Goal: Ask a question: Seek information or help from site administrators or community

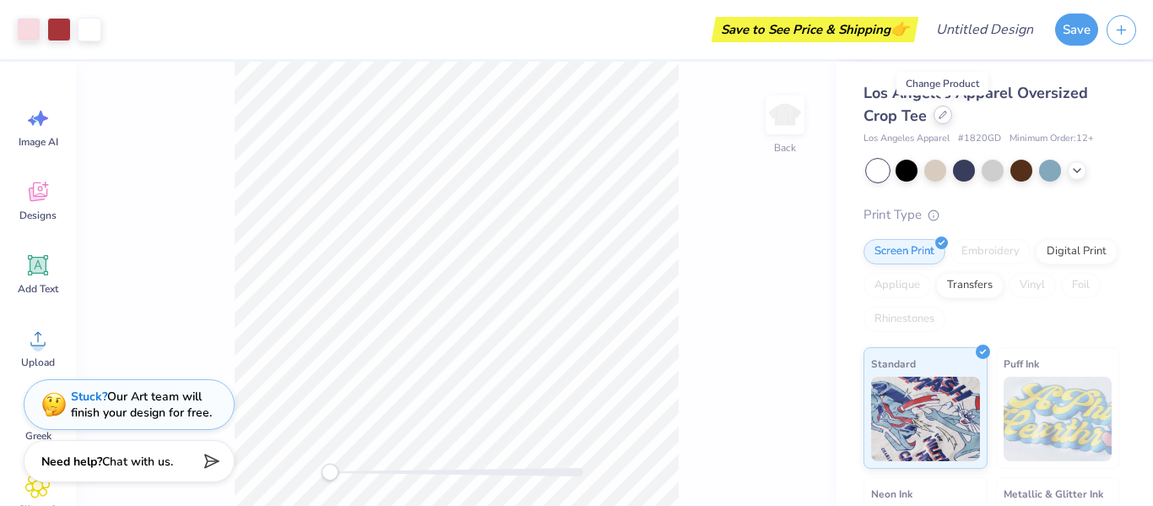
click at [939, 120] on div at bounding box center [943, 115] width 19 height 19
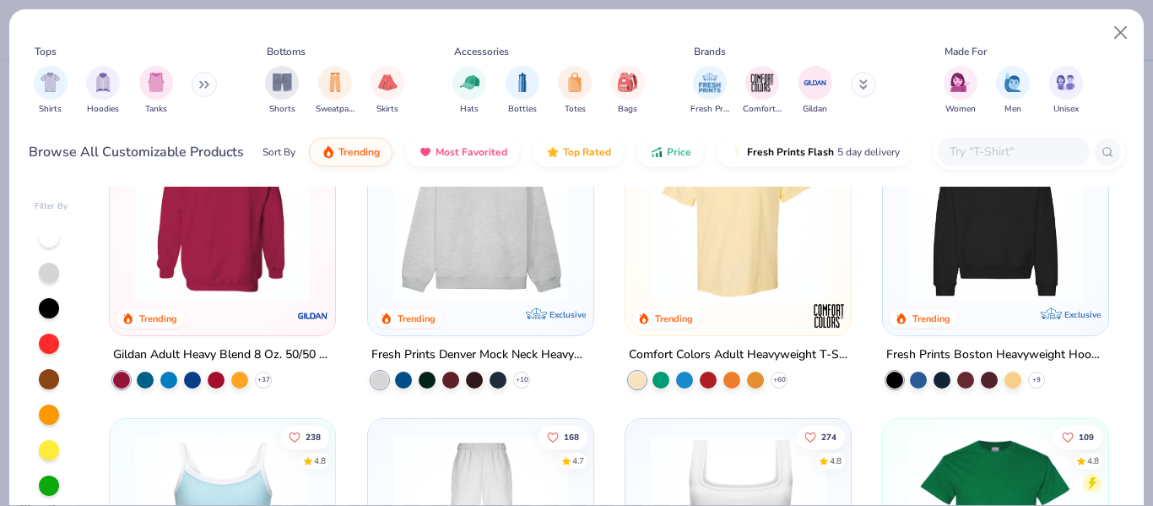
scroll to position [83, 0]
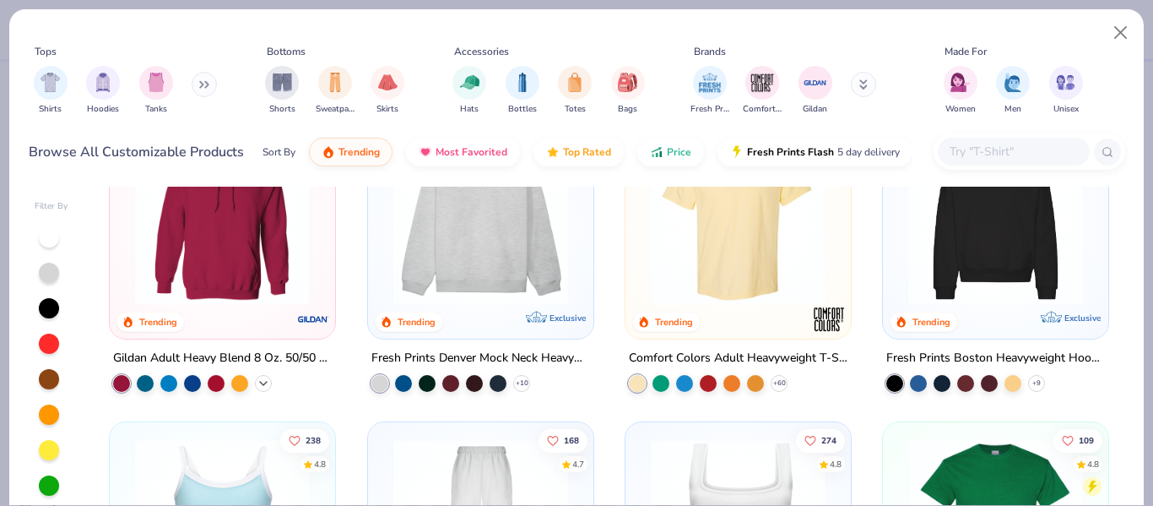
click at [263, 387] on icon at bounding box center [264, 384] width 14 height 14
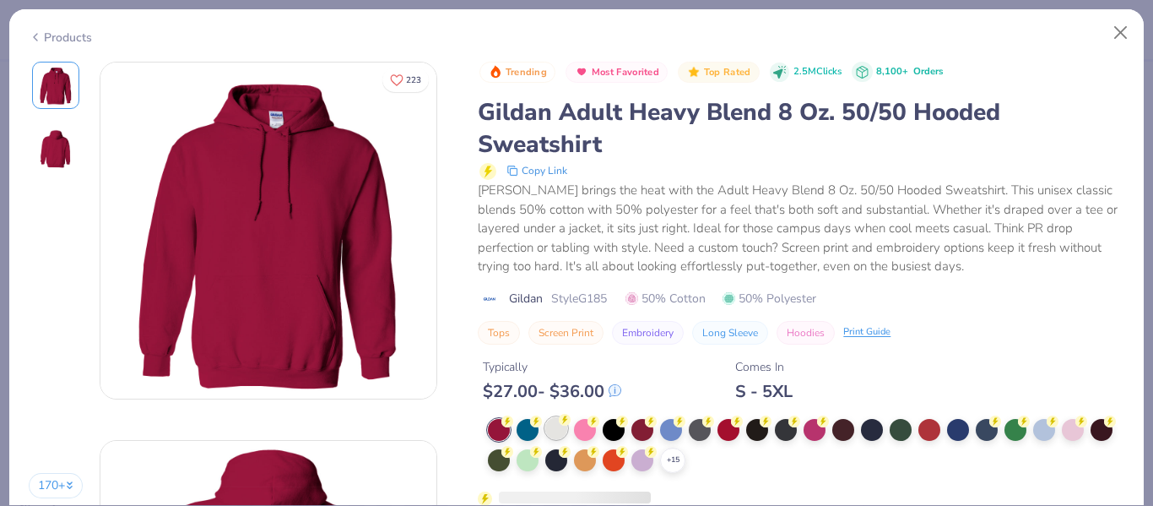
click at [555, 434] on div at bounding box center [556, 428] width 22 height 22
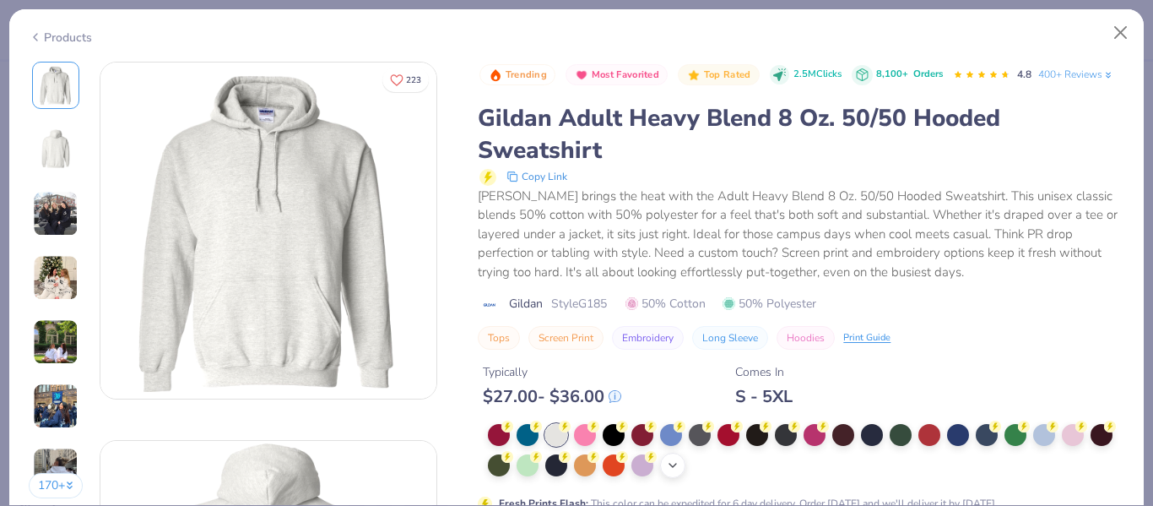
click at [674, 466] on polyline at bounding box center [673, 465] width 7 height 3
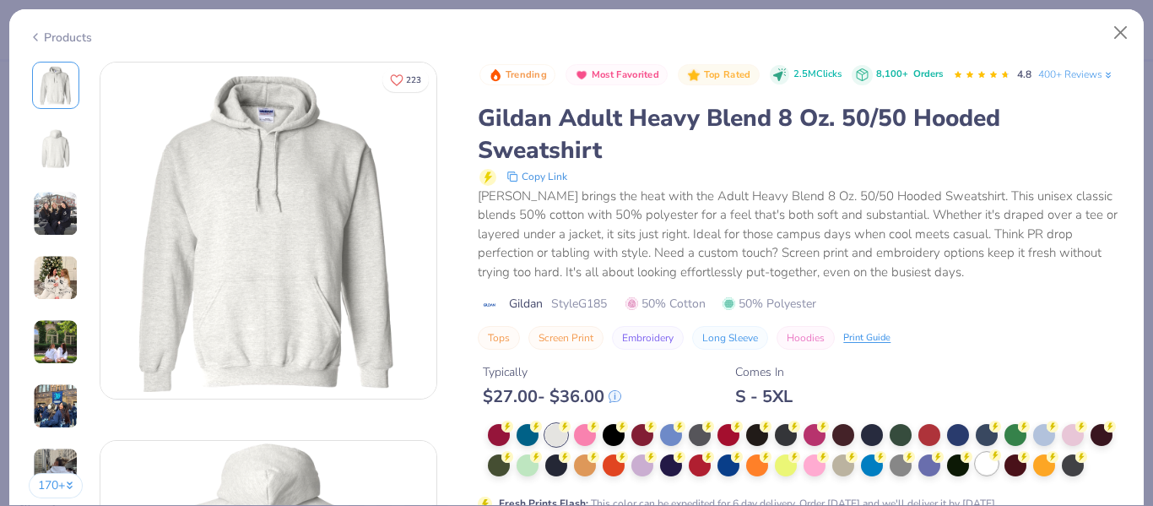
click at [991, 469] on div at bounding box center [987, 464] width 22 height 22
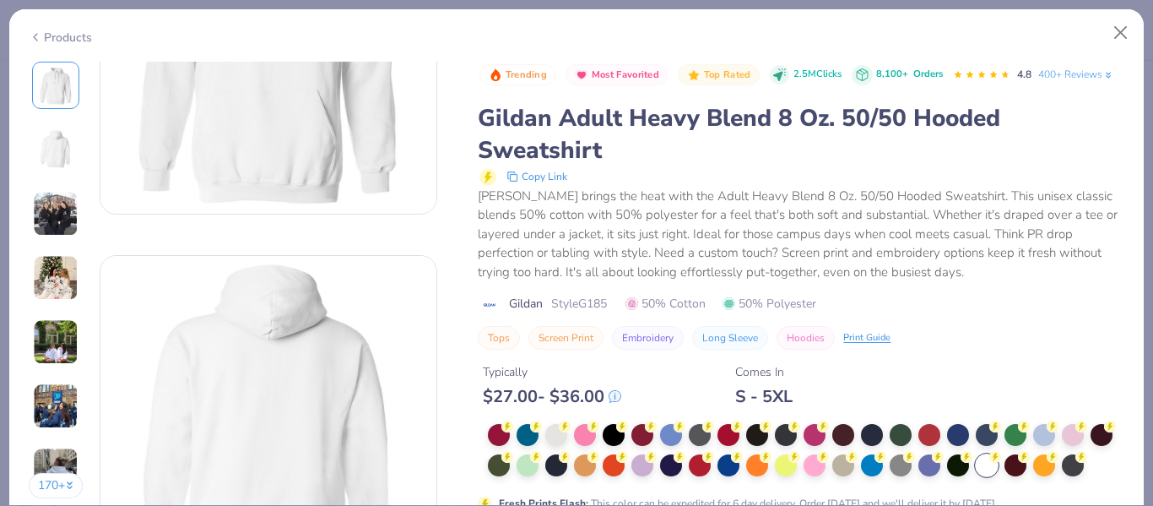
scroll to position [184, 0]
click at [1115, 33] on button "Close" at bounding box center [1121, 33] width 32 height 32
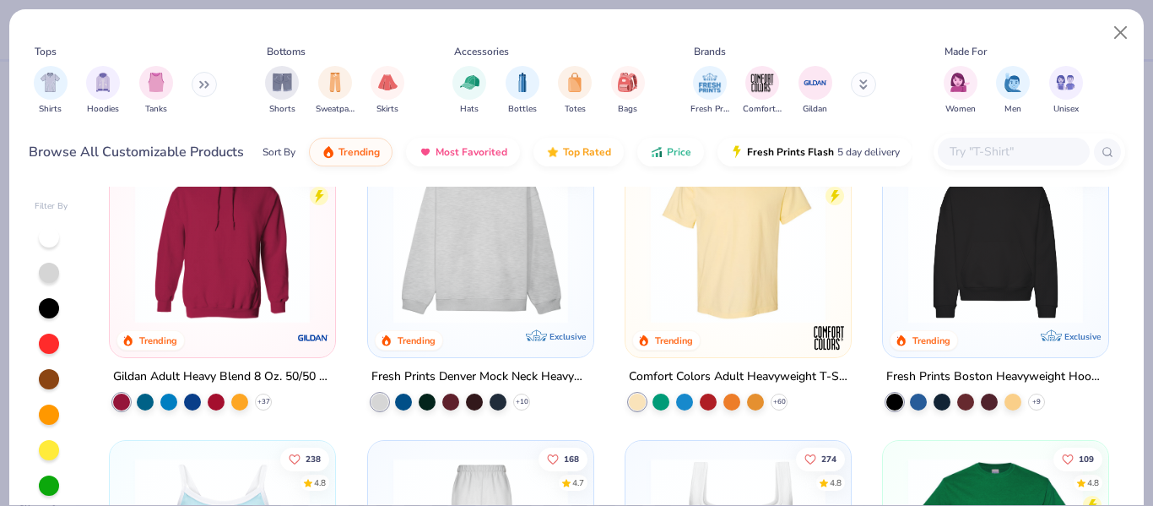
scroll to position [67, 0]
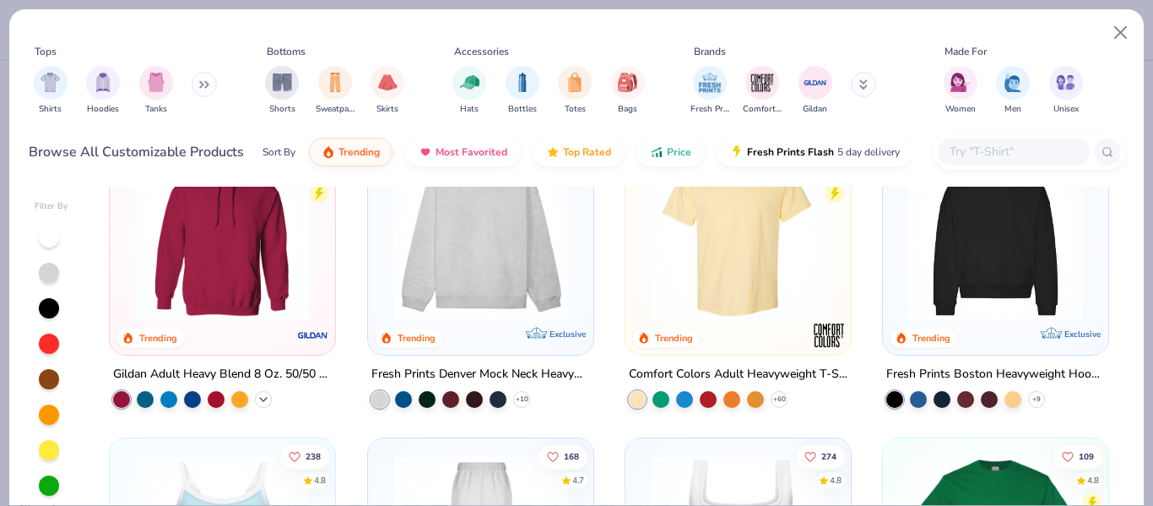
click at [261, 400] on polyline at bounding box center [263, 399] width 7 height 3
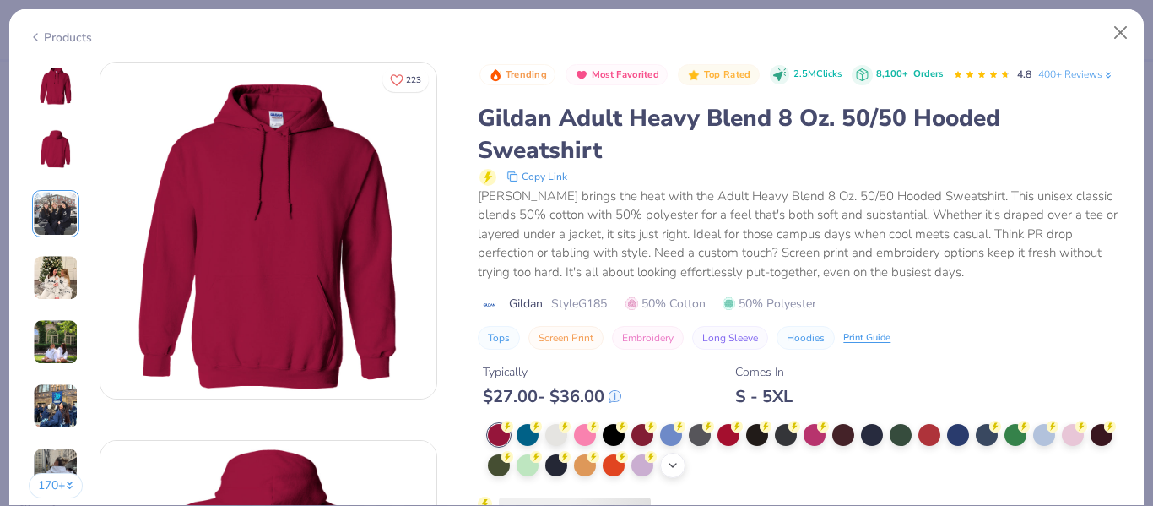
click at [670, 462] on icon at bounding box center [673, 465] width 14 height 14
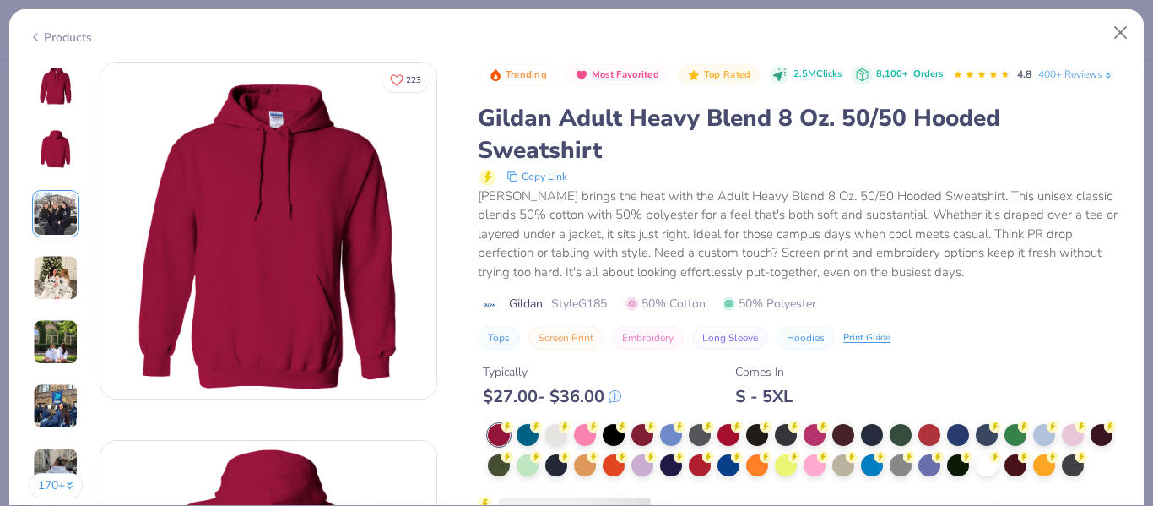
click at [983, 464] on div at bounding box center [987, 465] width 22 height 22
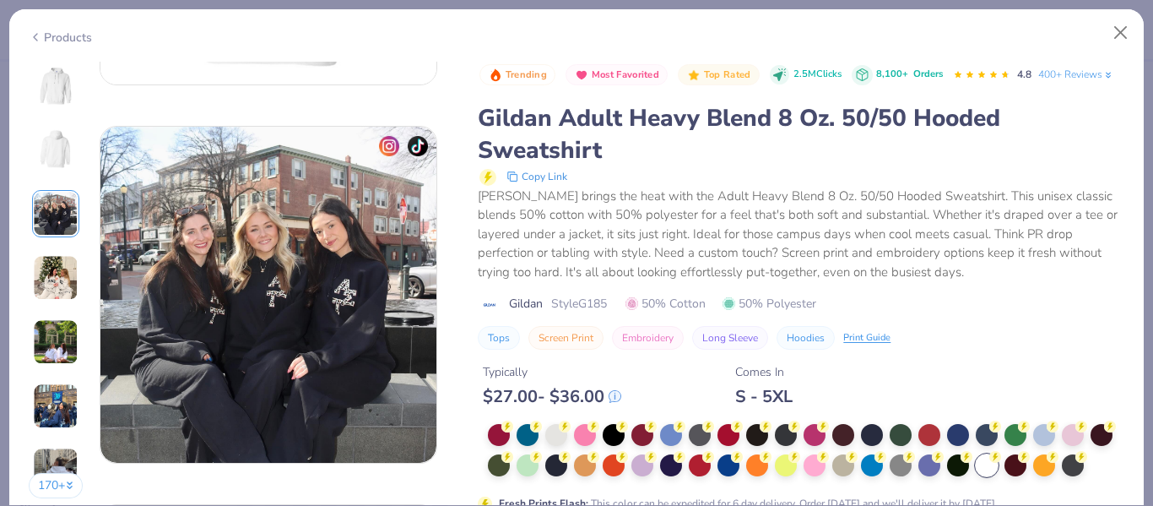
scroll to position [700, 0]
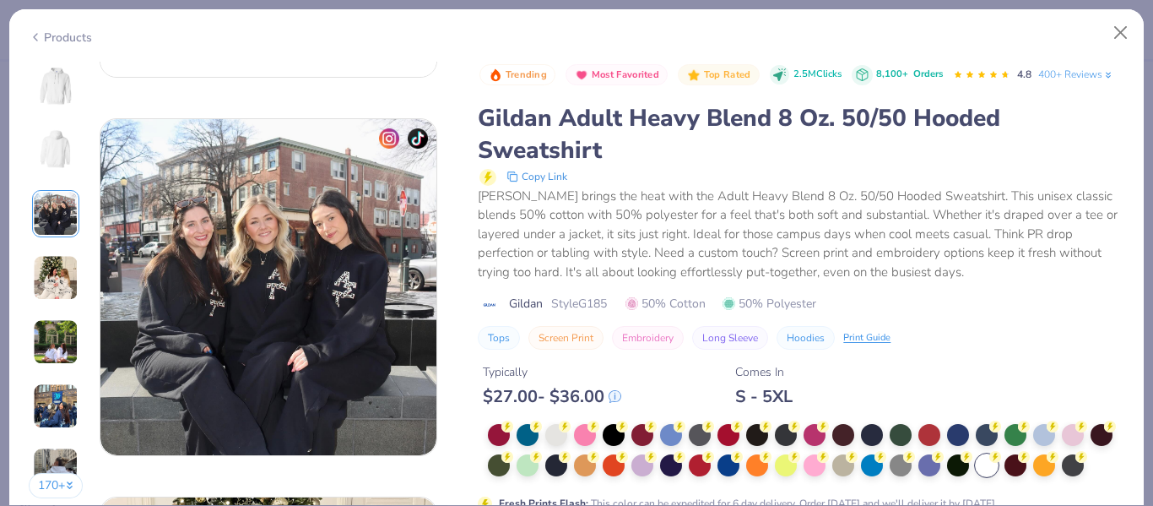
click at [1032, 348] on div "Tops Screen Print Embroidery Long Sleeve Hoodies Print Guide" at bounding box center [801, 338] width 647 height 24
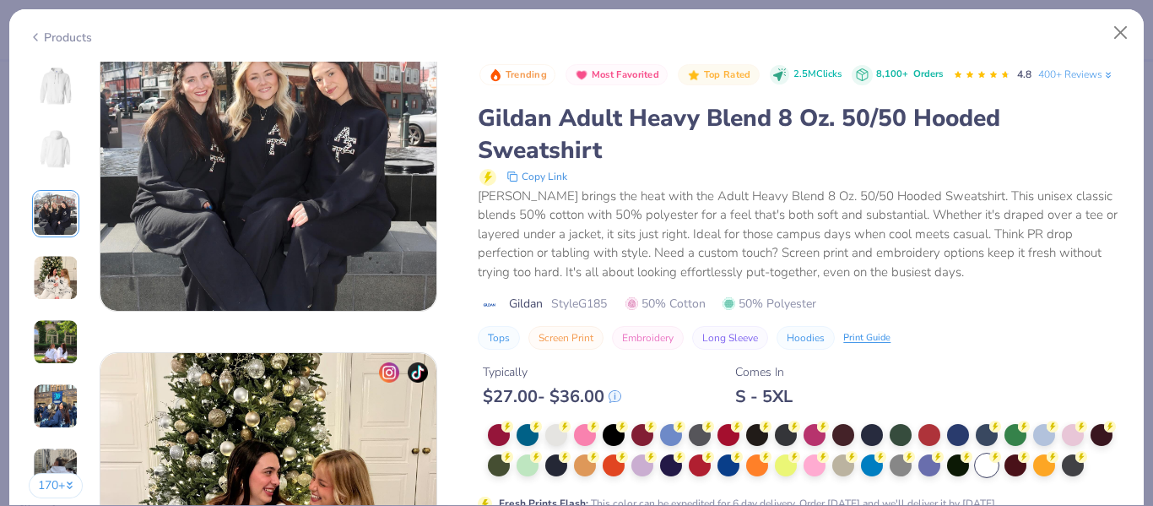
scroll to position [848, 0]
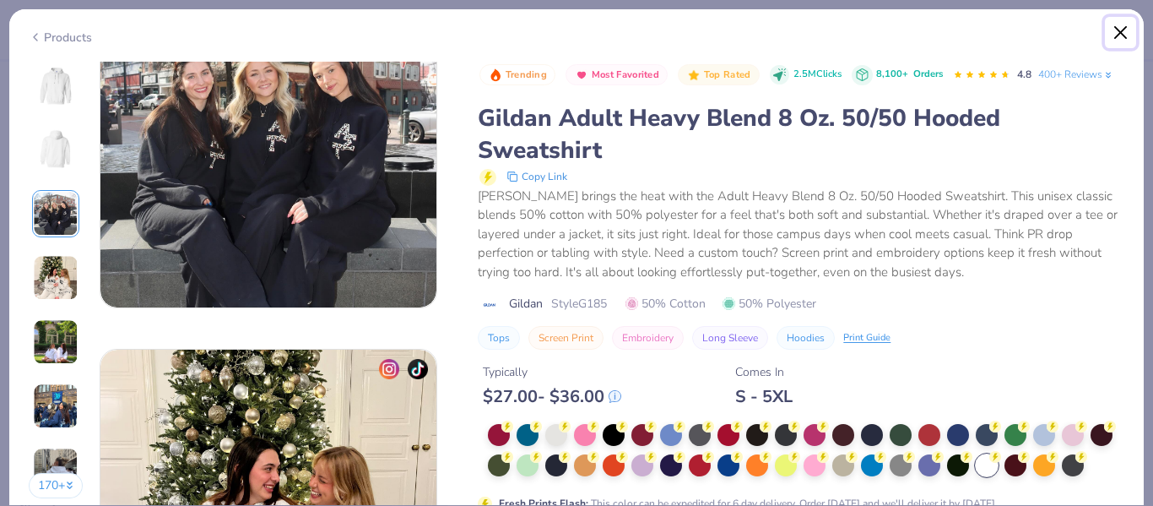
click at [1119, 31] on button "Close" at bounding box center [1121, 33] width 32 height 32
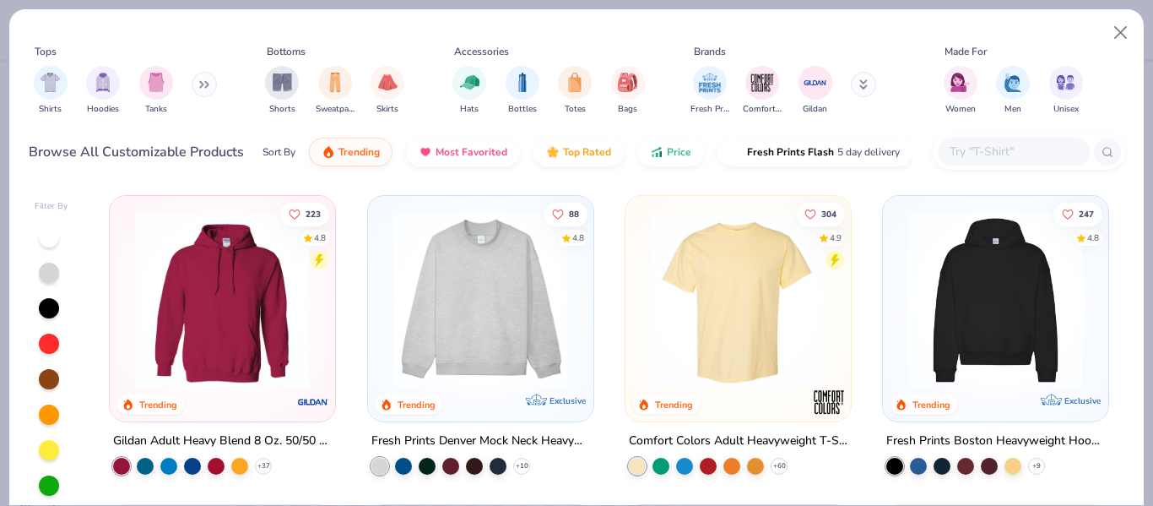
scroll to position [3, 0]
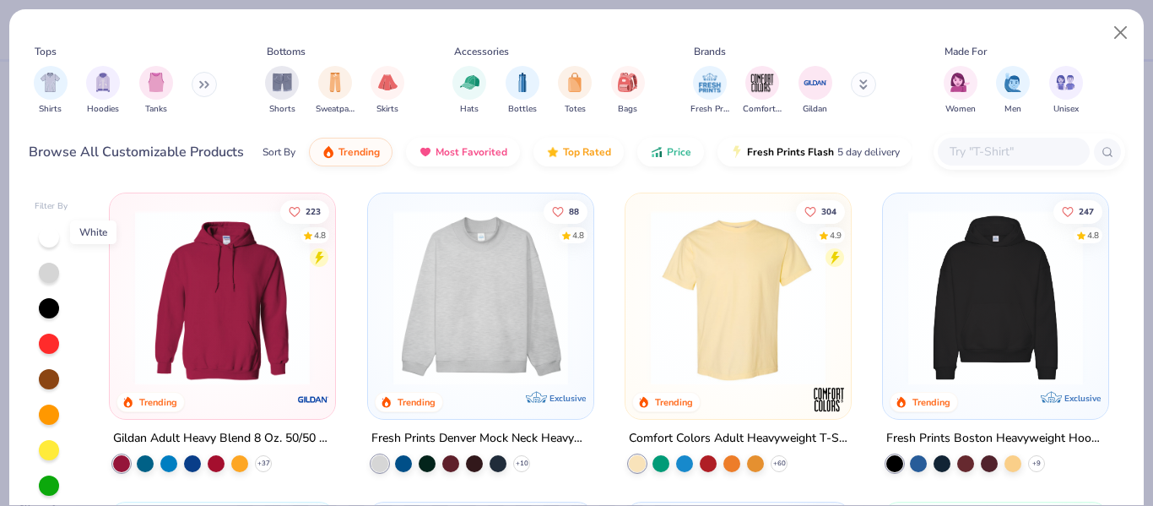
click at [47, 241] on div at bounding box center [49, 237] width 20 height 20
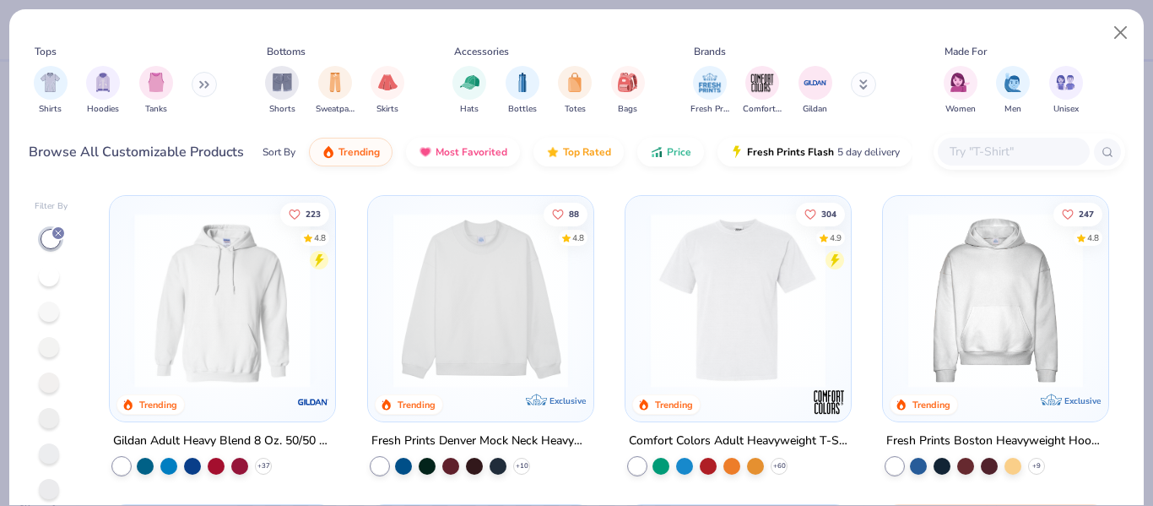
click at [187, 255] on div at bounding box center [31, 300] width 576 height 175
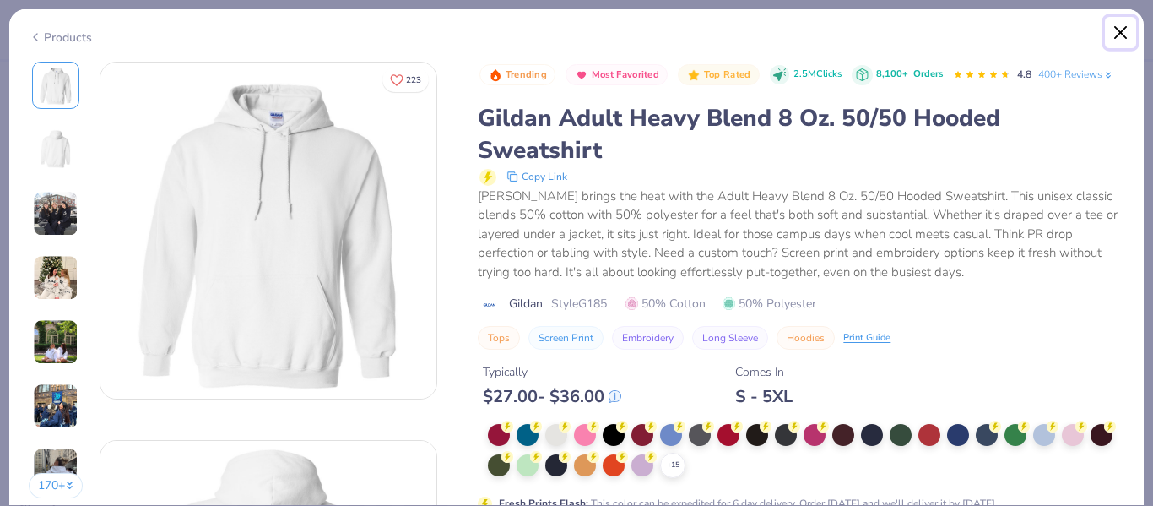
click at [1117, 34] on button "Close" at bounding box center [1121, 33] width 32 height 32
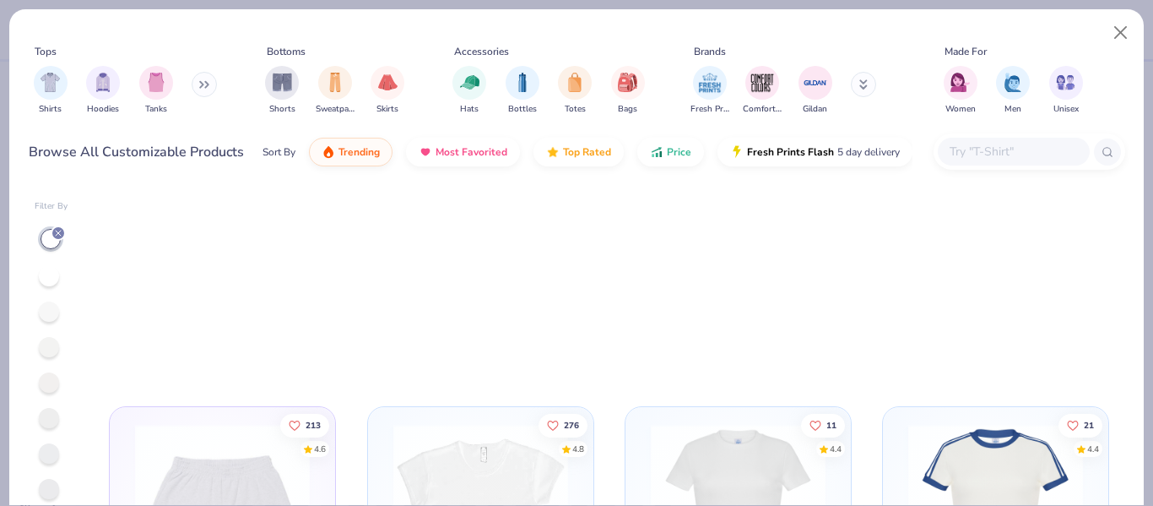
scroll to position [2506, 0]
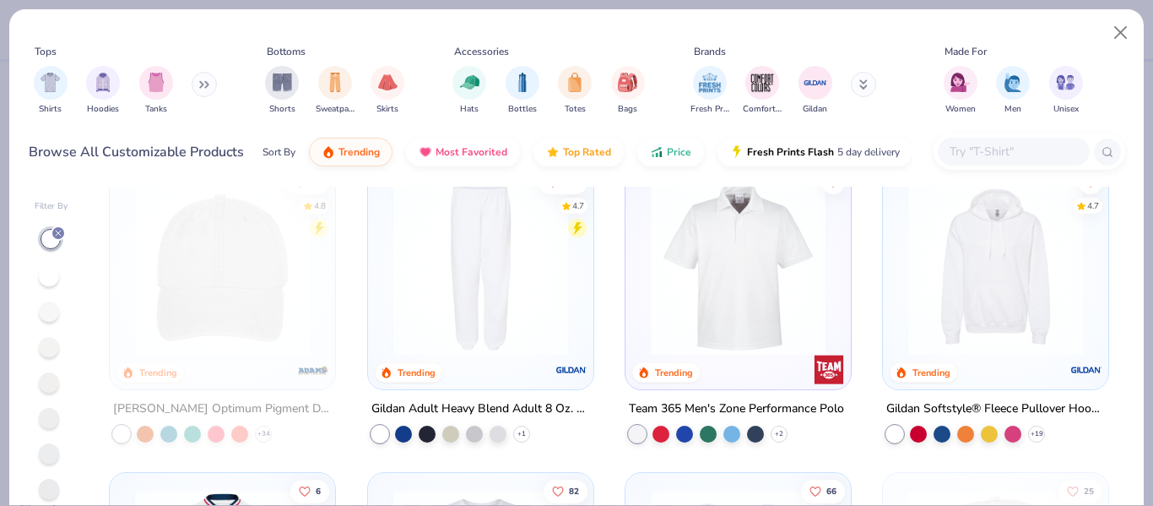
click at [909, 289] on img at bounding box center [996, 268] width 192 height 175
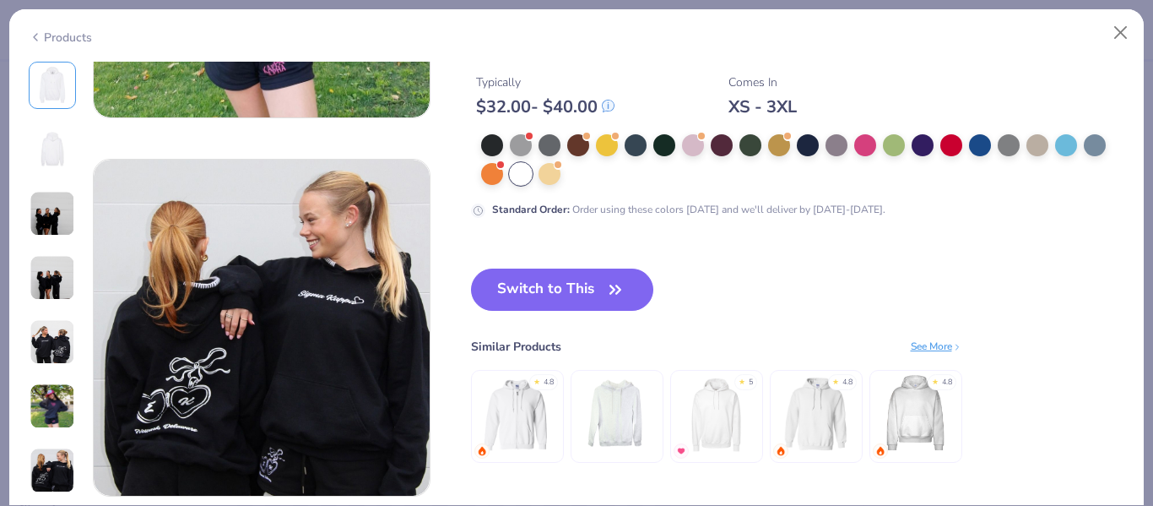
scroll to position [2178, 0]
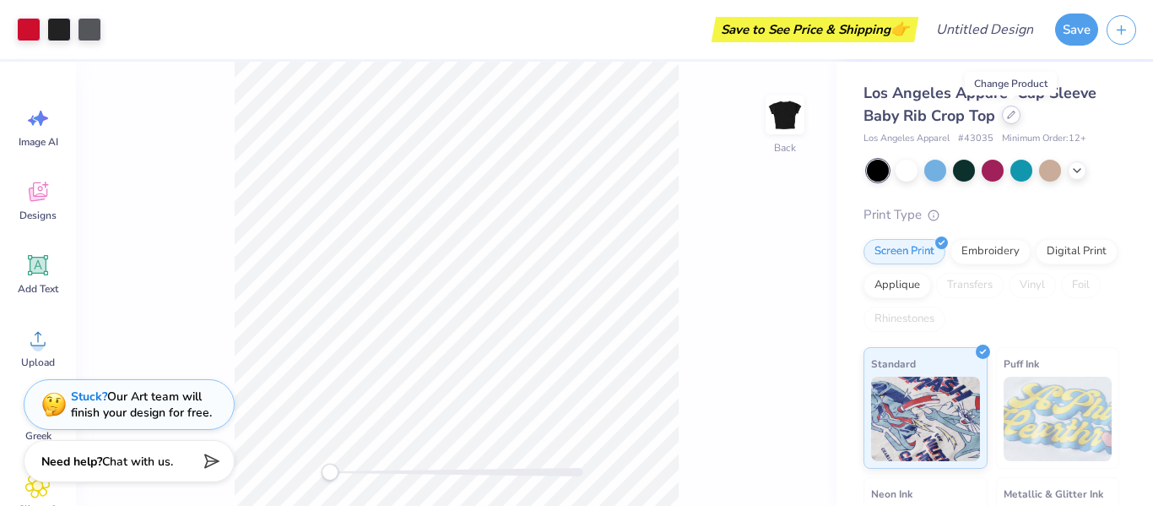
click at [1012, 122] on div at bounding box center [1011, 115] width 19 height 19
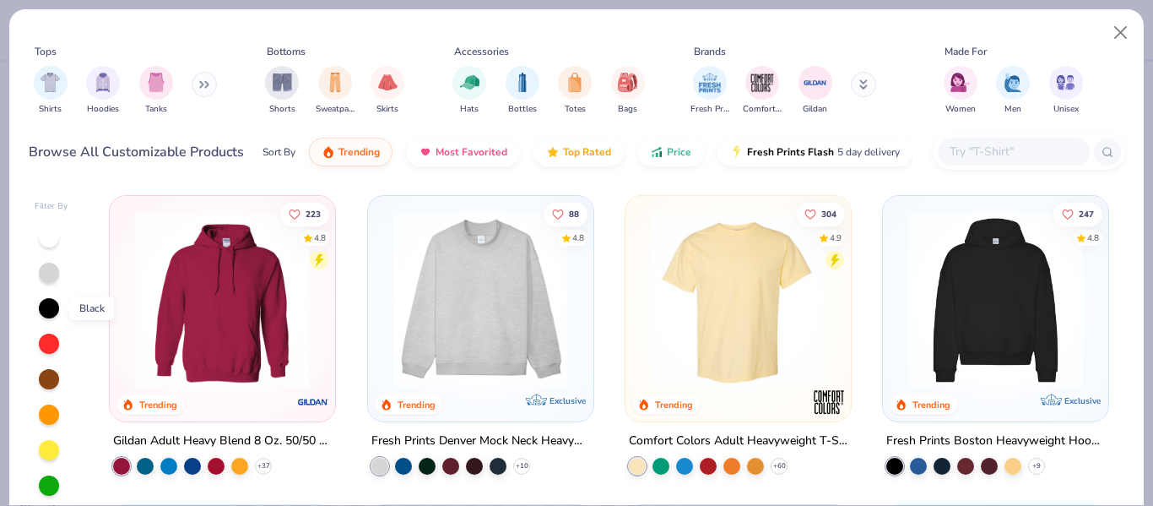
click at [51, 309] on div at bounding box center [49, 308] width 20 height 20
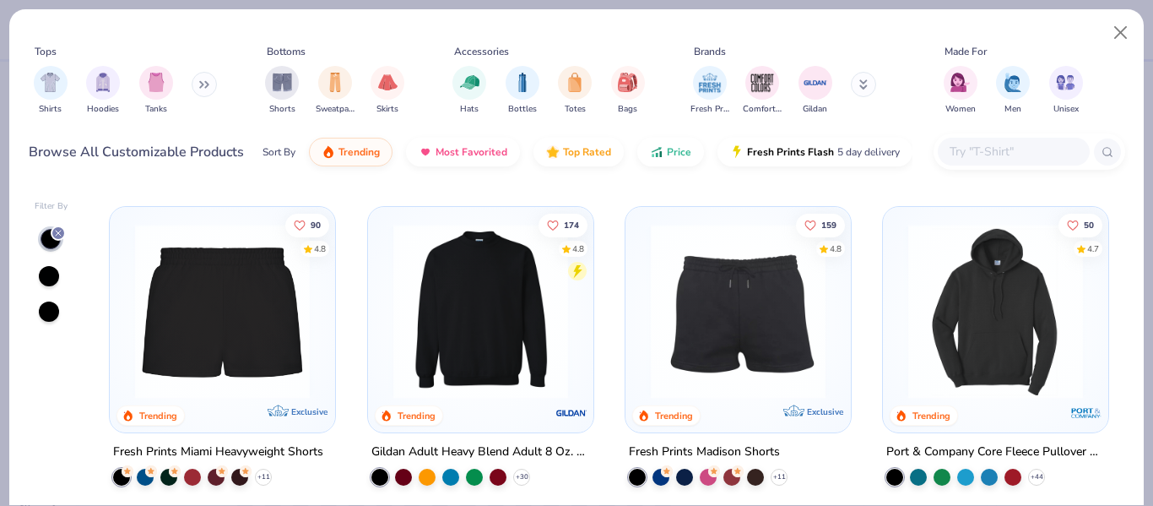
scroll to position [915, 0]
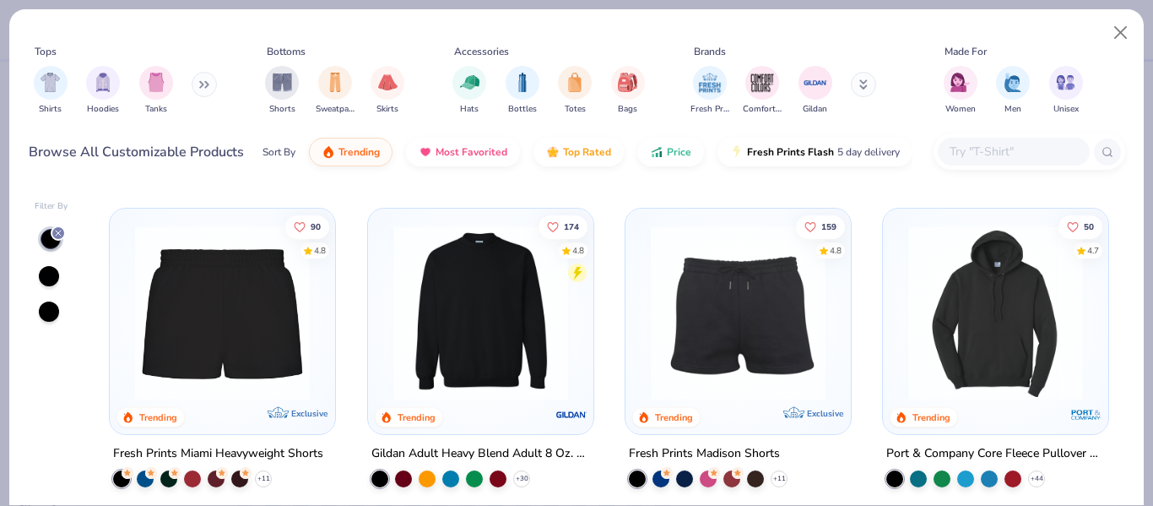
click at [942, 353] on img at bounding box center [996, 312] width 192 height 175
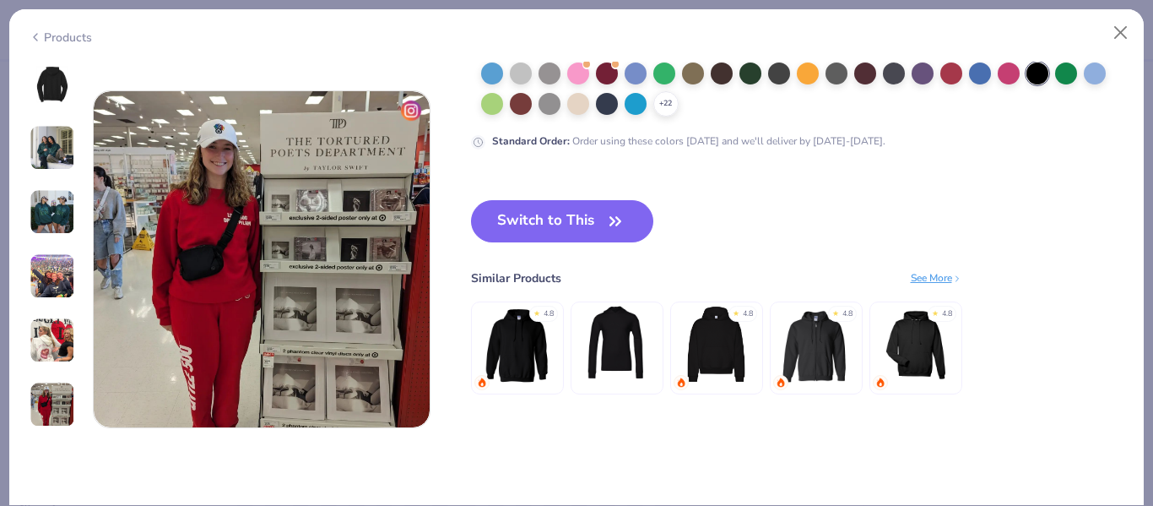
scroll to position [2243, 0]
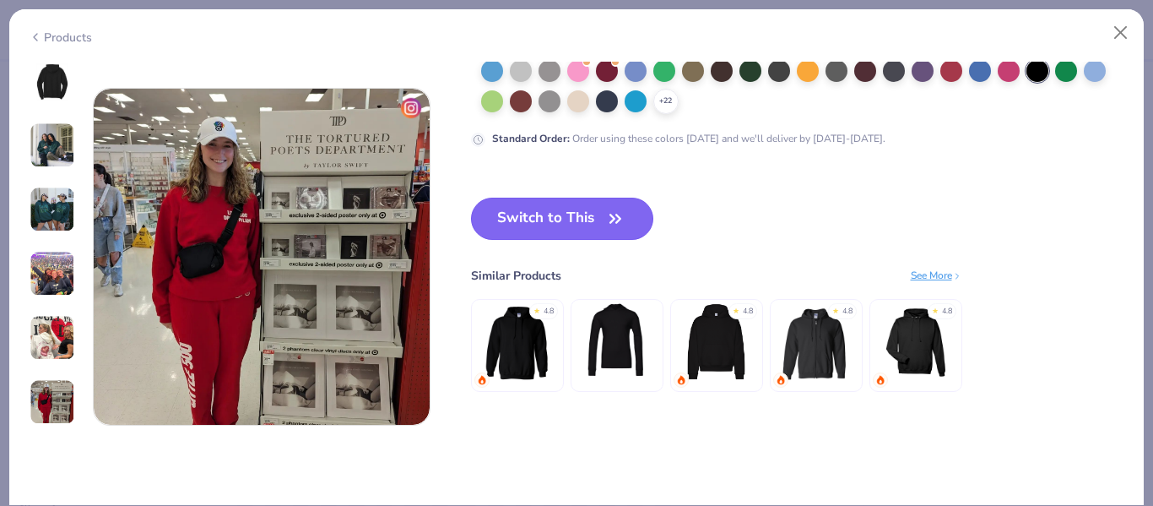
click at [528, 213] on button "Switch to This" at bounding box center [562, 219] width 183 height 42
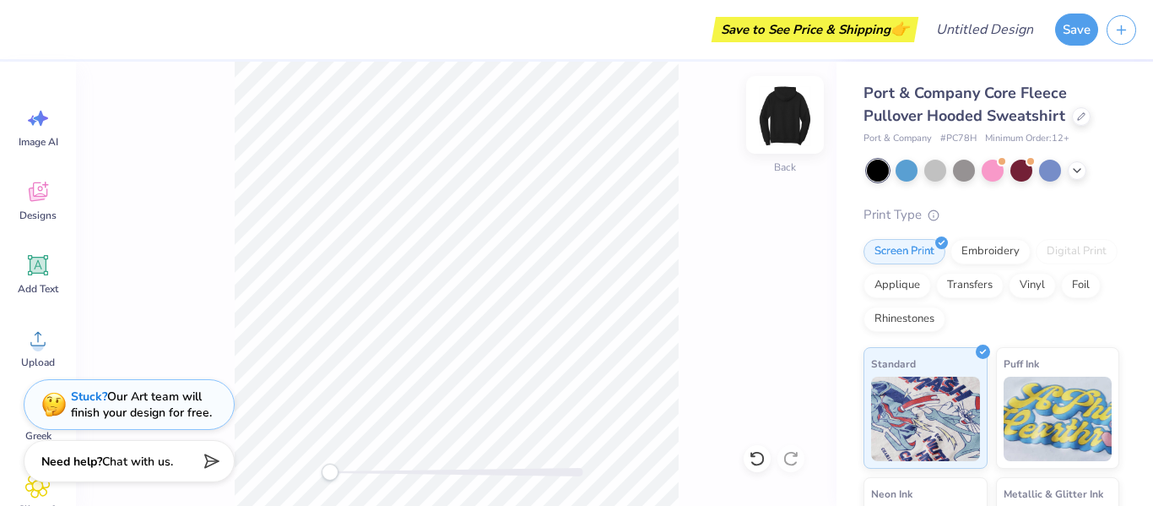
click at [789, 121] on img at bounding box center [785, 115] width 68 height 68
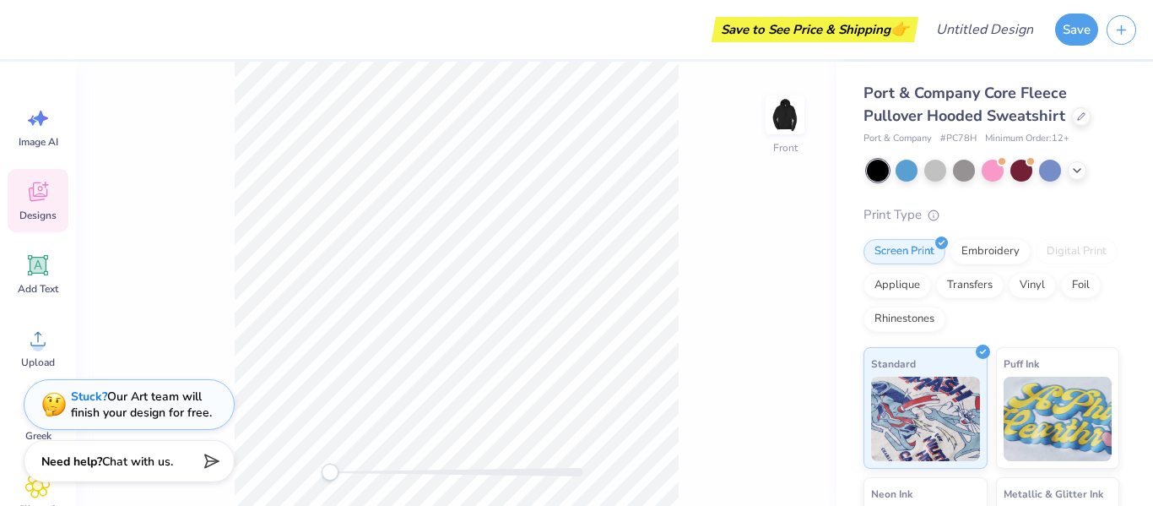
click at [18, 212] on div "Designs" at bounding box center [38, 200] width 61 height 63
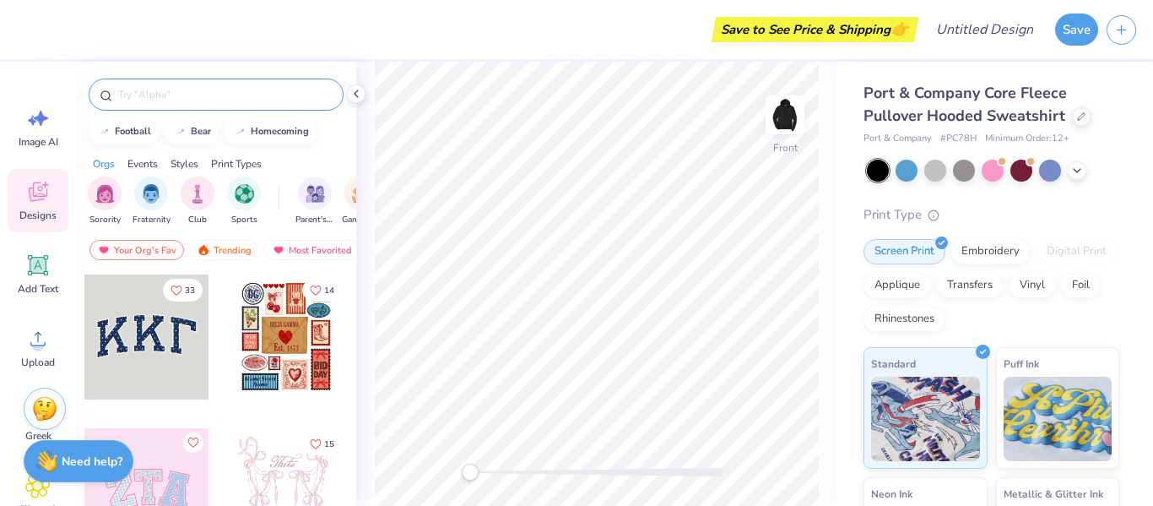
click at [155, 91] on input "text" at bounding box center [225, 94] width 216 height 17
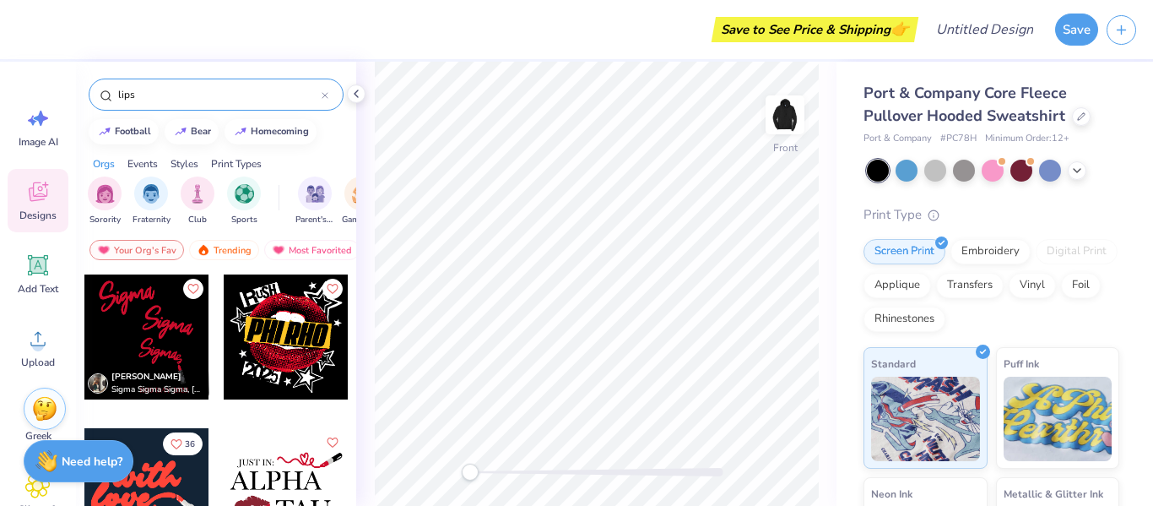
type input "lips"
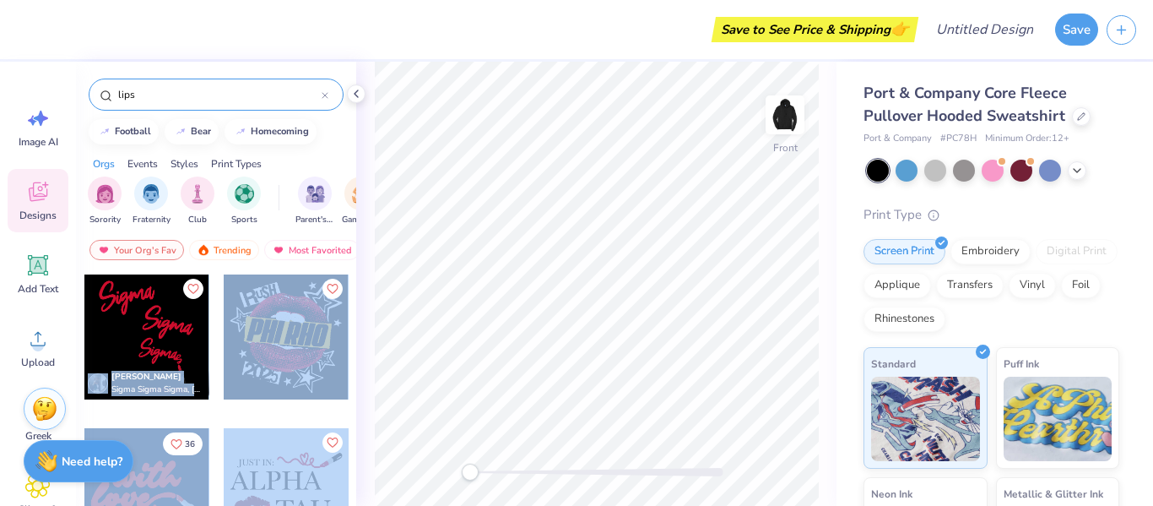
click at [606, 316] on div "Save to See Price & Shipping 👉 Design Title Save Image AI Designs Add Text Uplo…" at bounding box center [576, 253] width 1153 height 506
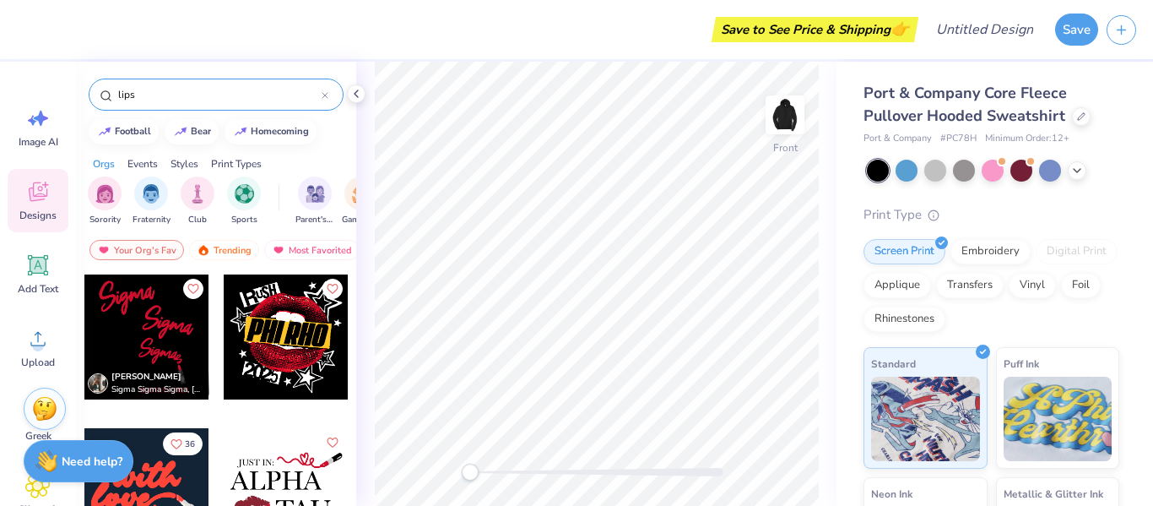
click at [148, 324] on div at bounding box center [146, 336] width 125 height 125
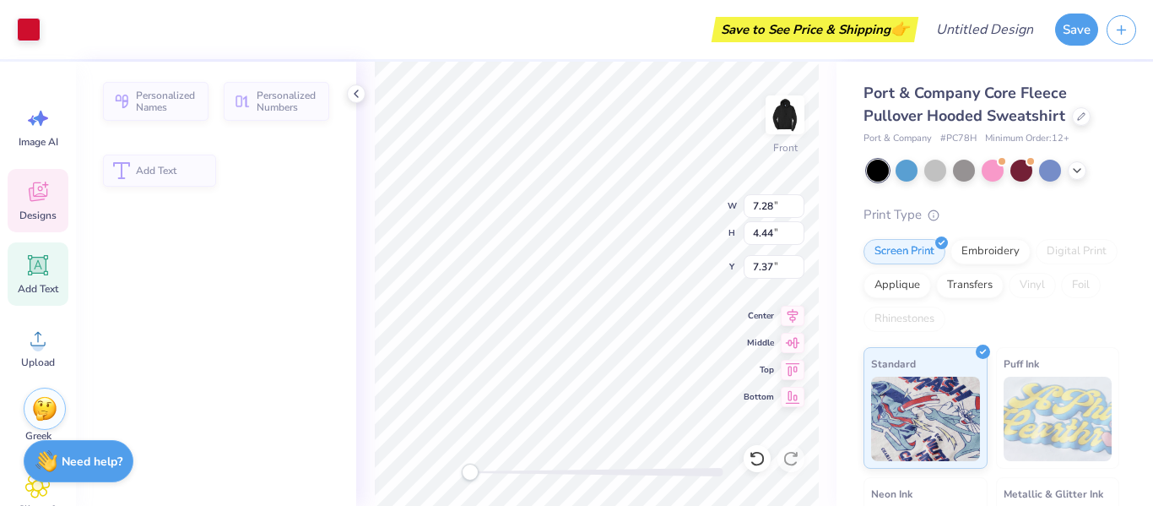
type input "7.28"
type input "4.44"
type input "7.37"
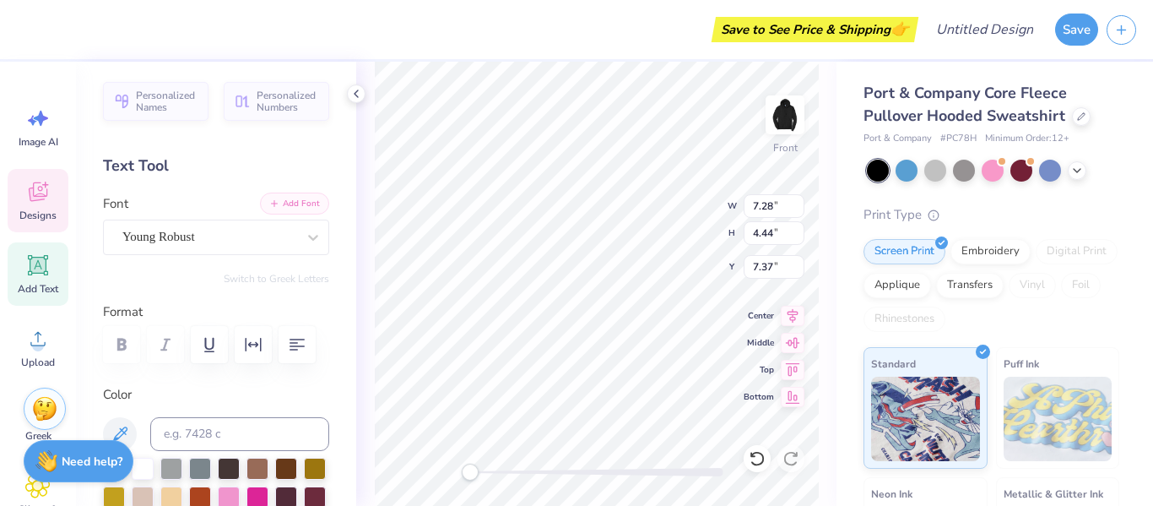
type textarea "S"
type textarea "Alpha"
type input "5.22"
type input "3.42"
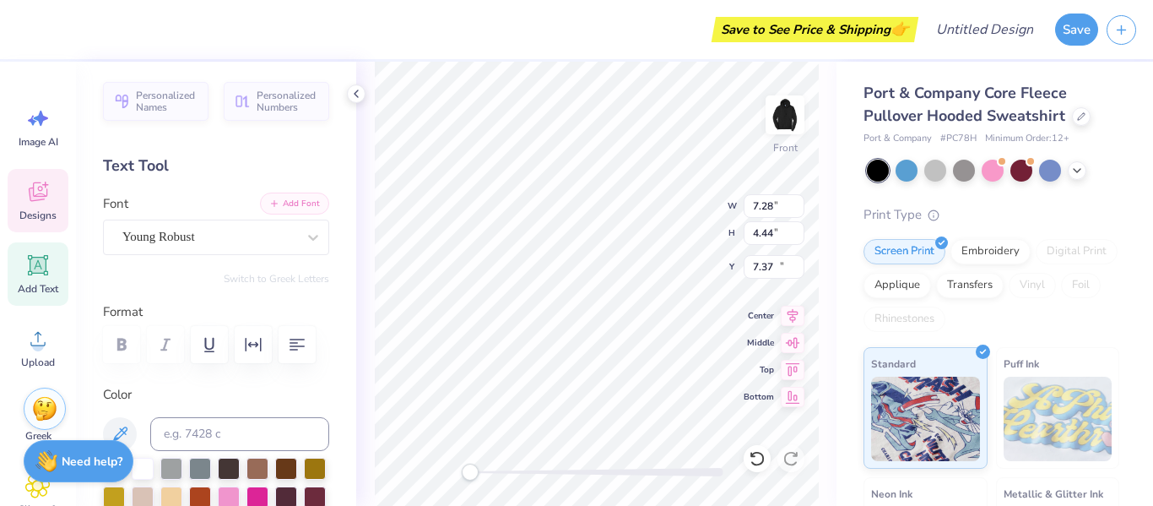
type input "14.82"
type textarea "Tau"
type input "0.94"
type input "2.28"
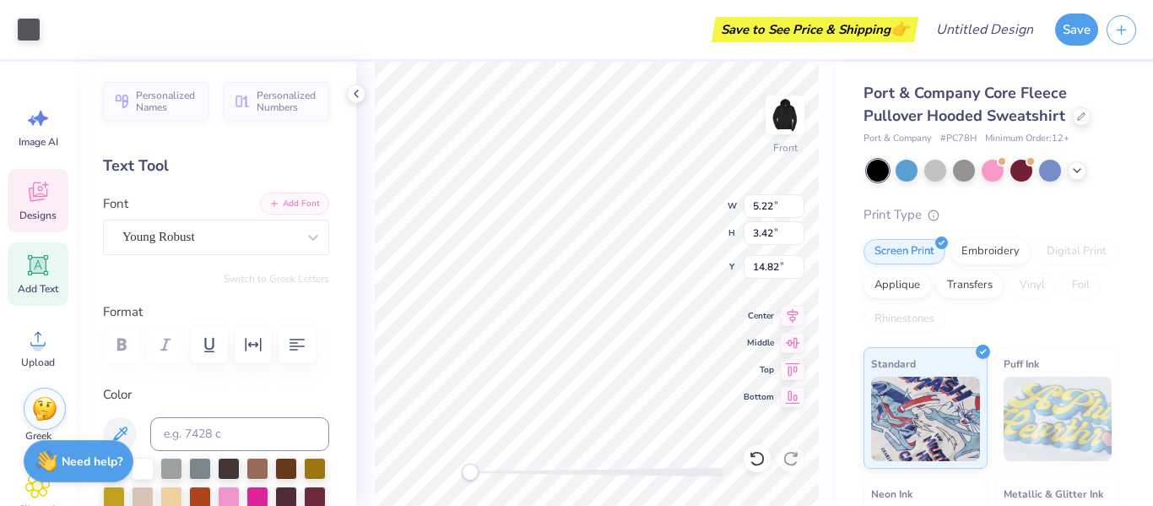
type input "18.58"
type input "0.87"
type input "1.28"
type input "16.99"
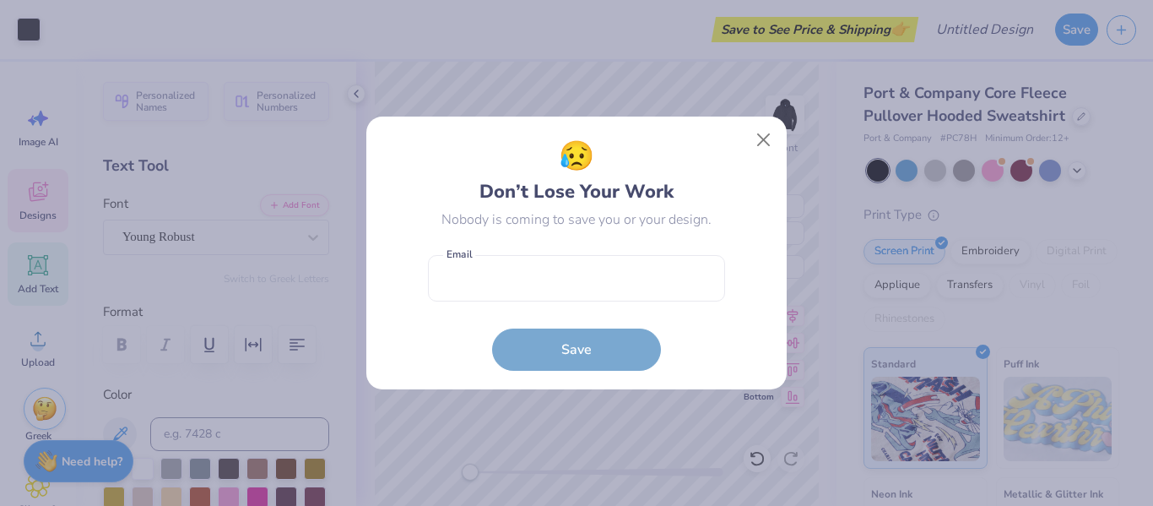
click at [415, 233] on div "😥 Don’t Lose Your Work Nobody is coming to save you or your design. Email is a …" at bounding box center [577, 253] width 382 height 236
click at [756, 136] on button "Close" at bounding box center [764, 140] width 32 height 32
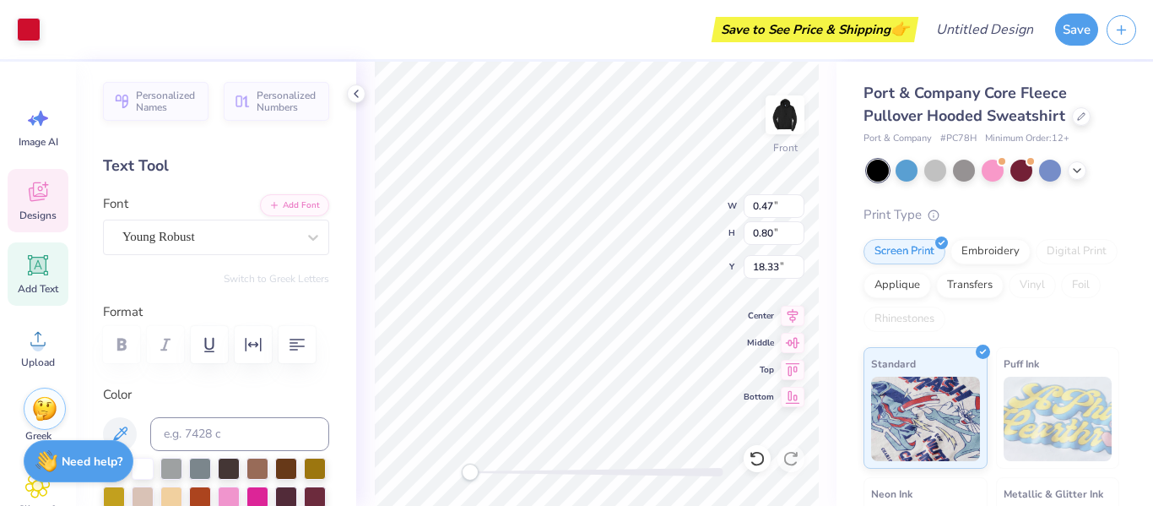
type input "0.47"
type input "0.80"
type input "18.33"
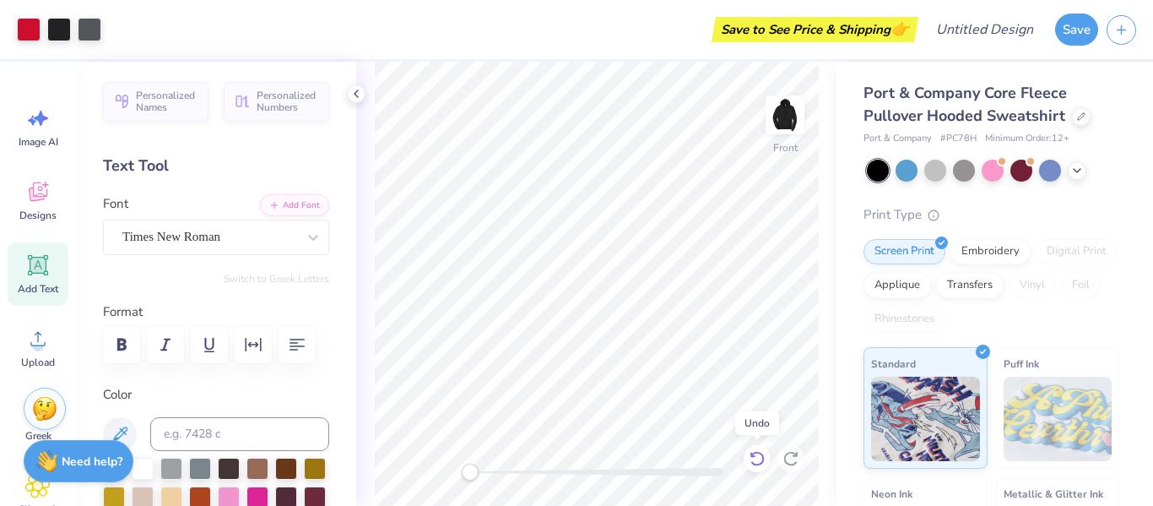
click at [752, 462] on icon at bounding box center [757, 458] width 14 height 15
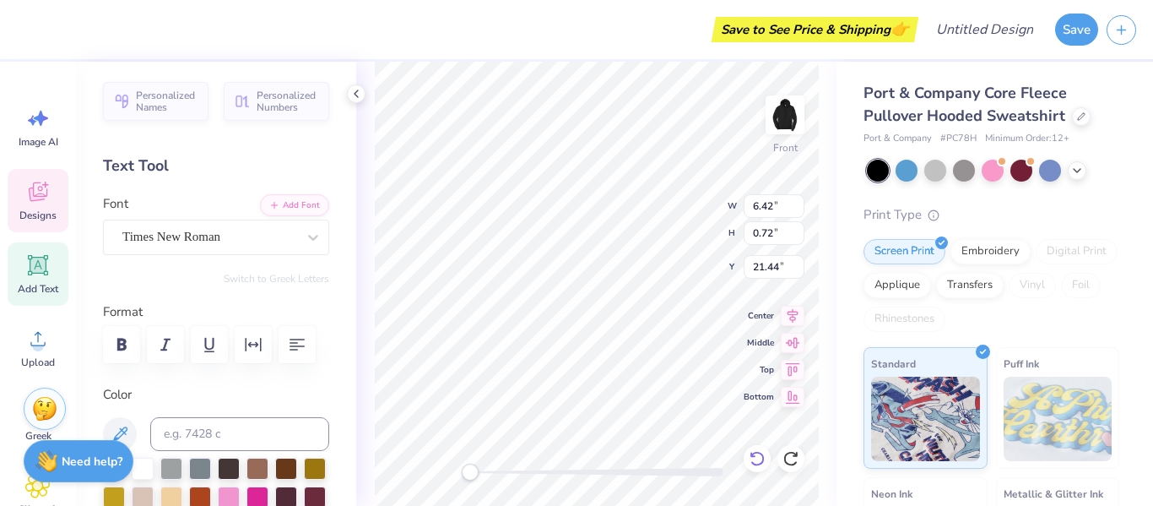
scroll to position [0, 1]
type textarea "2"
type textarea "1899"
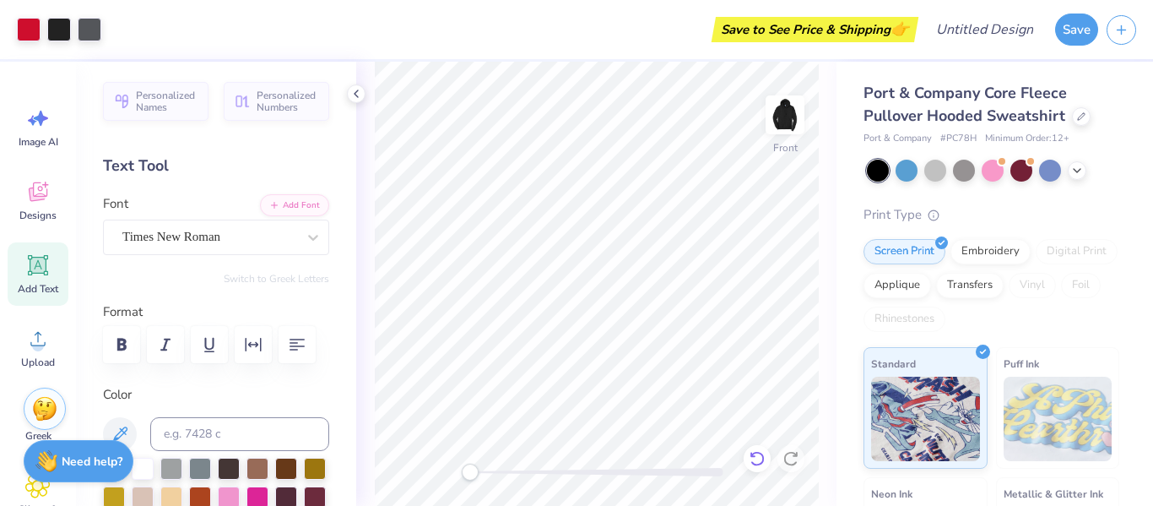
click at [757, 464] on icon at bounding box center [757, 458] width 14 height 15
click at [778, 125] on img at bounding box center [785, 115] width 68 height 68
click at [356, 98] on icon at bounding box center [357, 94] width 14 height 14
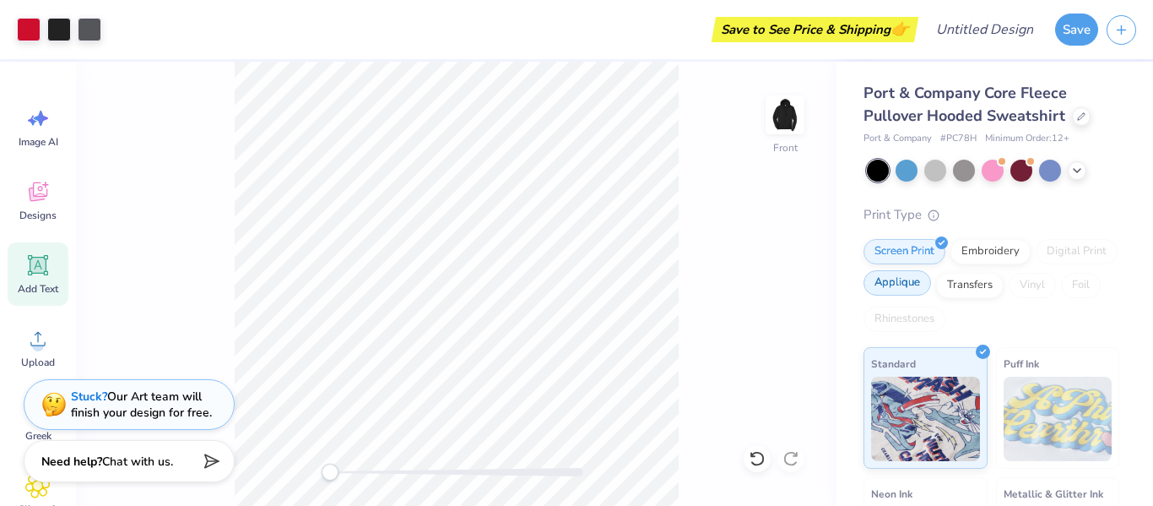
click at [780, 106] on img at bounding box center [785, 115] width 34 height 34
click at [895, 290] on div "Applique" at bounding box center [898, 282] width 68 height 25
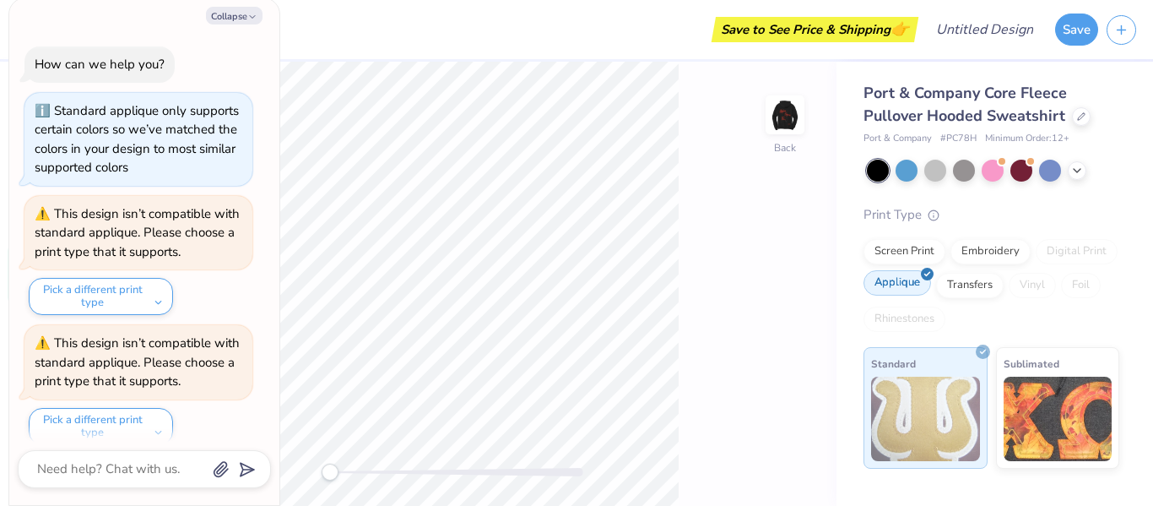
scroll to position [146, 0]
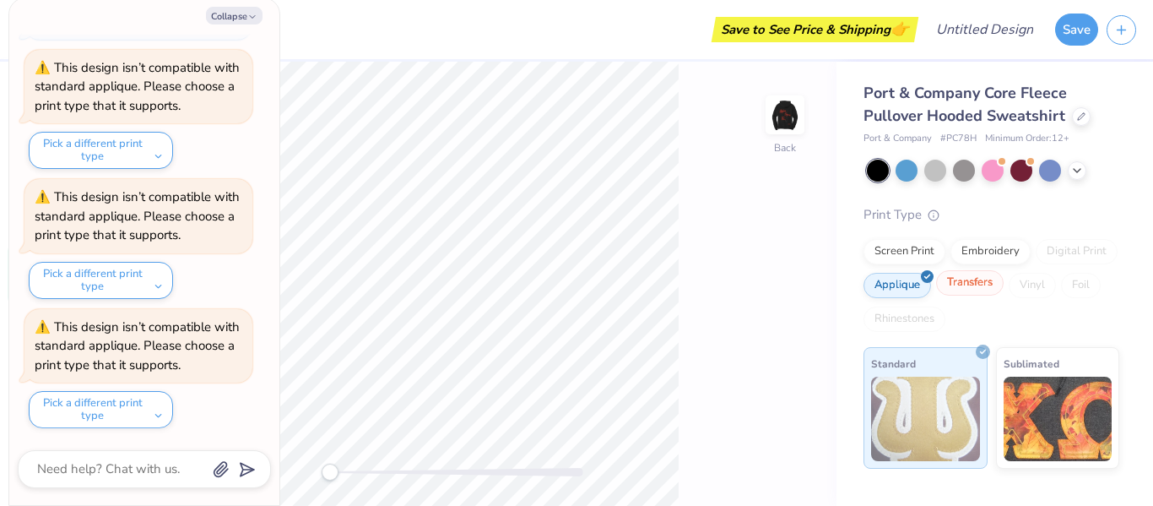
click at [952, 286] on div "Transfers" at bounding box center [970, 282] width 68 height 25
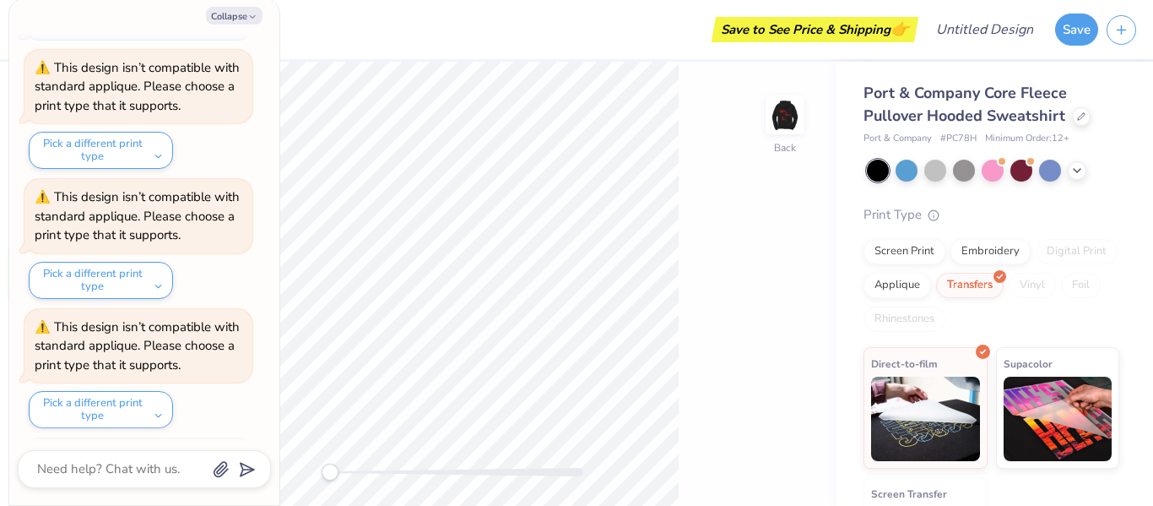
scroll to position [249, 0]
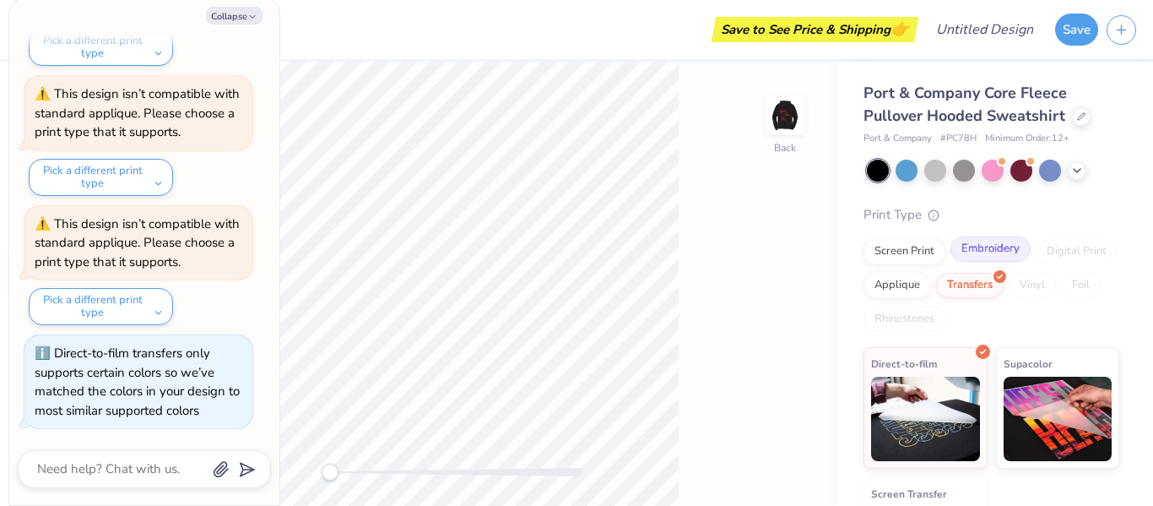
click at [972, 250] on div "Embroidery" at bounding box center [991, 248] width 80 height 25
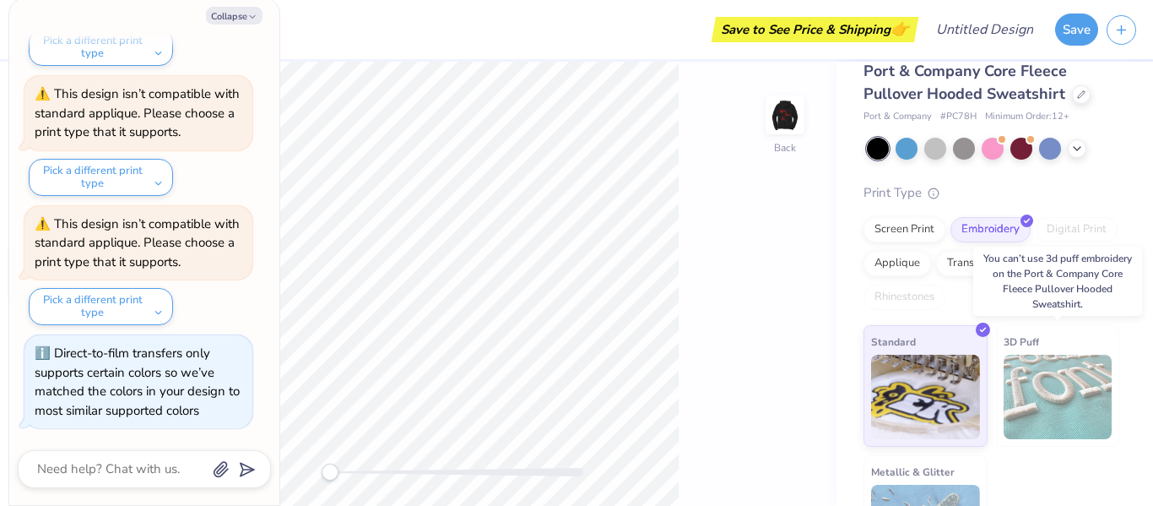
scroll to position [18, 0]
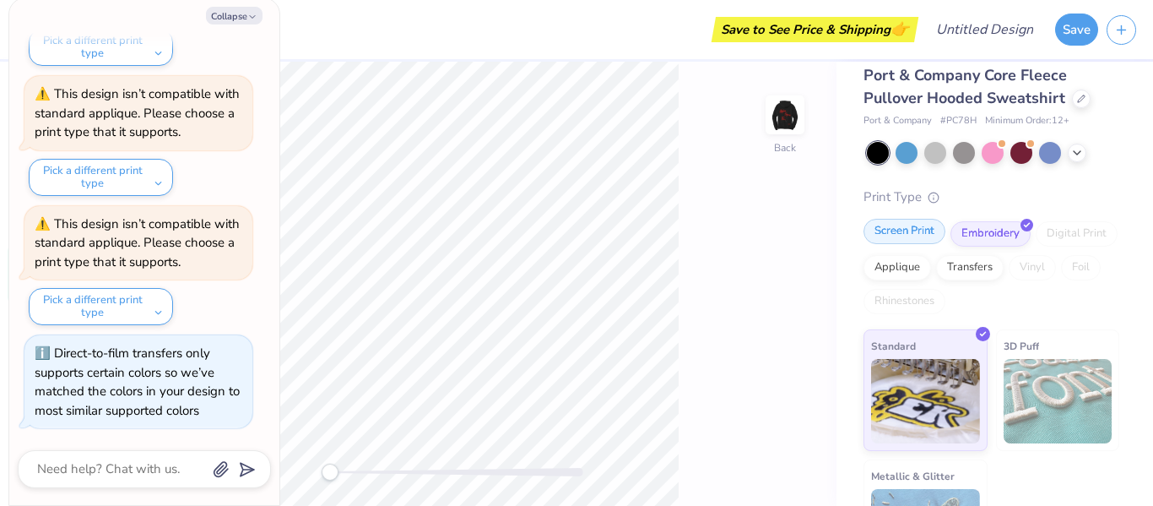
click at [897, 239] on div "Screen Print" at bounding box center [905, 231] width 82 height 25
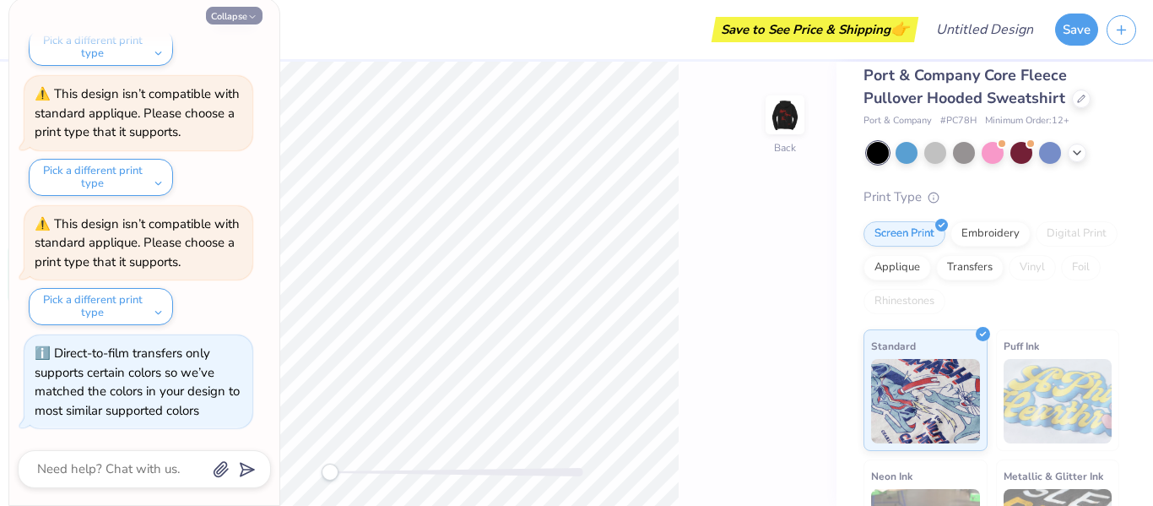
click at [246, 14] on button "Collapse" at bounding box center [234, 16] width 57 height 18
type textarea "x"
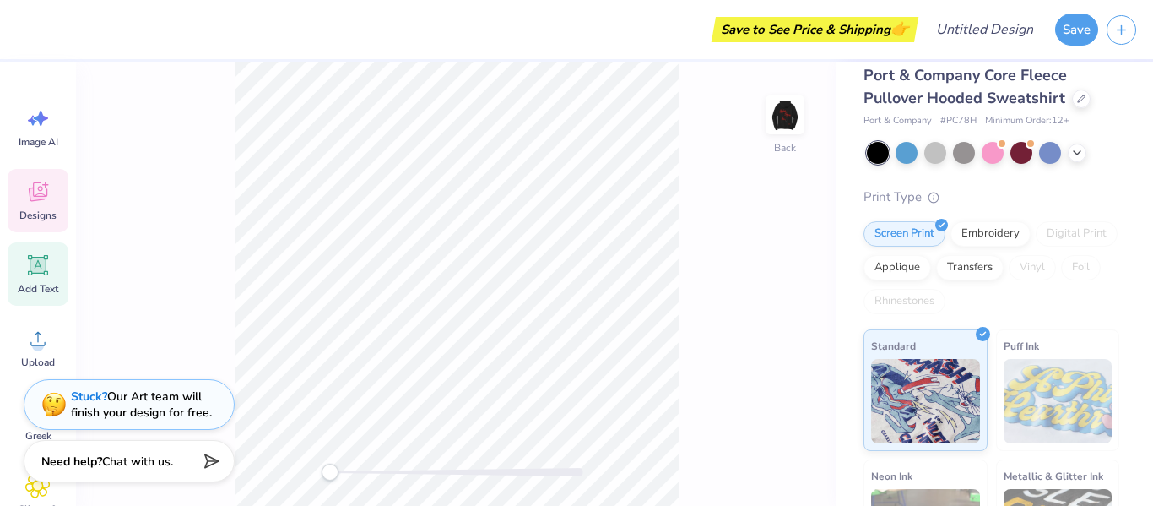
click at [35, 201] on icon at bounding box center [37, 191] width 25 height 25
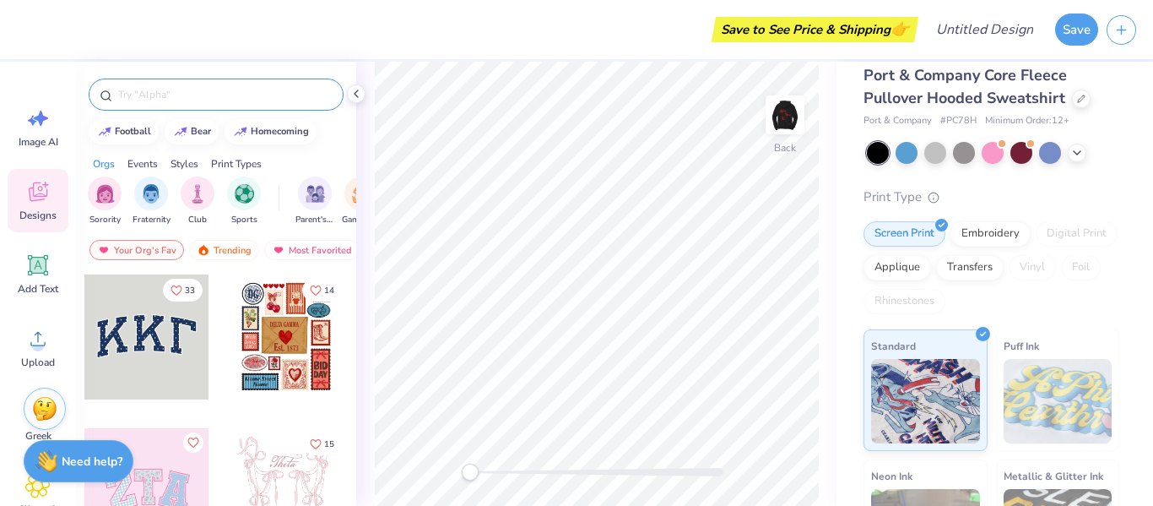
click at [159, 89] on input "text" at bounding box center [225, 94] width 216 height 17
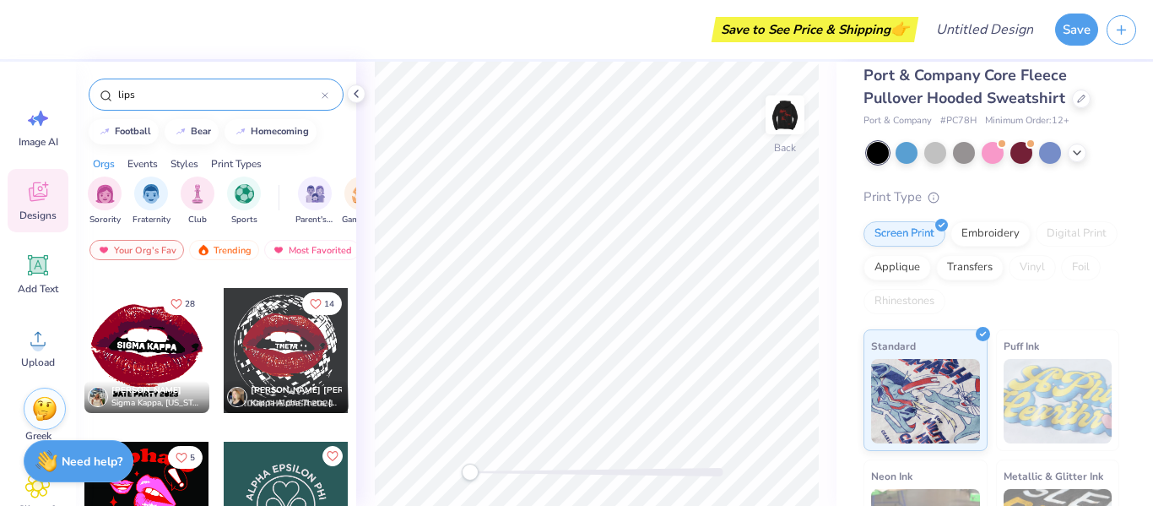
scroll to position [602, 0]
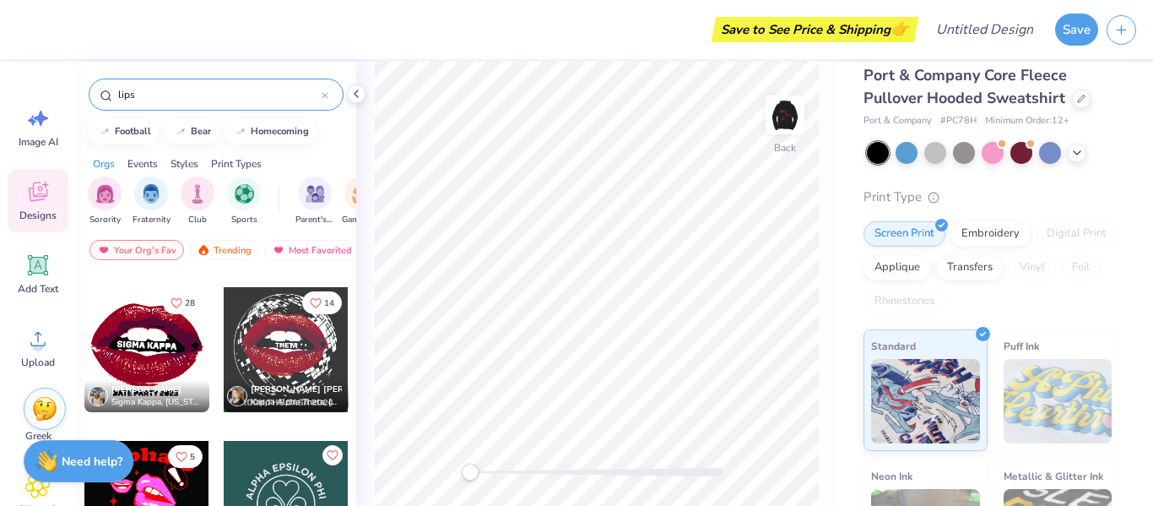
type input "lips"
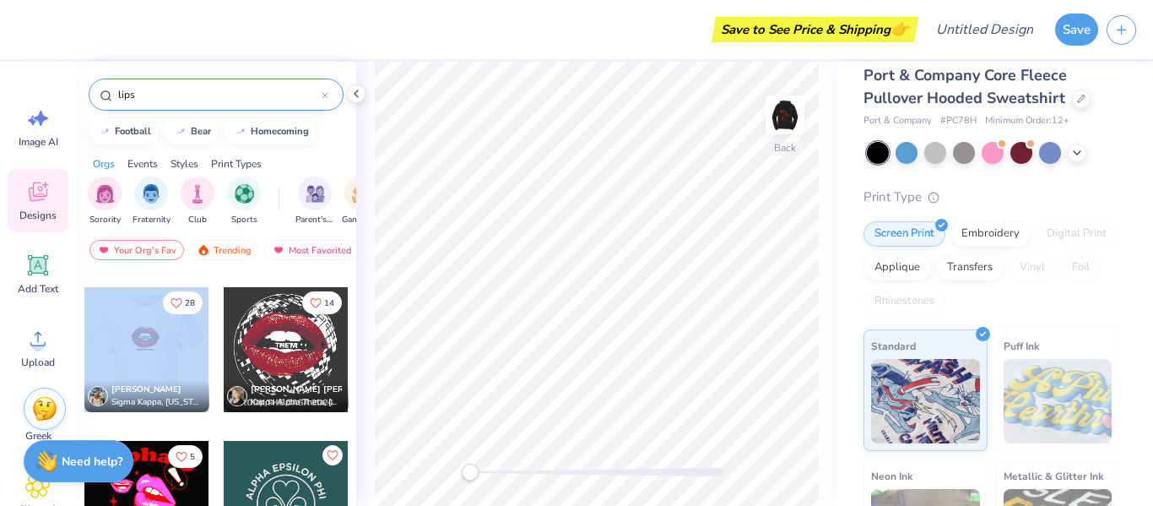
click at [151, 325] on div at bounding box center [146, 349] width 375 height 125
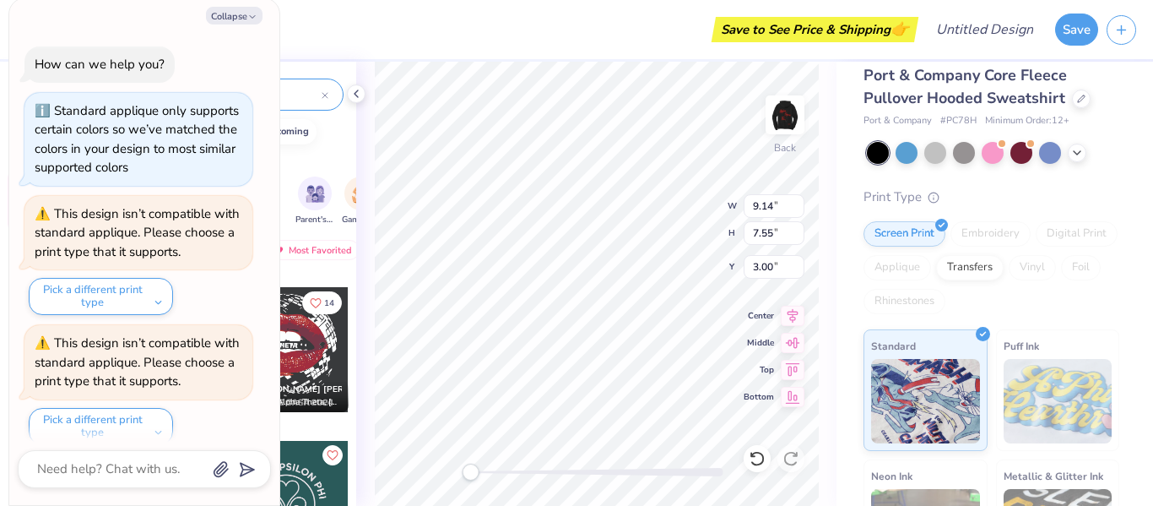
scroll to position [352, 0]
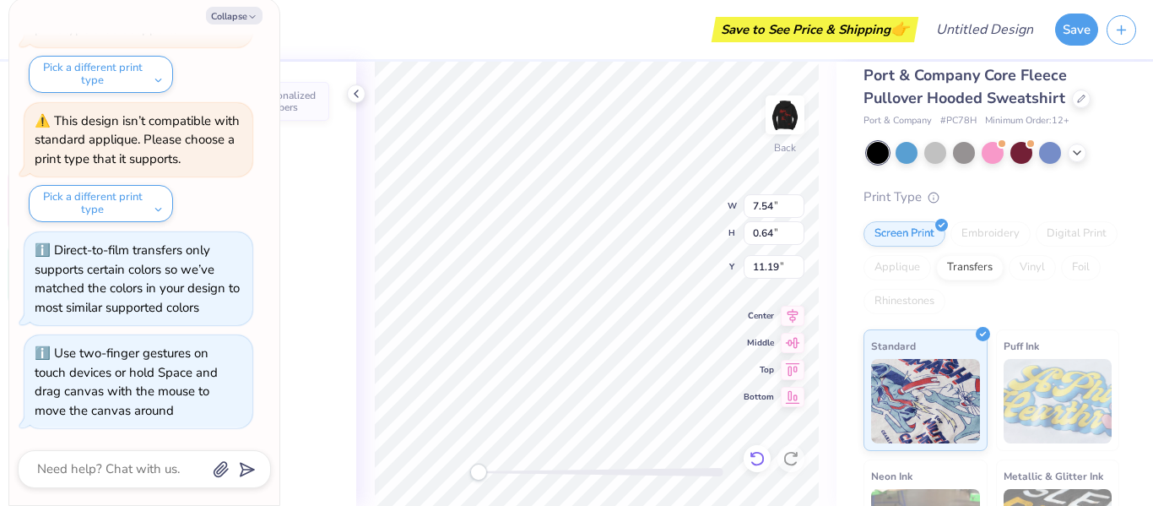
type textarea "x"
type input "7.54"
type input "0.64"
type input "11.19"
type textarea "x"
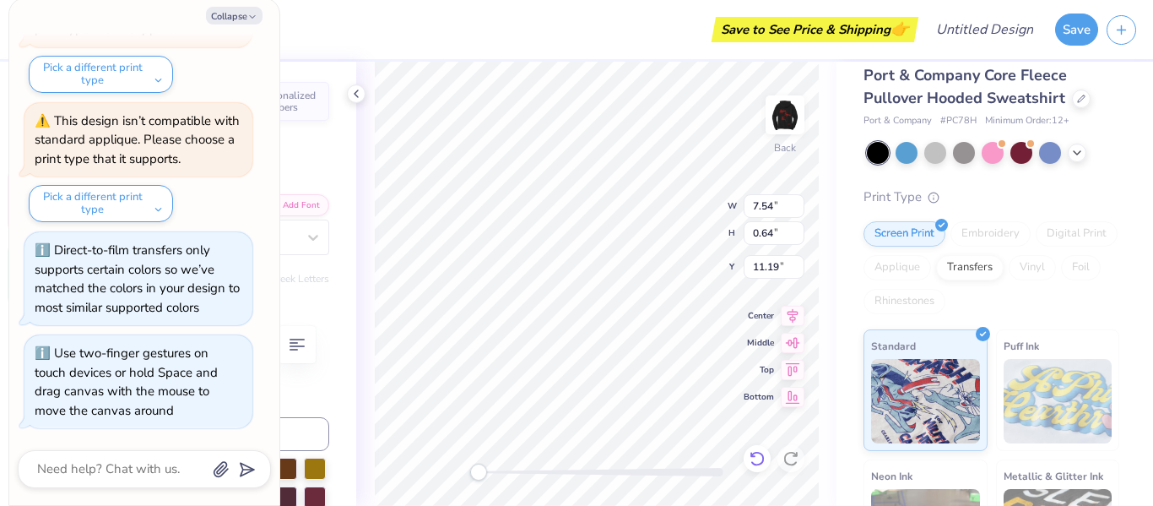
type textarea "DATE 2023"
type textarea "x"
type input "0.33"
type input "0.47"
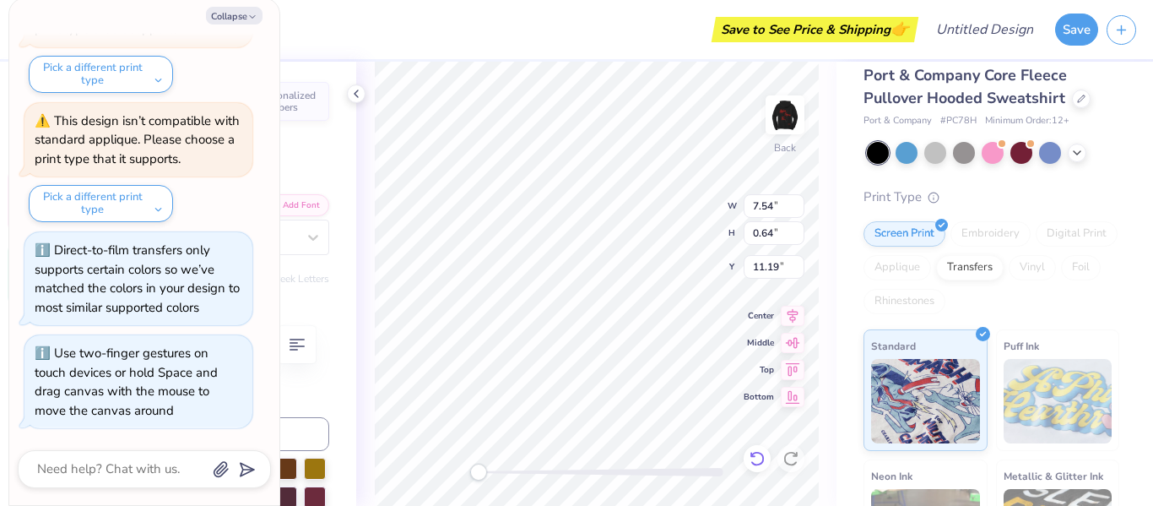
type input "11.27"
type textarea "x"
type textarea "SIGMA"
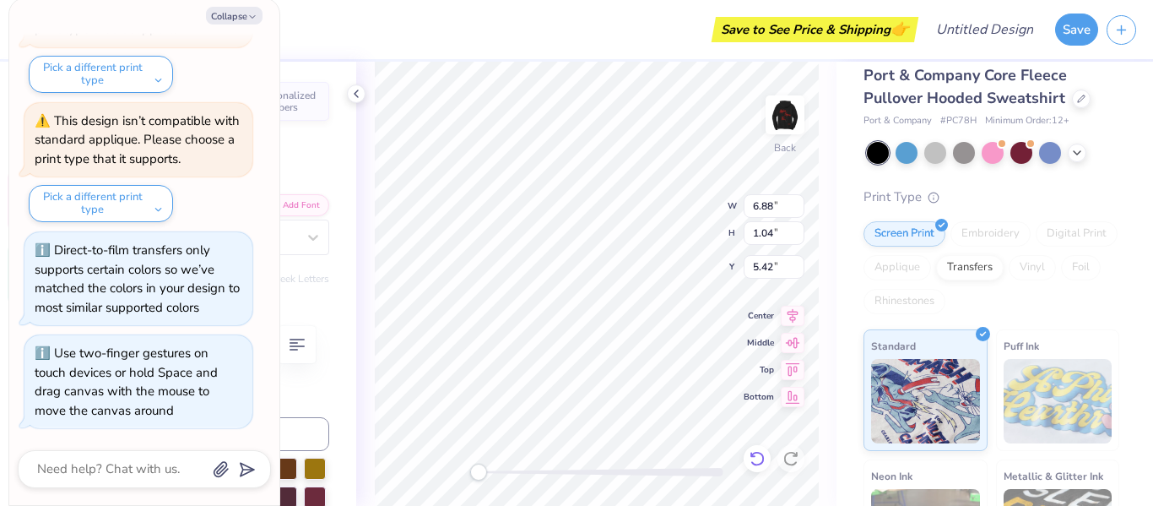
type textarea "x"
type textarea "SIGMA"
type textarea "x"
type textarea "SIGM"
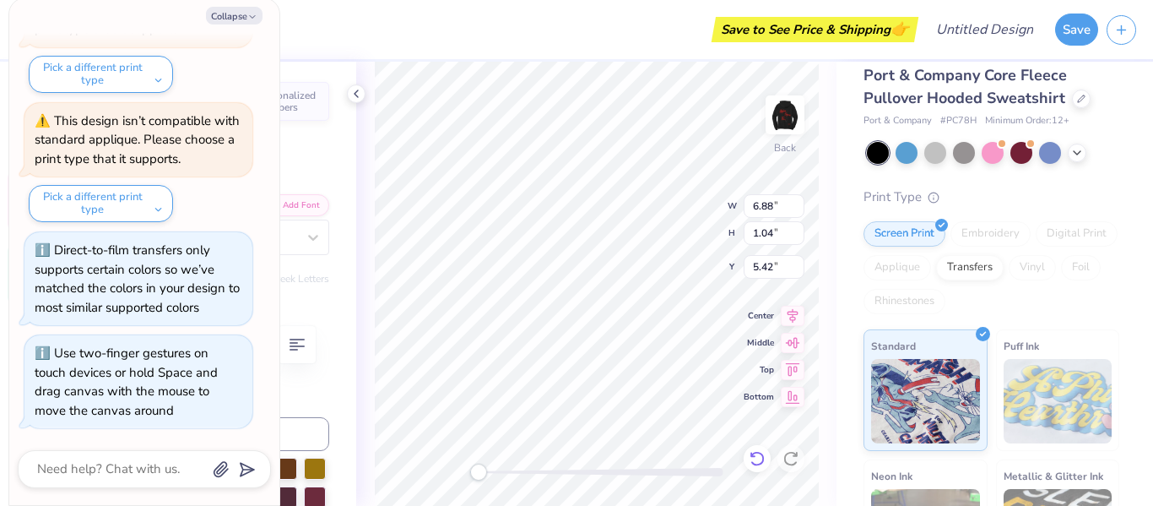
type textarea "x"
type textarea "SIG"
type textarea "x"
type textarea "SI"
type textarea "x"
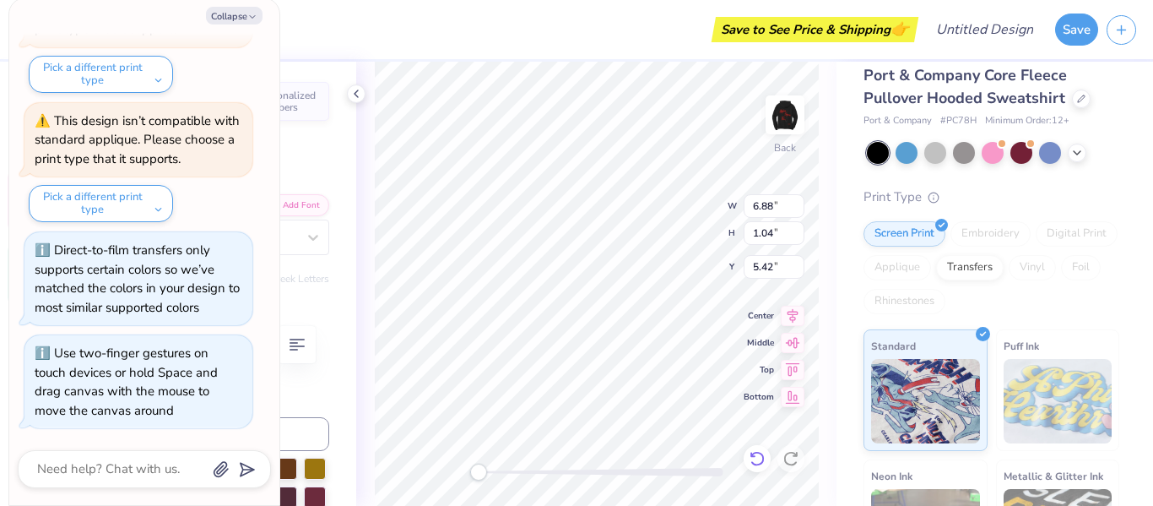
type textarea "S"
type textarea "x"
type textarea "A"
type textarea "x"
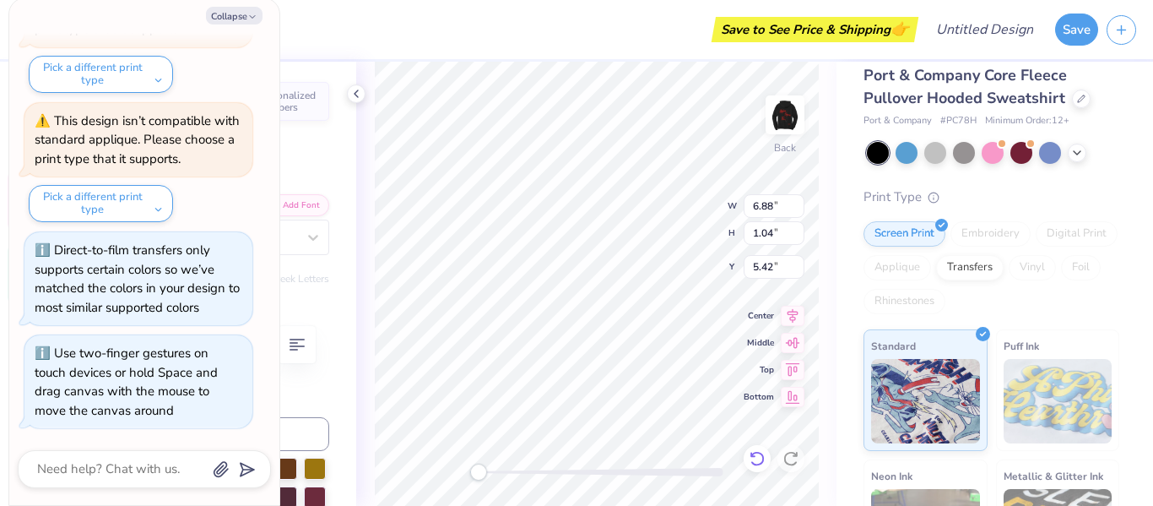
type textarea "Al"
type textarea "x"
type textarea "Alp"
type textarea "x"
type textarea "Alph"
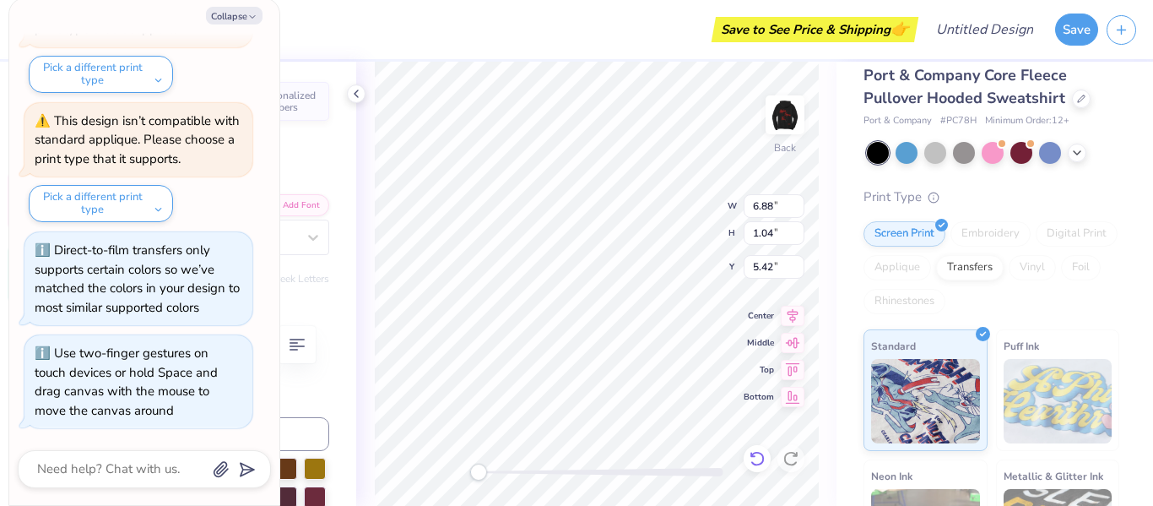
type textarea "x"
type textarea "Alp"
type textarea "x"
type textarea "Al"
type textarea "x"
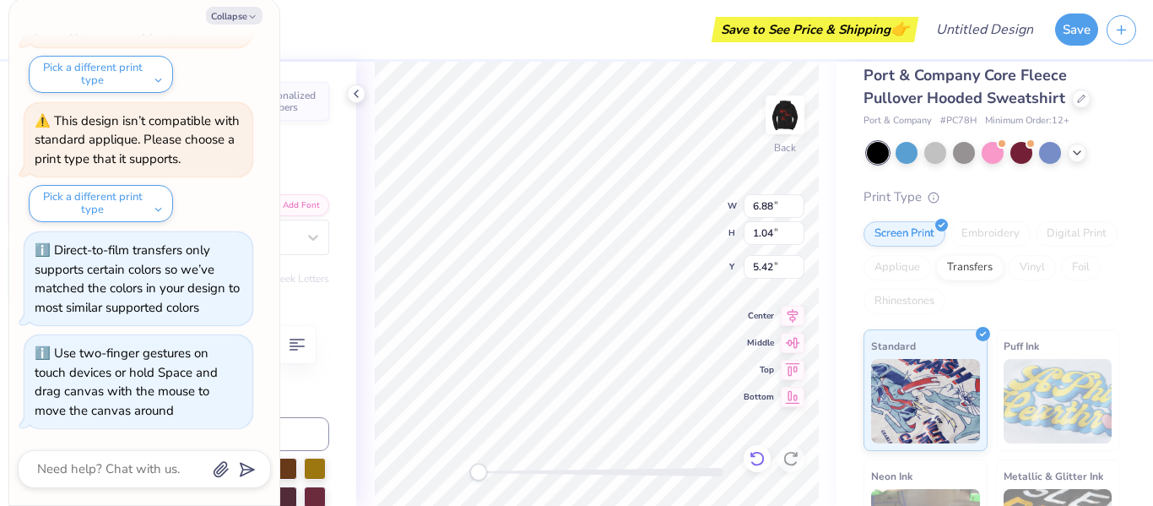
type textarea "A"
type textarea "x"
type textarea "AL"
type textarea "x"
type textarea "ALP"
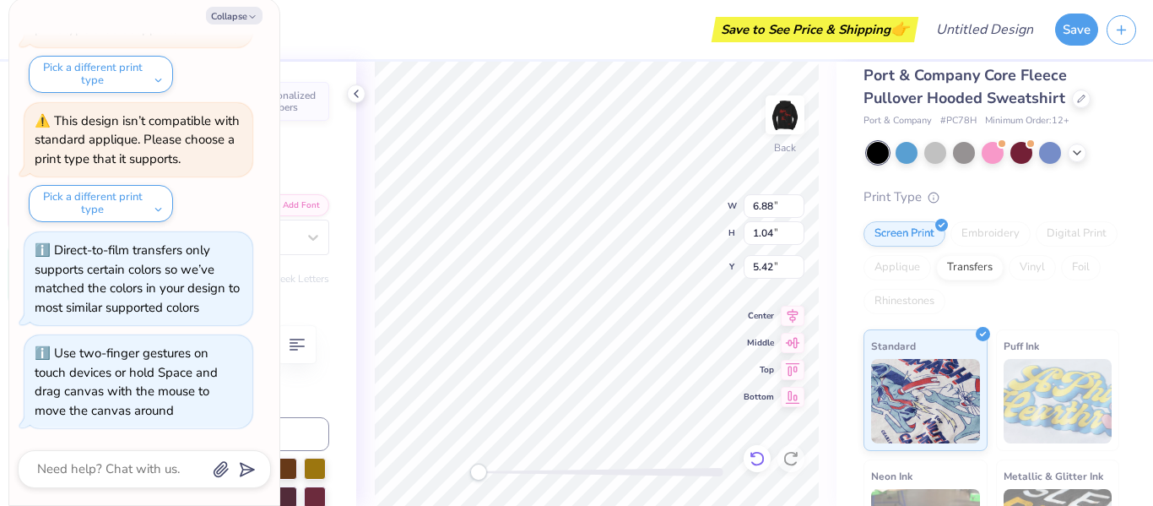
type textarea "x"
type textarea "ALPH"
type textarea "x"
type textarea "ALPHA"
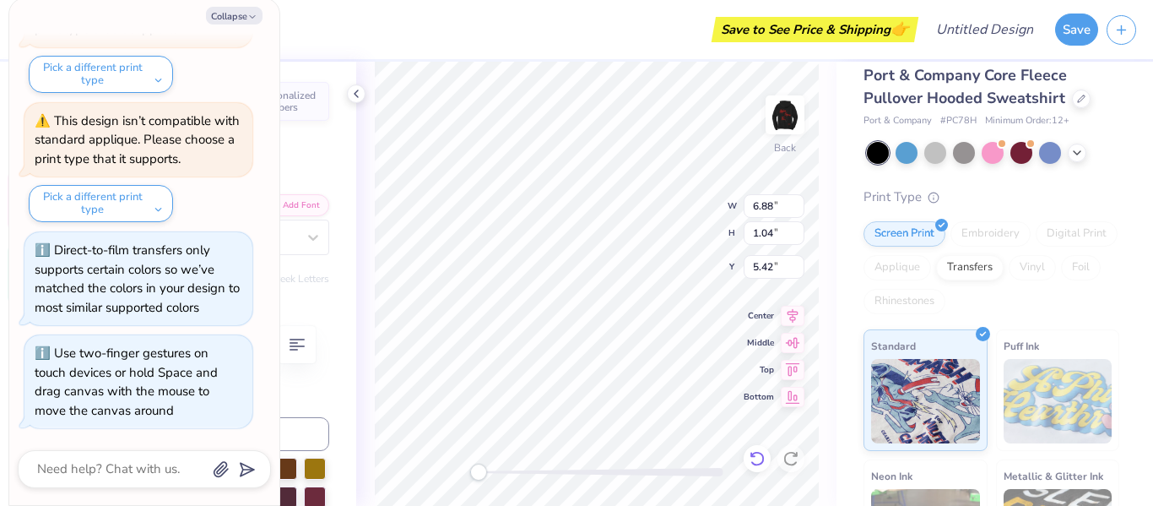
type textarea "x"
type textarea "ALPHA"
type textarea "x"
type textarea "ALPHA T"
type textarea "x"
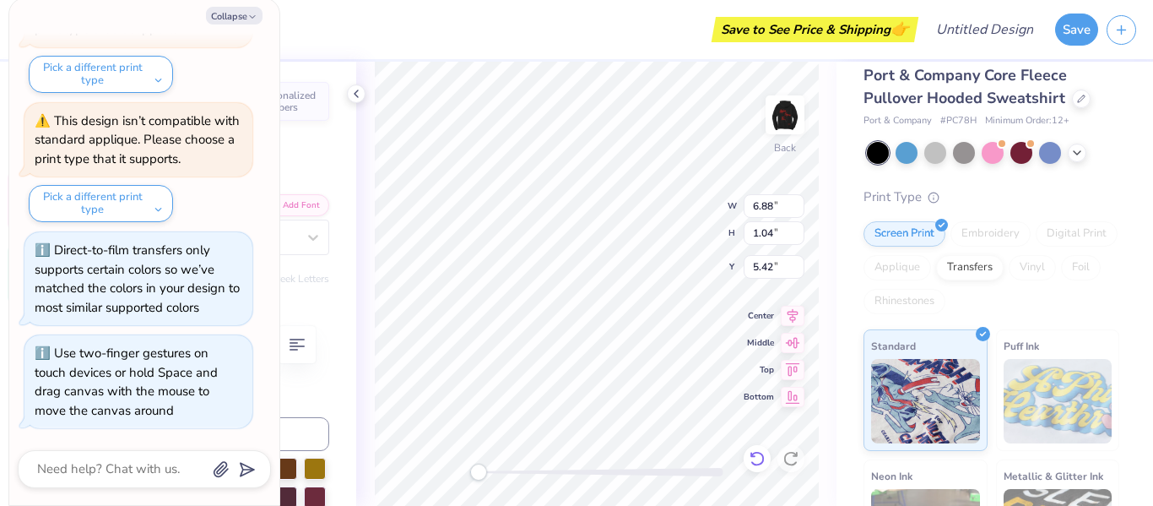
type textarea "ALPHA TA"
type textarea "x"
type textarea "ALPHA TAU"
type textarea "x"
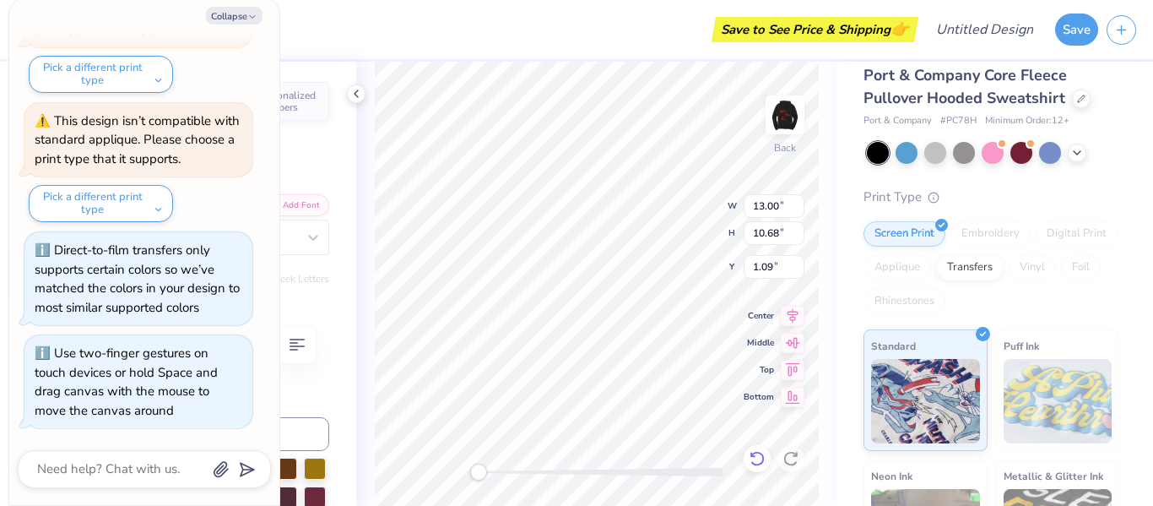
type input "10.68"
type textarea "x"
type input "2.71"
type input "3.07"
type input "2.17"
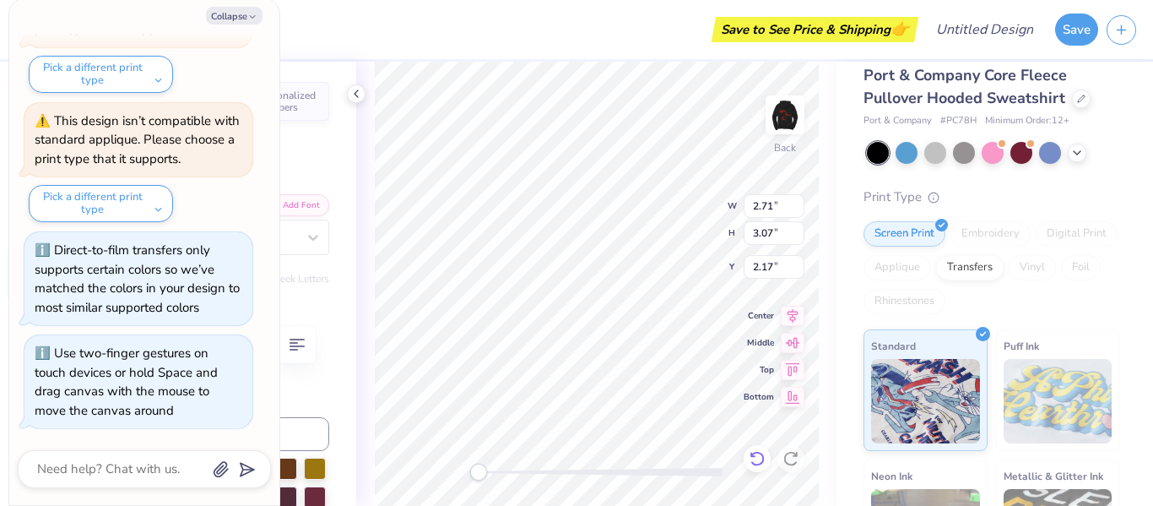
type textarea "x"
type input "6.48"
type input "6.50"
type input "1.23"
type textarea "x"
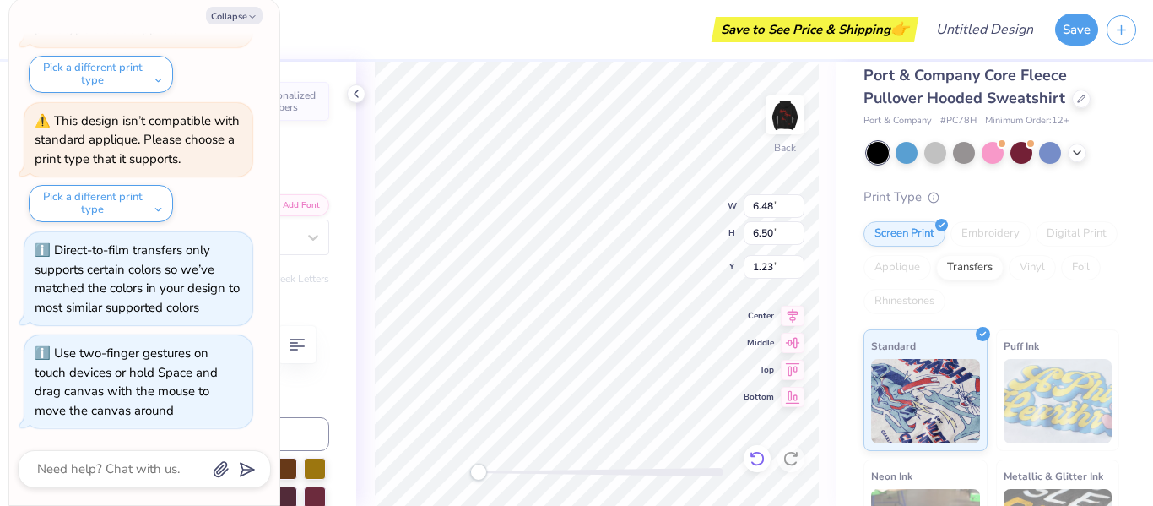
type input "1.08"
type textarea "x"
type input "4.16"
type input "4.72"
type input "1.47"
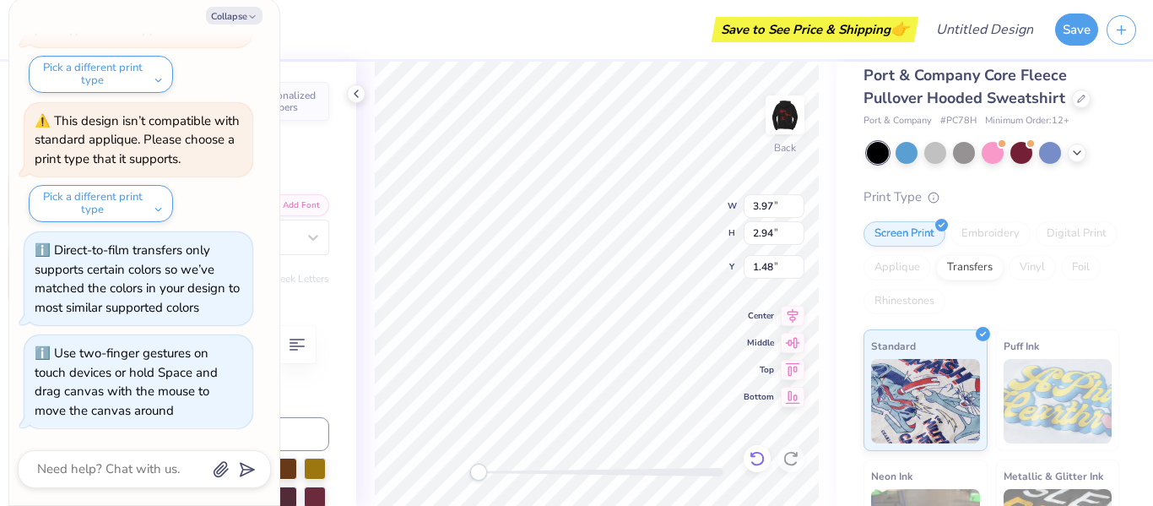
click at [757, 462] on icon at bounding box center [757, 458] width 17 height 17
type textarea "x"
type input "5.04"
type input "3.73"
type input "1.08"
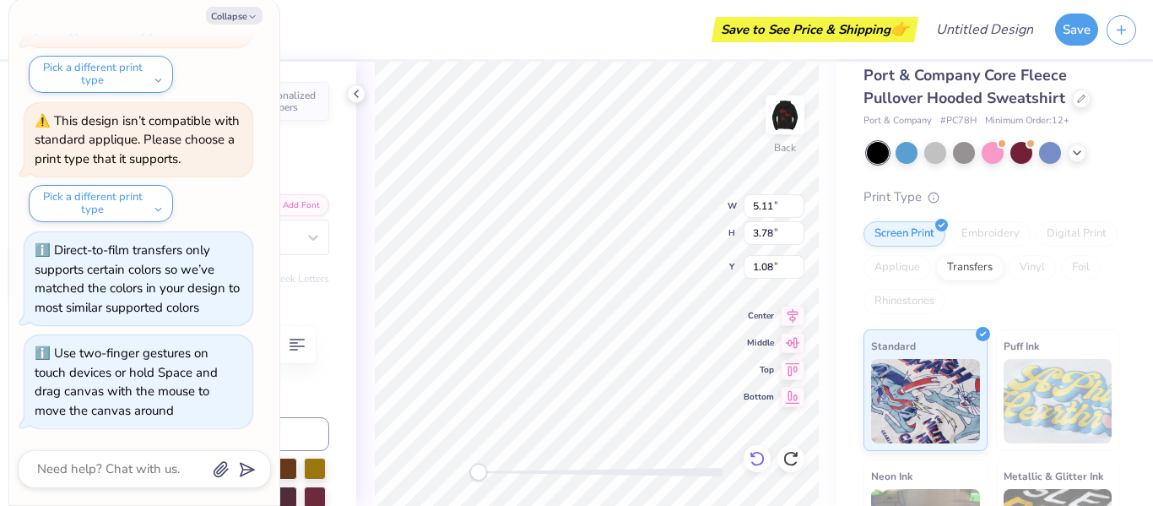
type textarea "x"
type input "0.50"
type textarea "x"
type input "5.11"
type input "3.78"
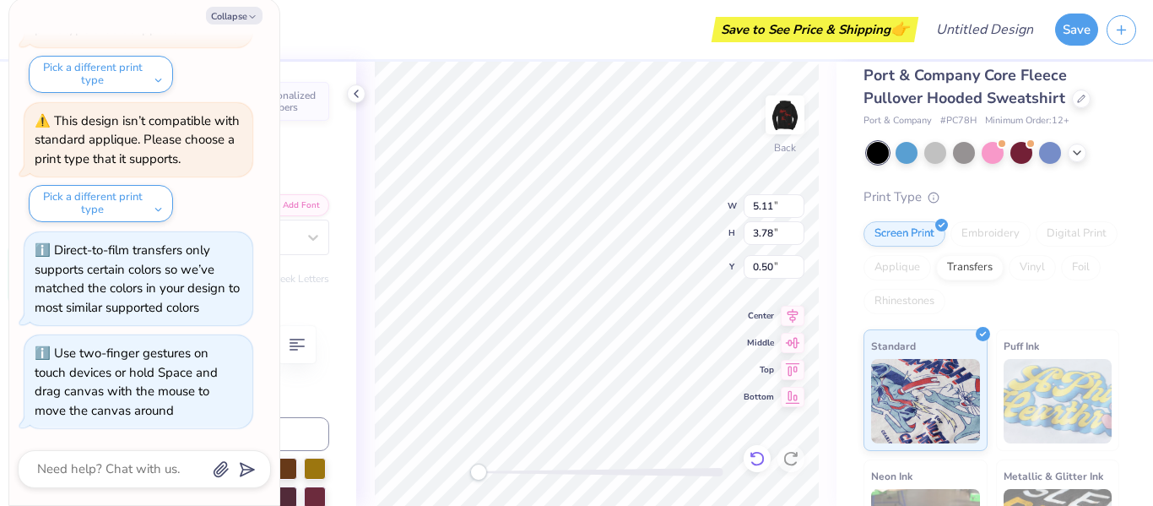
type input "0.50"
type textarea "x"
type input "3.52"
type input "2.58"
type input "0.77"
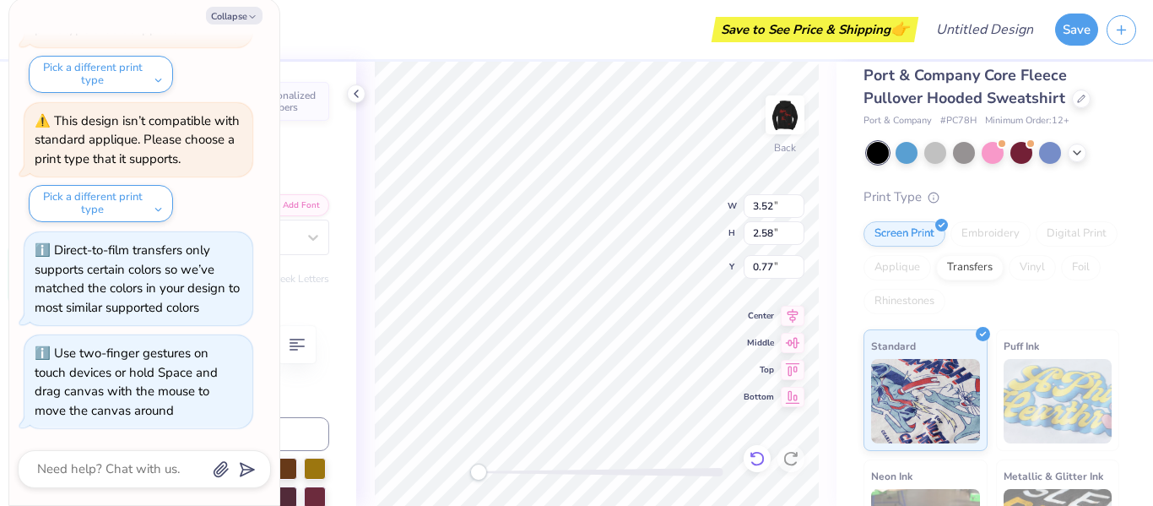
type textarea "x"
type input "4.73"
type input "3.50"
type input "0.50"
click at [752, 455] on icon at bounding box center [757, 458] width 14 height 15
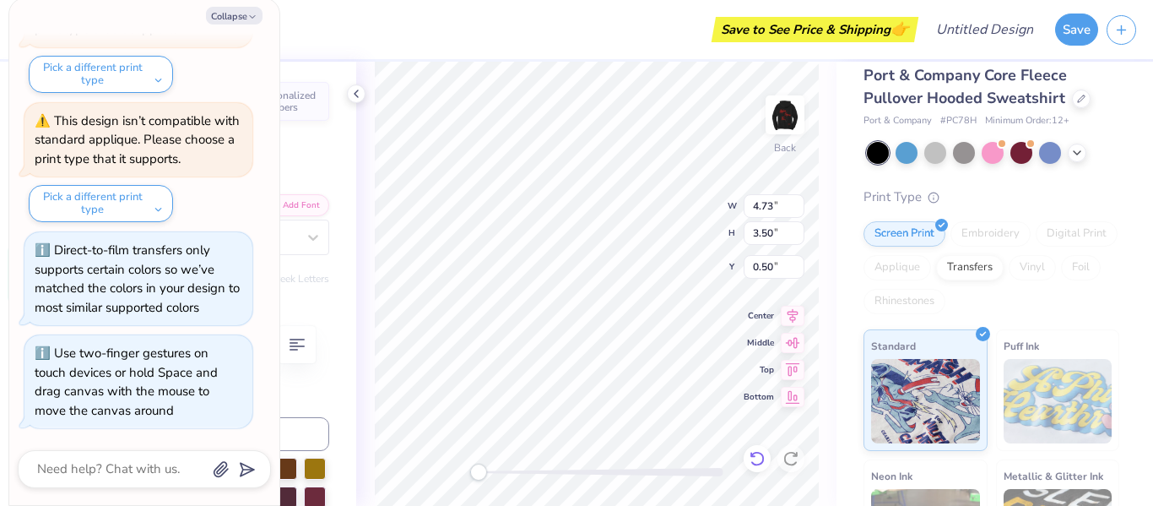
type textarea "x"
type input "4.07"
type input "3.01"
type input "0.51"
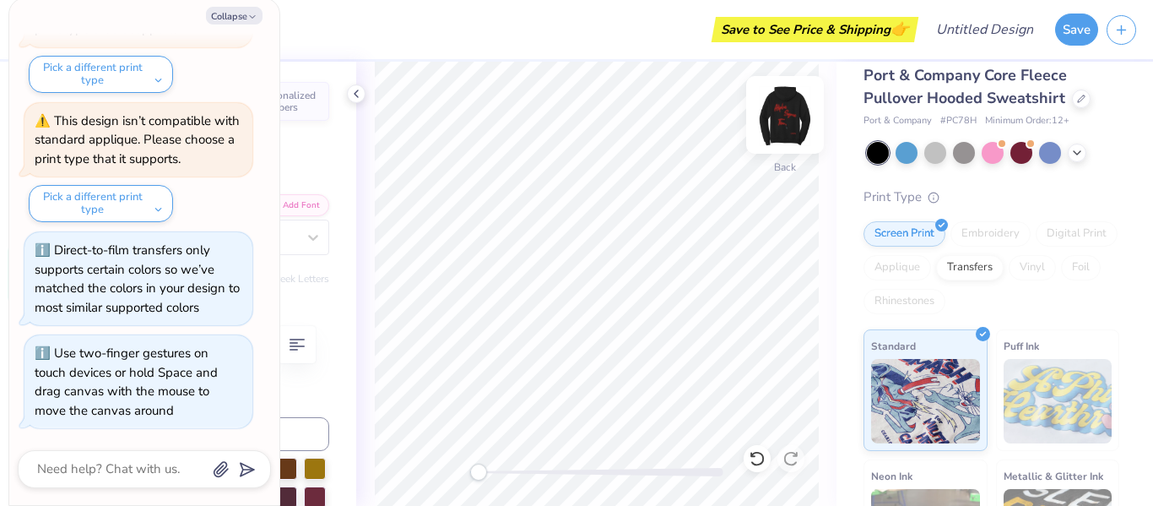
click at [779, 118] on img at bounding box center [785, 115] width 68 height 68
click at [779, 118] on img at bounding box center [785, 115] width 34 height 34
click at [225, 7] on button "Collapse" at bounding box center [234, 16] width 57 height 18
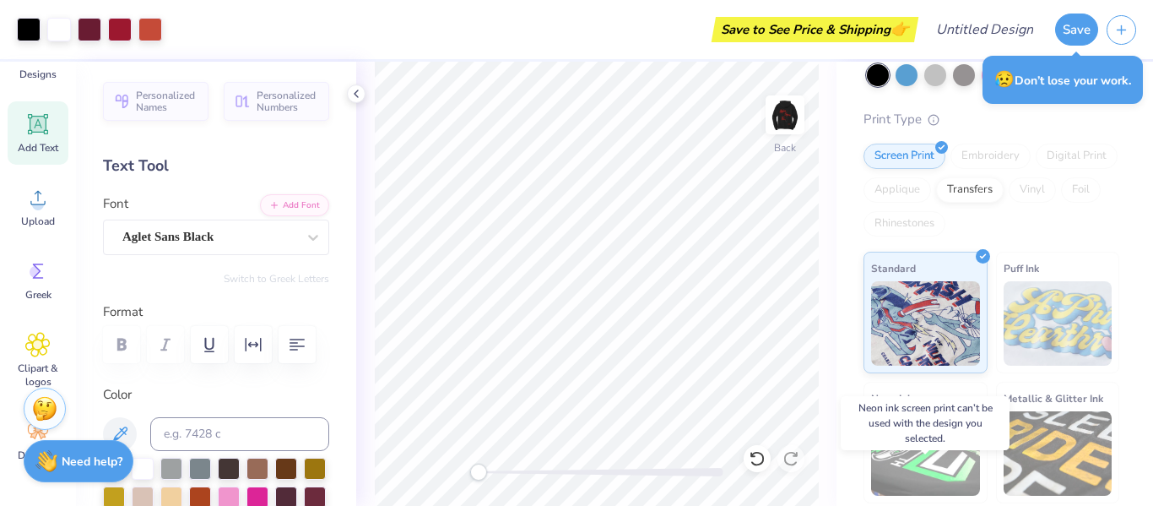
scroll to position [0, 0]
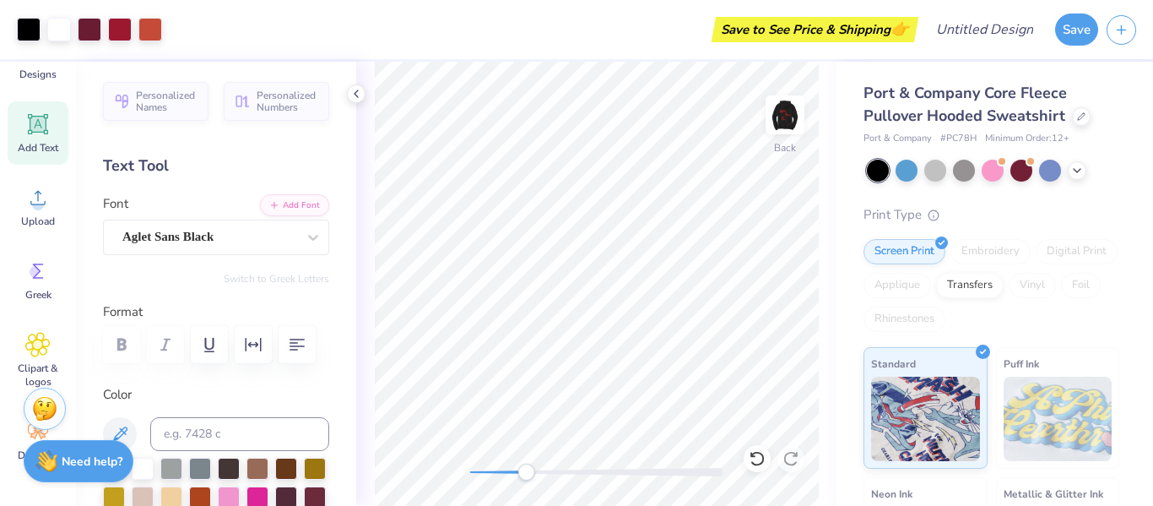
drag, startPoint x: 482, startPoint y: 475, endPoint x: 526, endPoint y: 475, distance: 43.9
click at [526, 475] on div "Accessibility label" at bounding box center [526, 472] width 17 height 17
drag, startPoint x: 518, startPoint y: 471, endPoint x: 475, endPoint y: 475, distance: 43.2
click at [475, 475] on div "Accessibility label" at bounding box center [474, 472] width 17 height 17
click at [350, 93] on icon at bounding box center [357, 94] width 14 height 14
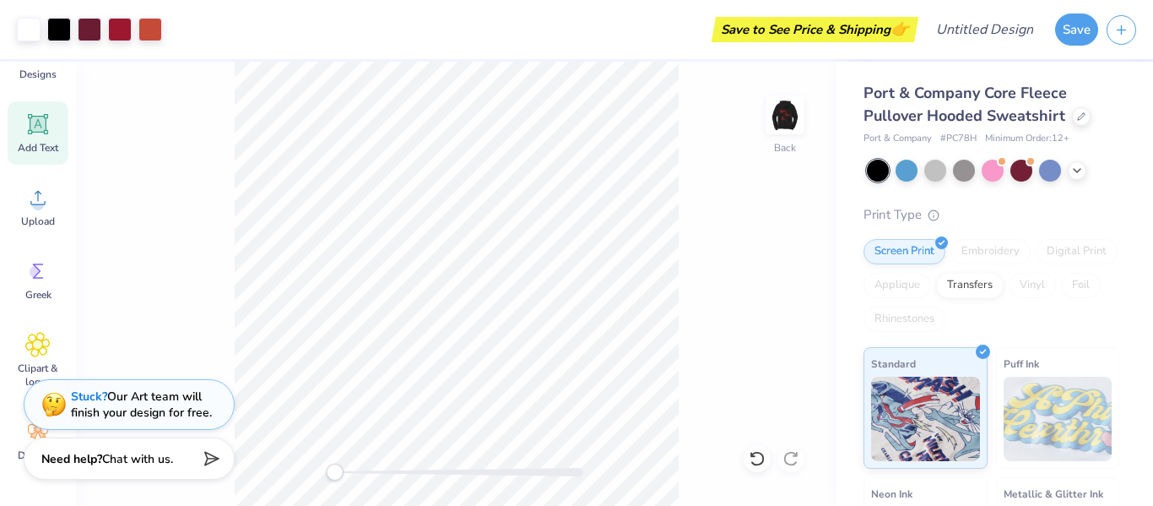
click at [208, 467] on icon at bounding box center [209, 459] width 24 height 24
type textarea "x"
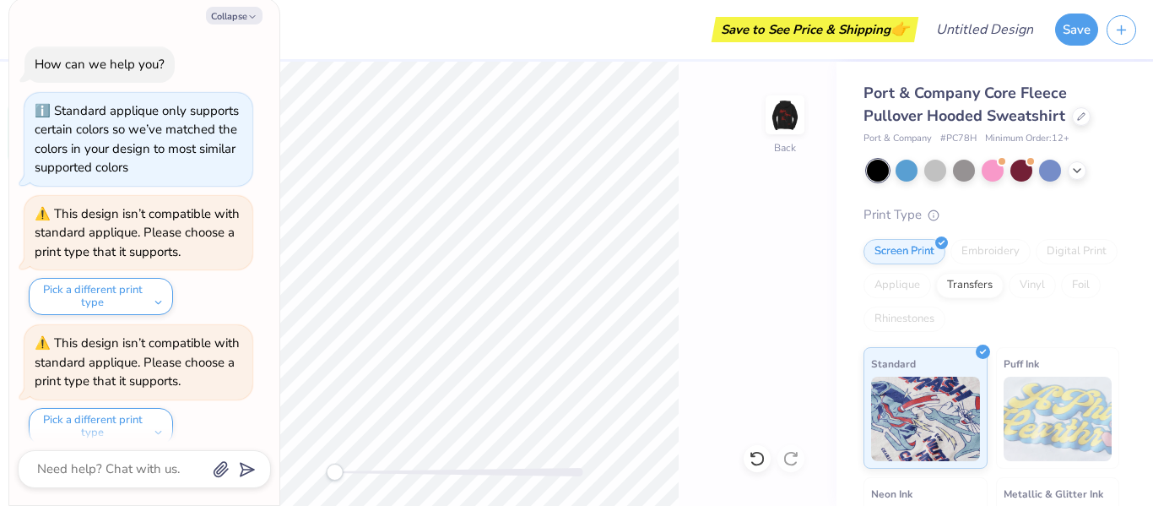
scroll to position [352, 0]
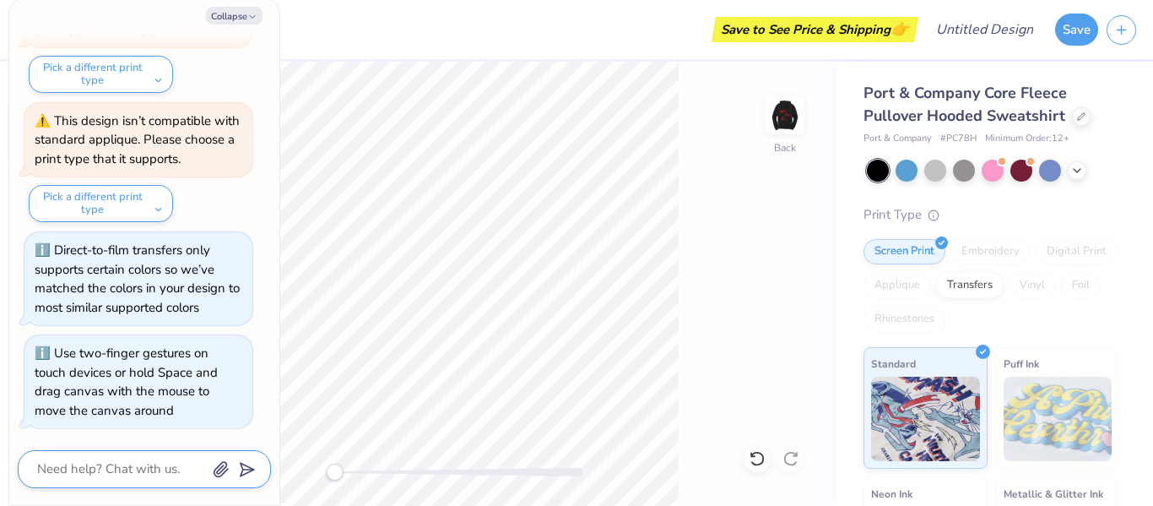
click at [159, 469] on textarea at bounding box center [120, 469] width 171 height 23
type textarea "h"
type textarea "x"
type textarea "ho"
type textarea "x"
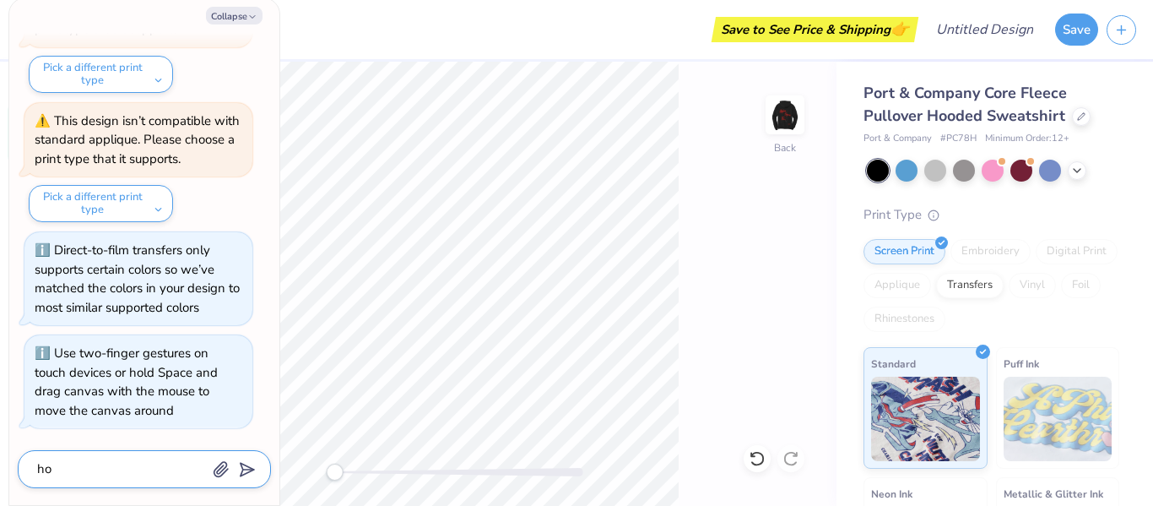
type textarea "how"
type textarea "x"
type textarea "how"
type textarea "x"
type textarea "how d"
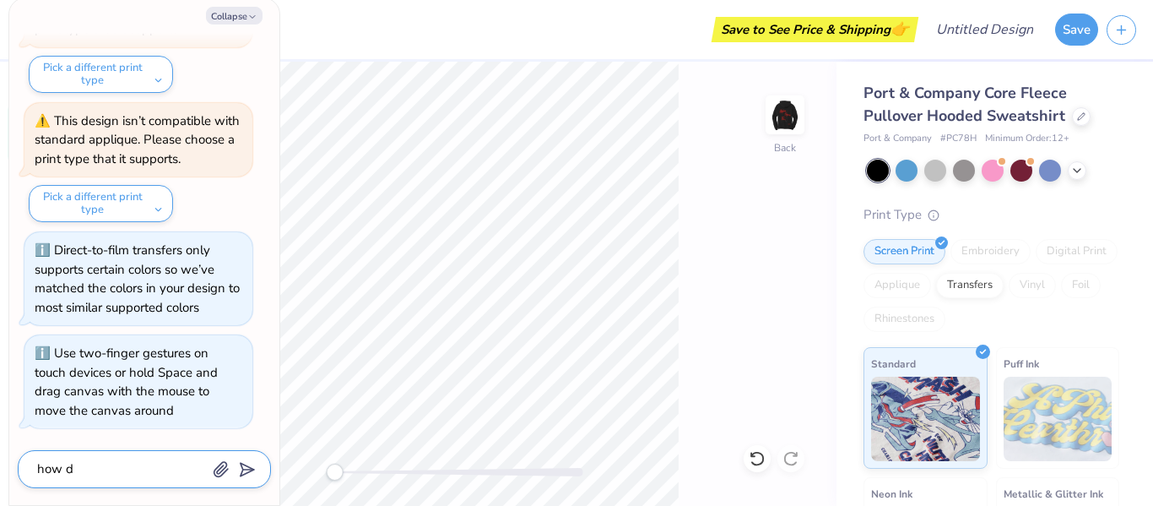
type textarea "x"
type textarea "how do"
type textarea "x"
type textarea "how do"
type textarea "x"
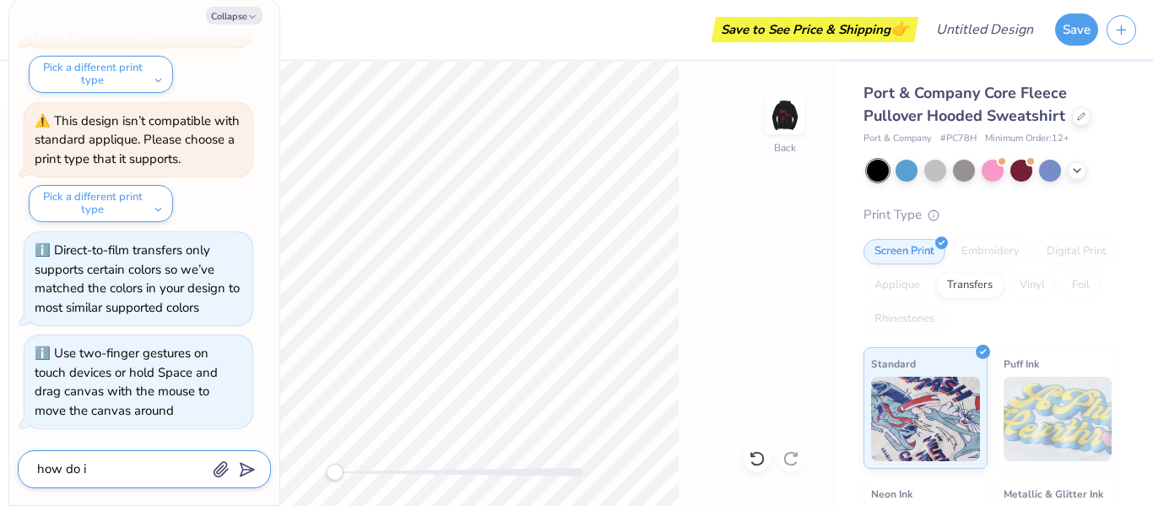
type textarea "how do"
type textarea "x"
type textarea "how do I"
type textarea "x"
type textarea "how do I a"
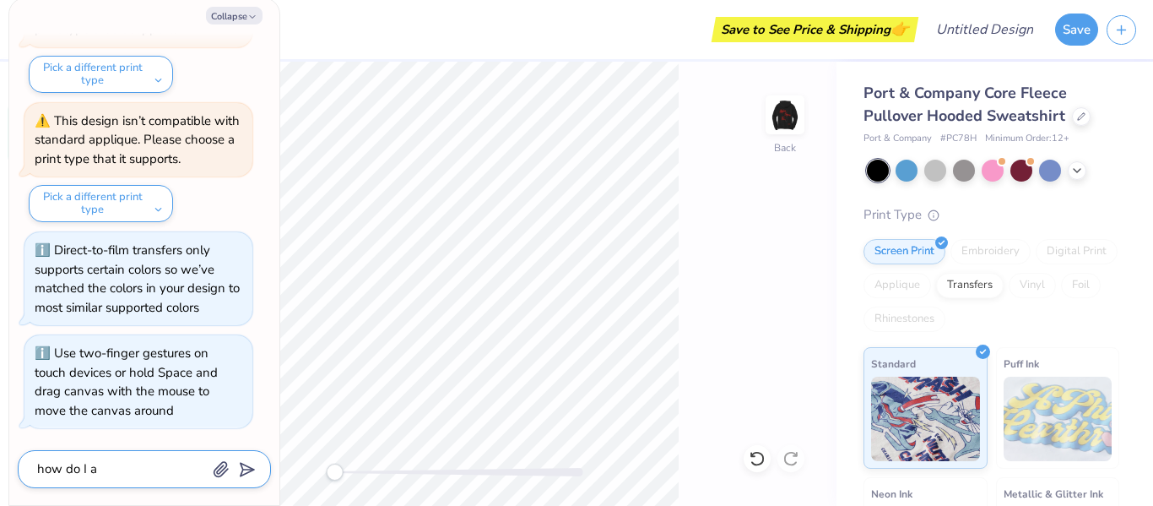
type textarea "x"
type textarea "how do I ad"
type textarea "x"
type textarea "how do I add"
type textarea "x"
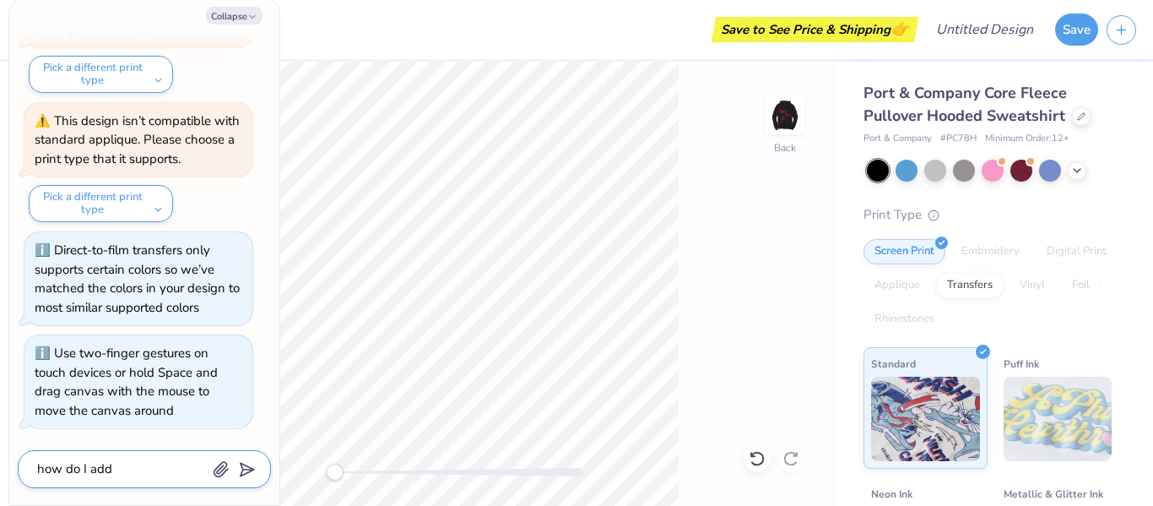
type textarea "how do I add"
type textarea "x"
type textarea "how do I add d"
type textarea "x"
type textarea "how do I add de"
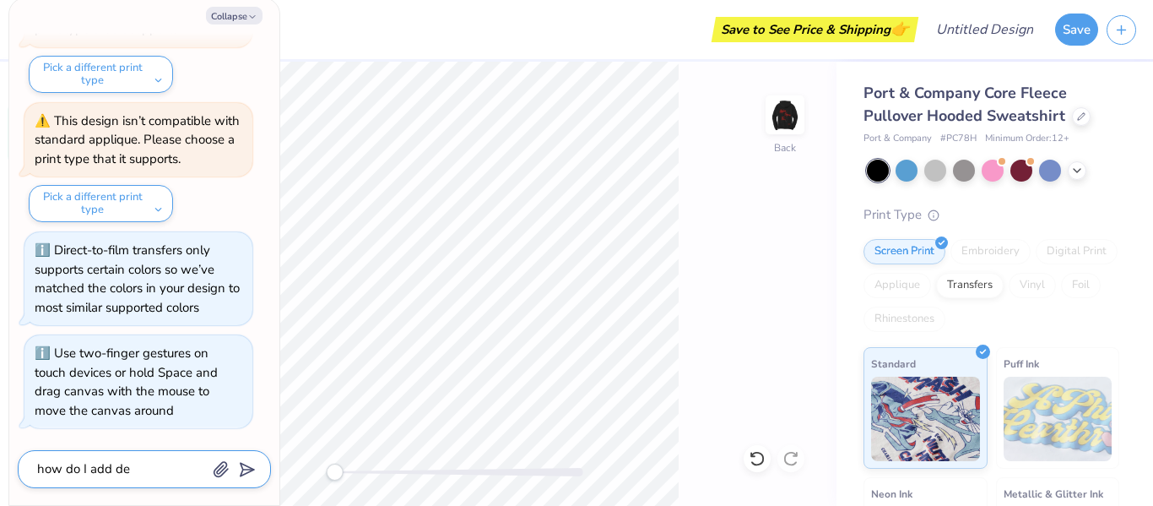
type textarea "x"
type textarea "how do I add dec"
type textarea "x"
type textarea "how do I add deco"
type textarea "x"
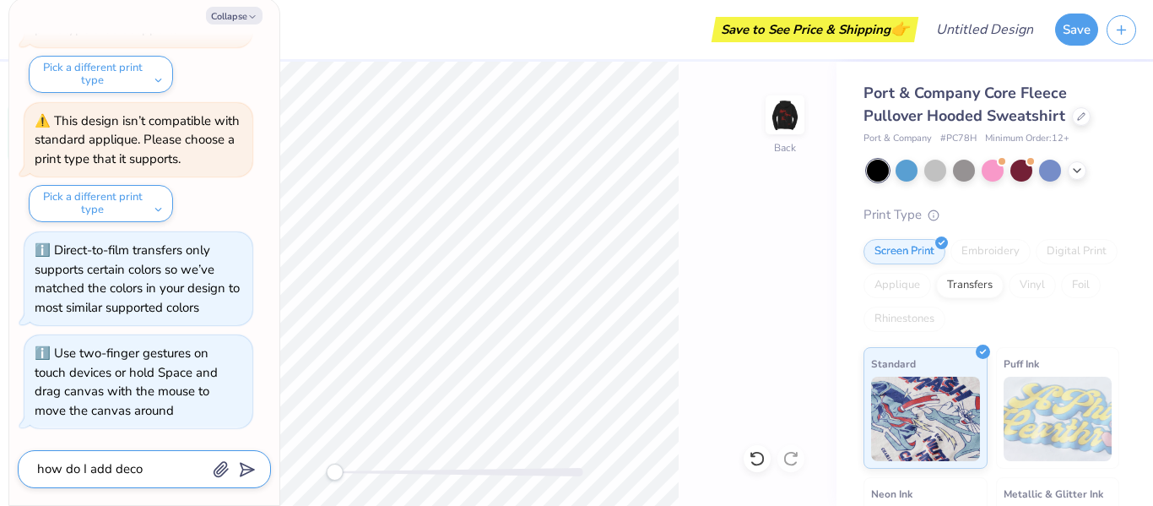
type textarea "how do I add decor"
type textarea "x"
type textarea "how do I add decora"
type textarea "x"
type textarea "how do I add decorat"
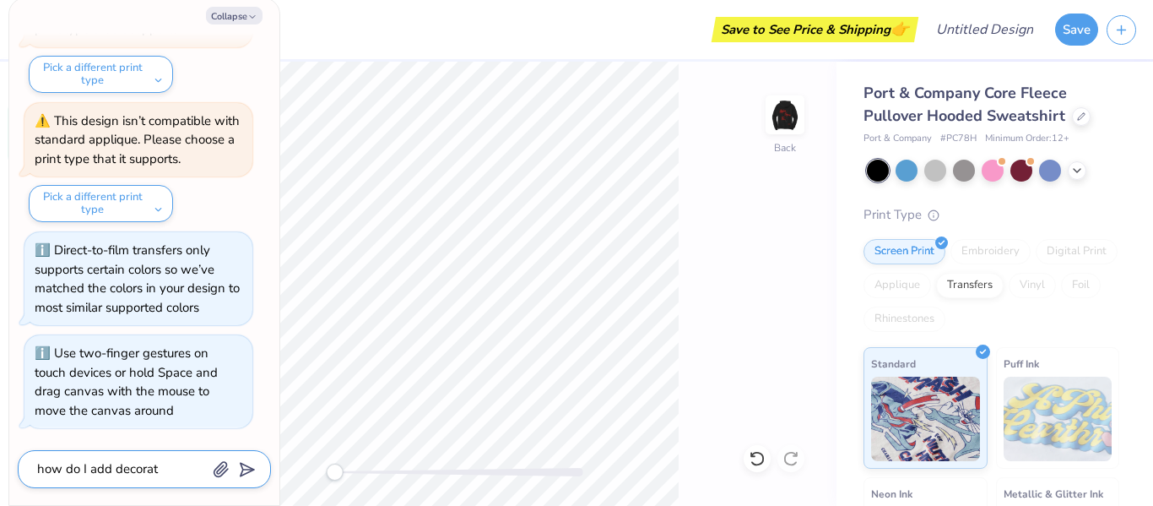
type textarea "x"
type textarea "how do I add decorati"
type textarea "x"
type textarea "how do I add decorativ"
type textarea "x"
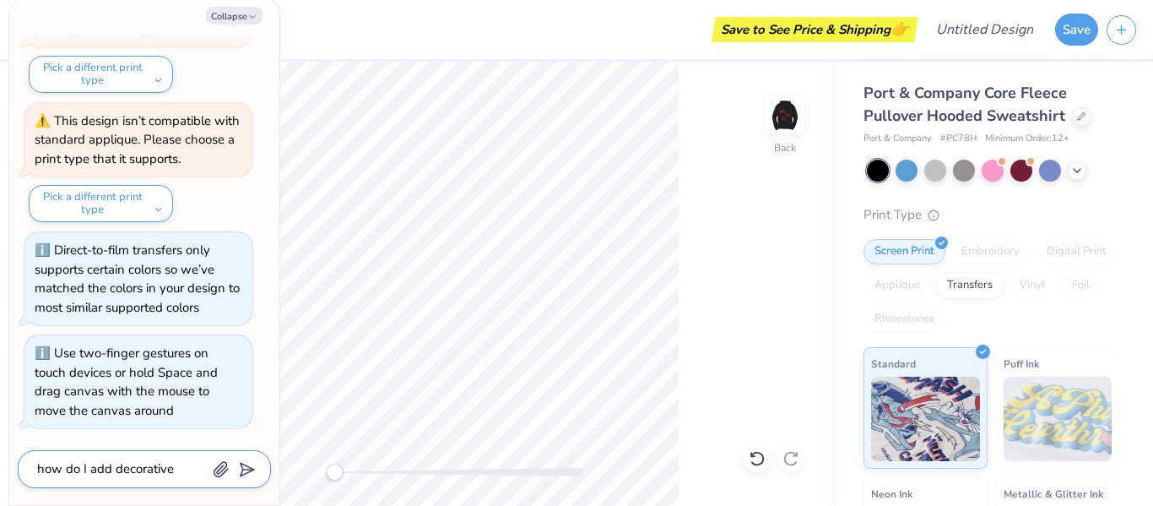
type textarea "how do I add decorative"
type textarea "x"
type textarea "how do I add decorative s"
type textarea "x"
type textarea "how do I add decorative st"
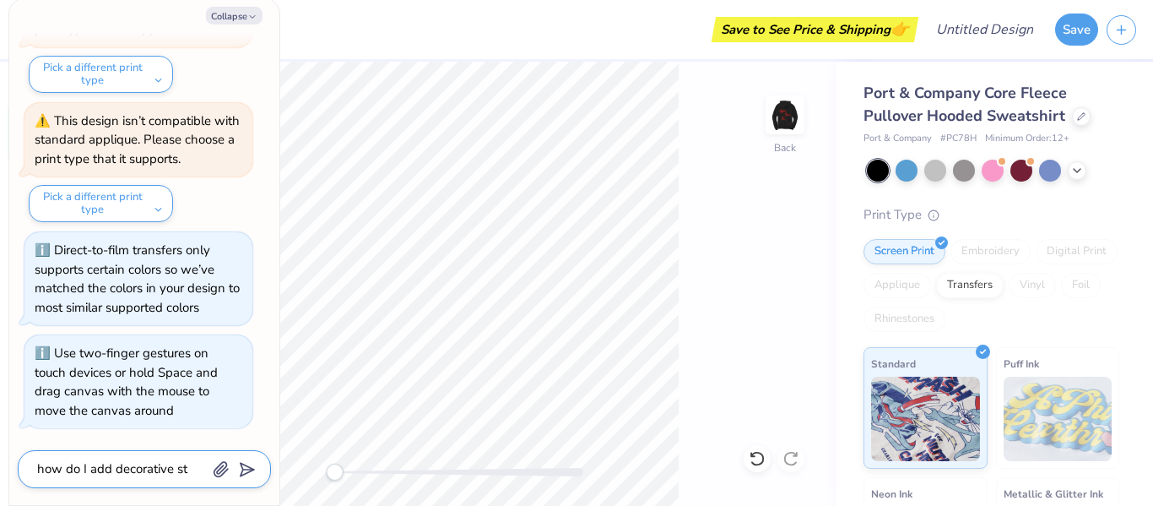
type textarea "x"
type textarea "how do I add decorative sti"
type textarea "x"
type textarea "how do I add decorative stit"
type textarea "x"
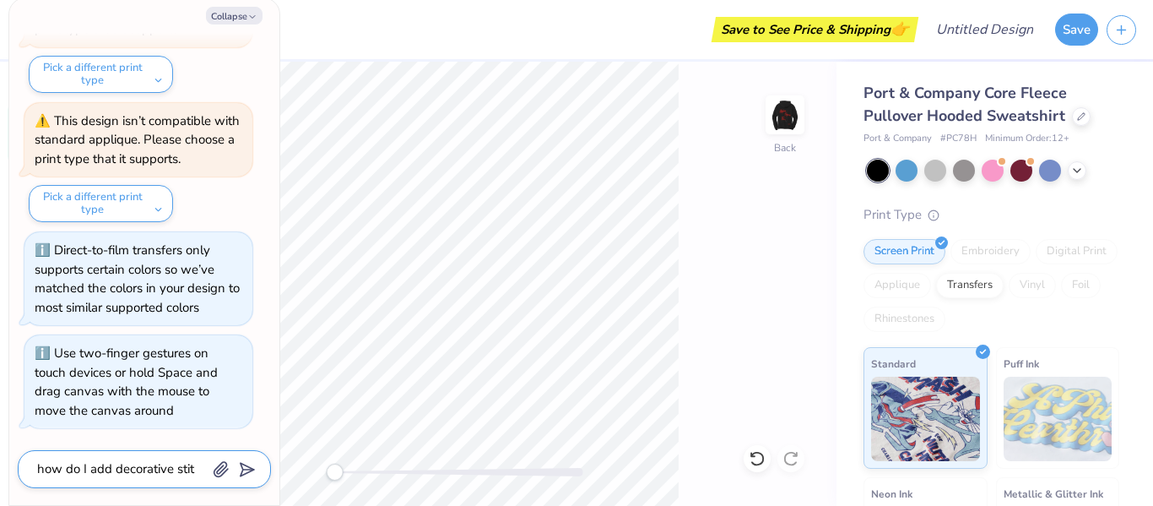
type textarea "how do I add decorative stitc"
type textarea "x"
type textarea "how do I add decorative stitch"
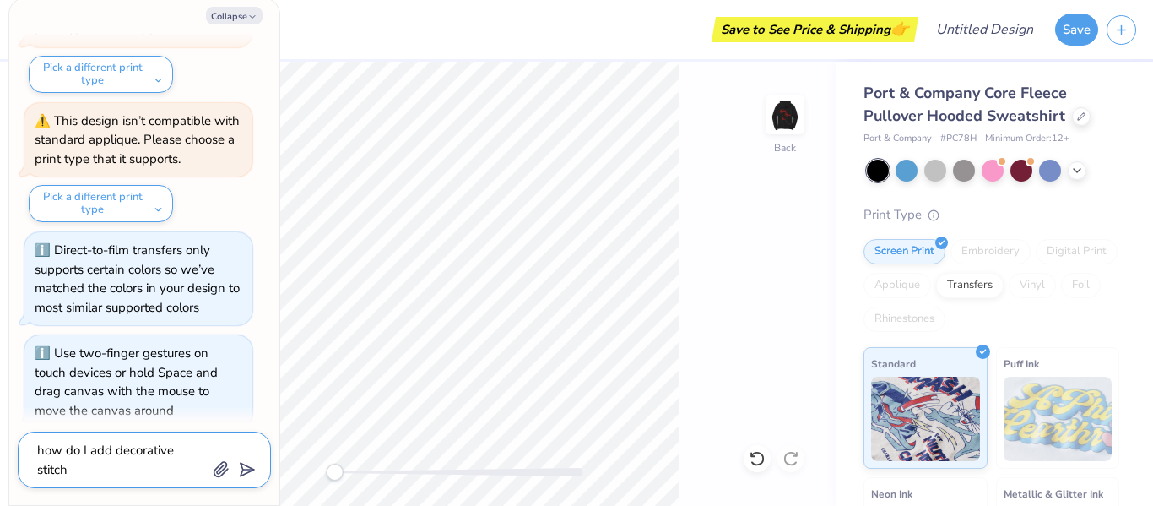
type textarea "x"
type textarea "how do I add decorative stitchi"
type textarea "x"
type textarea "how do I add decorative stitchin"
type textarea "x"
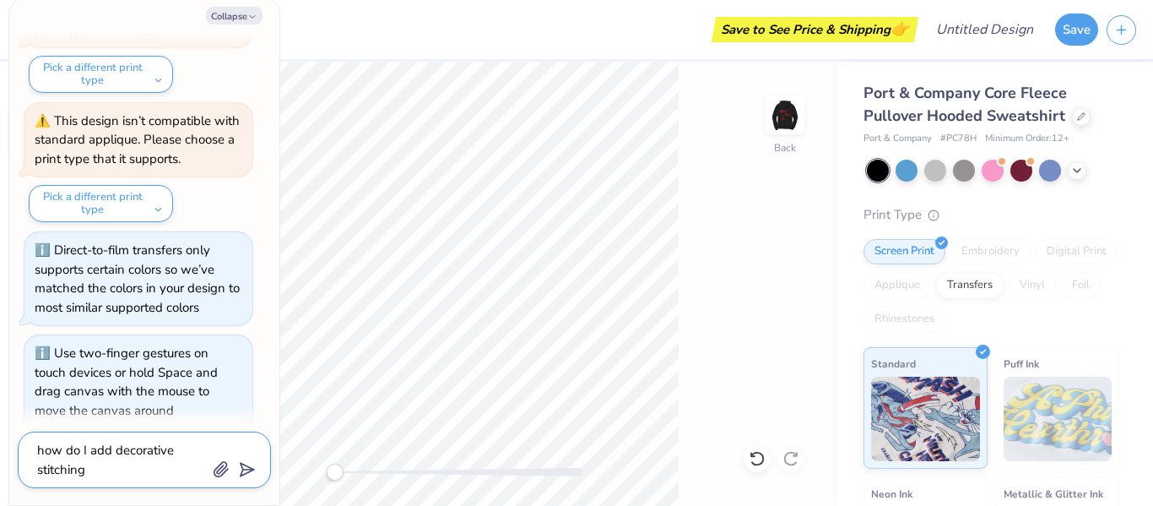
type textarea "how do I add decorative stitching"
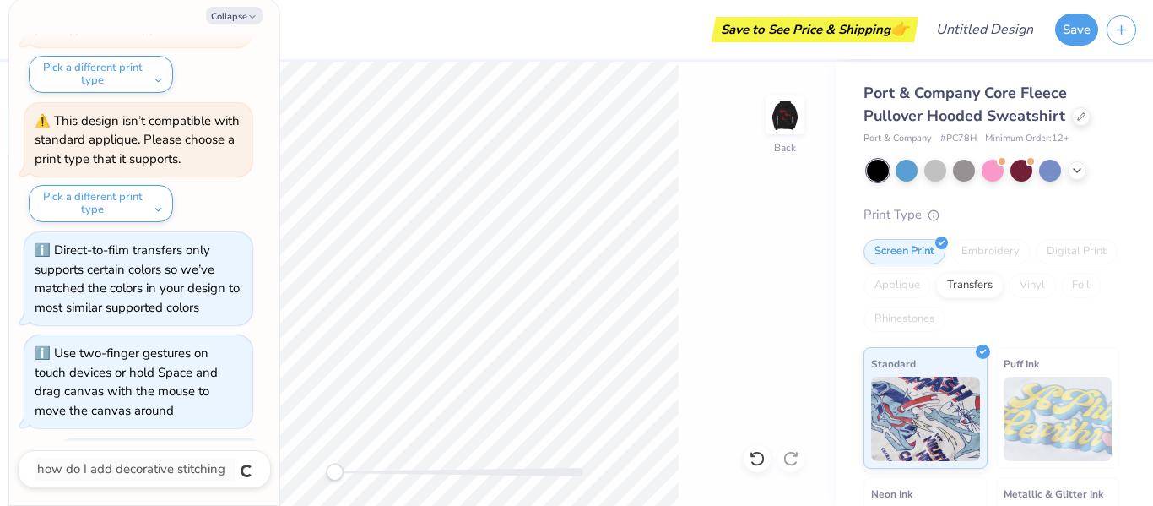
scroll to position [399, 0]
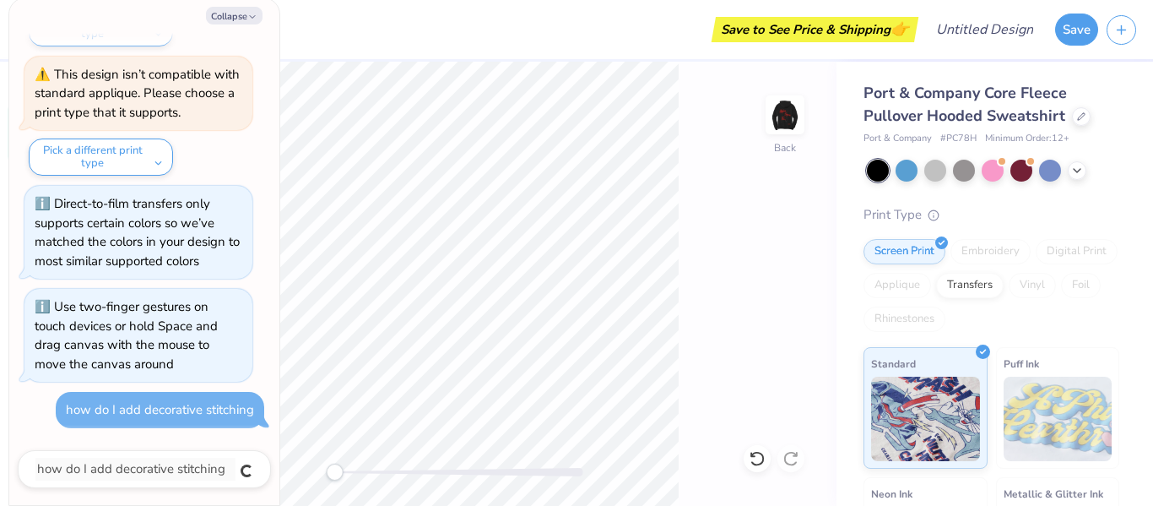
type textarea "x"
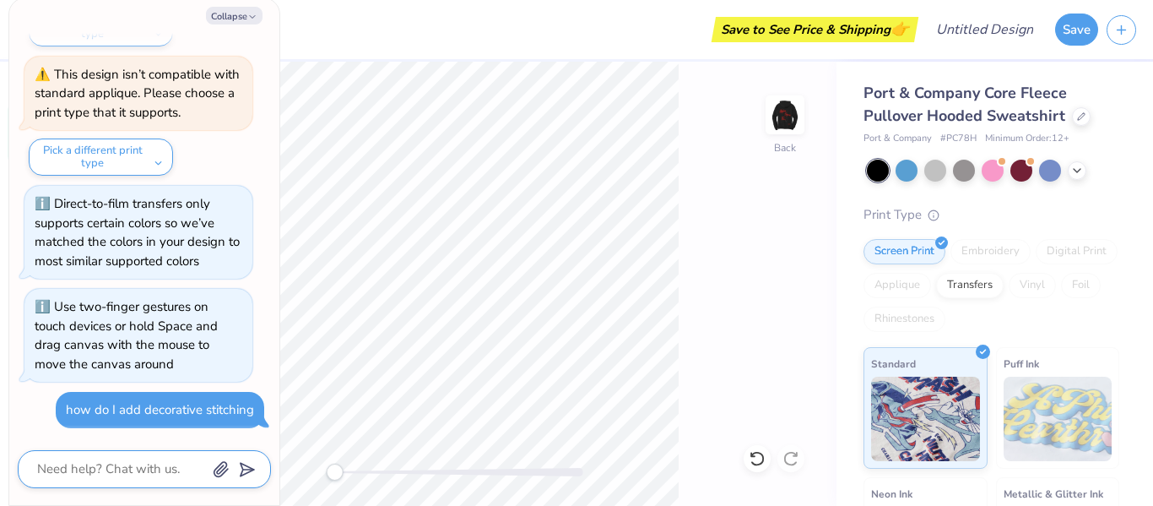
click at [73, 467] on textarea at bounding box center [120, 469] width 171 height 23
type textarea "x"
type textarea "h"
type textarea "x"
type textarea "he"
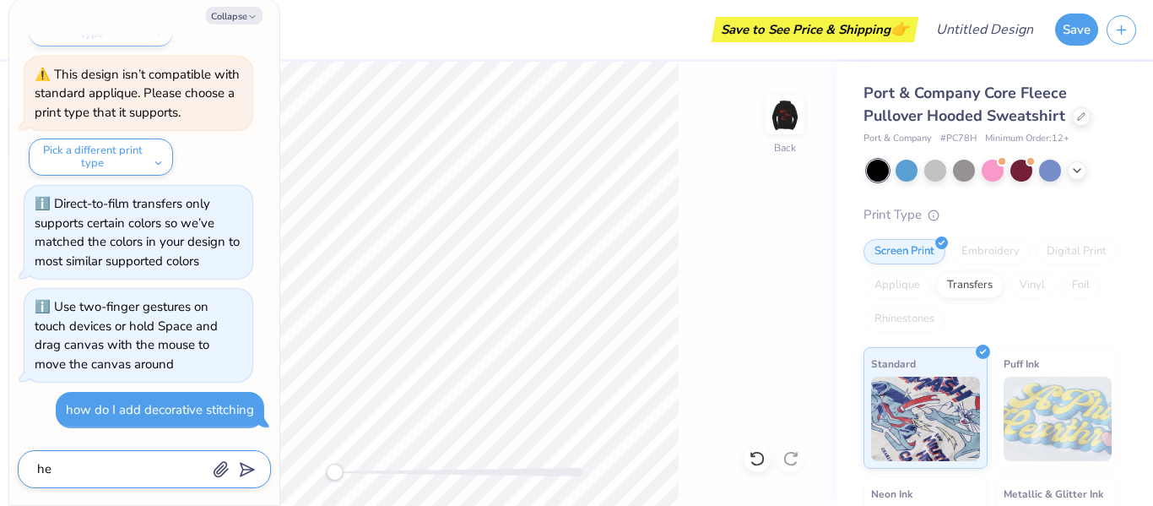
type textarea "x"
type textarea "hel"
type textarea "x"
type textarea "help"
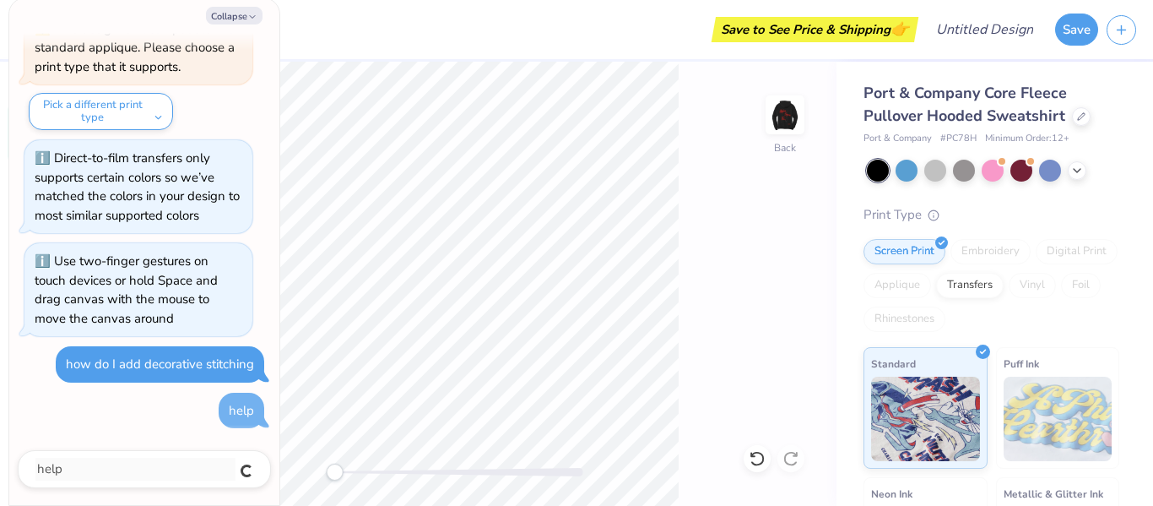
type textarea "x"
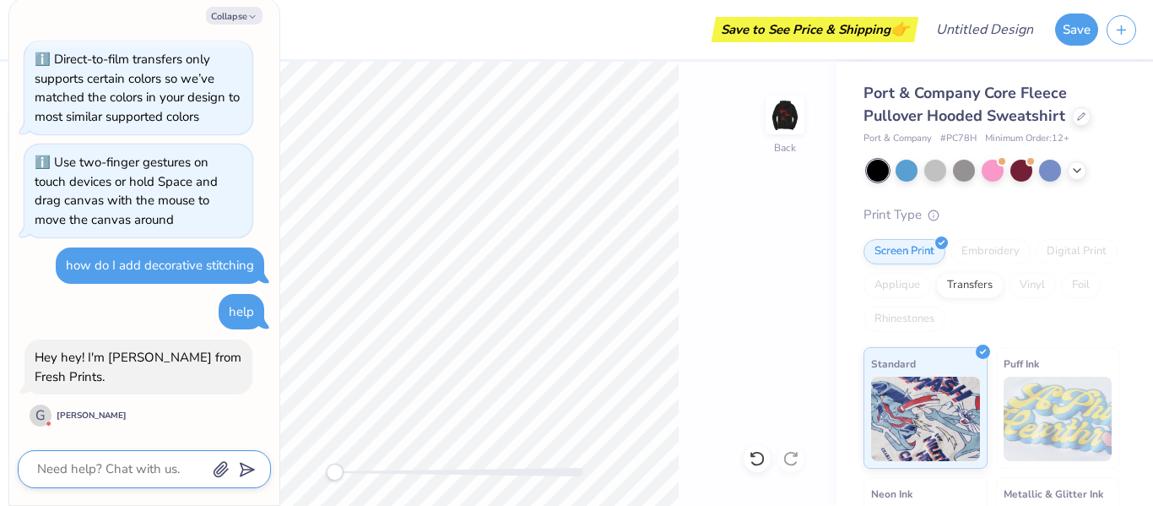
click at [166, 465] on textarea at bounding box center [120, 469] width 171 height 23
type textarea "x"
type textarea "h"
type textarea "x"
type textarea "hi"
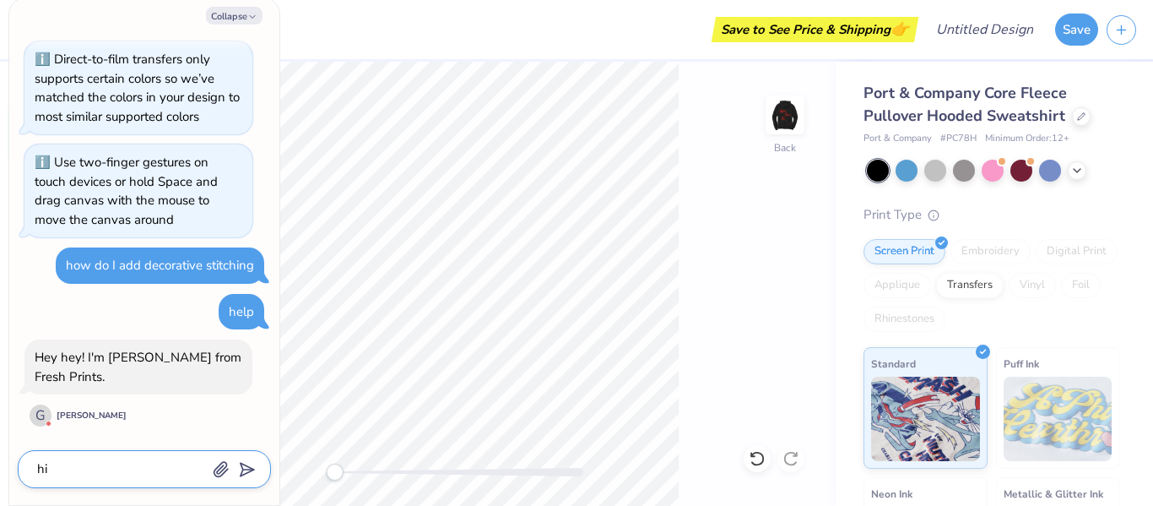
type textarea "x"
type textarea "hi!"
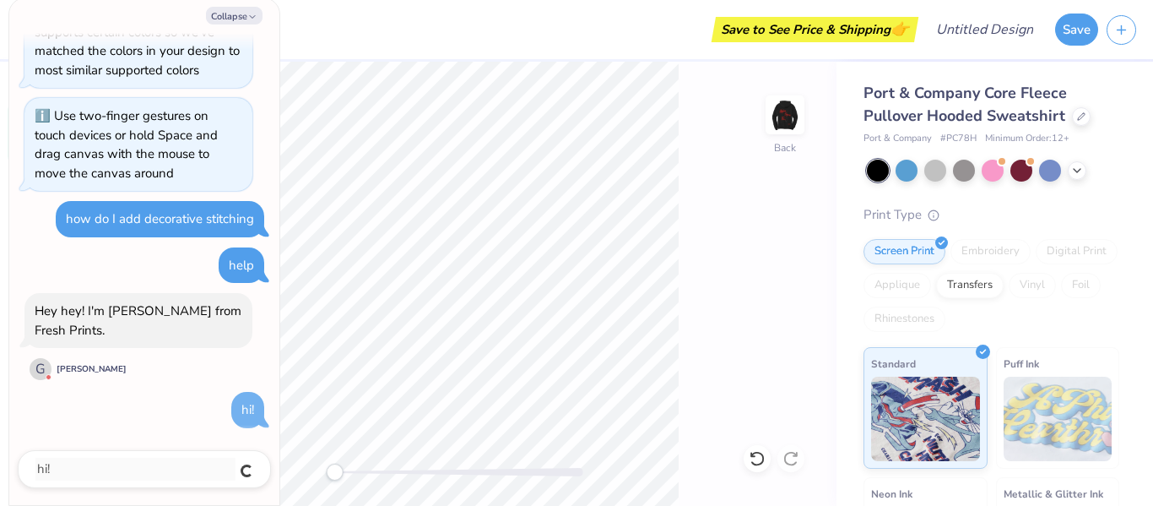
type textarea "x"
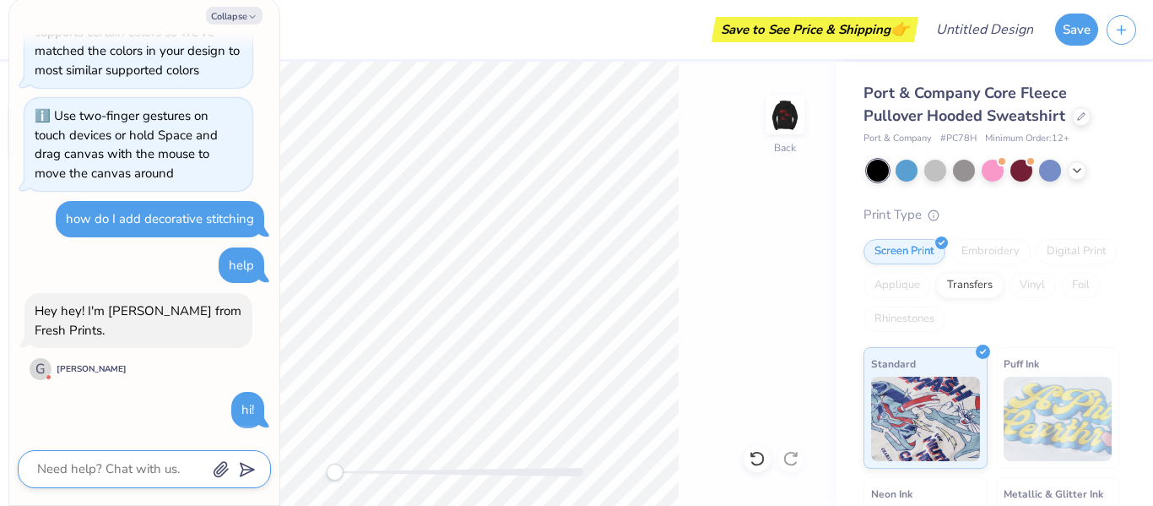
click at [66, 465] on textarea at bounding box center [120, 469] width 171 height 23
type textarea "x"
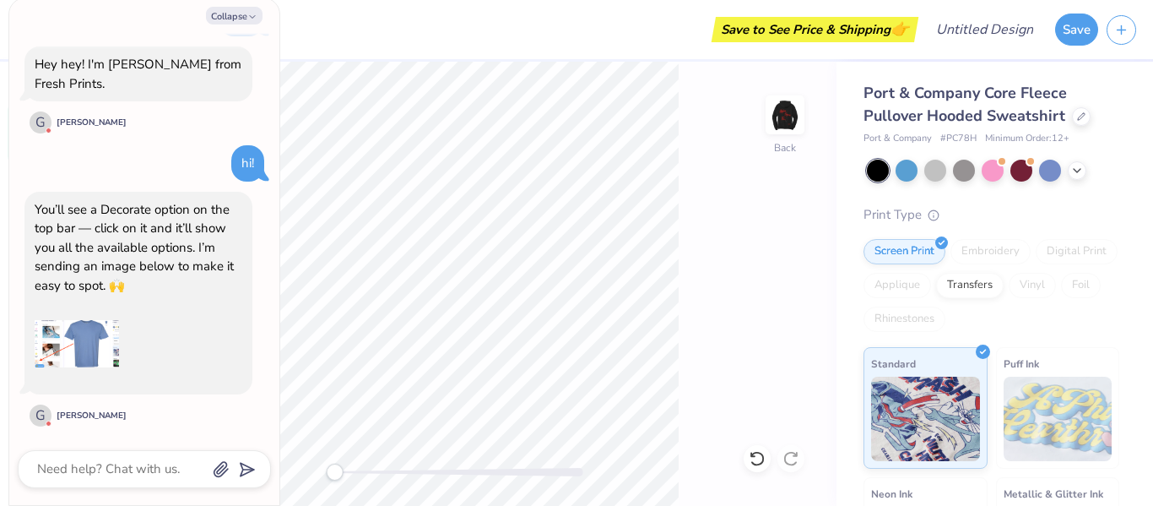
click at [45, 362] on img at bounding box center [77, 343] width 84 height 84
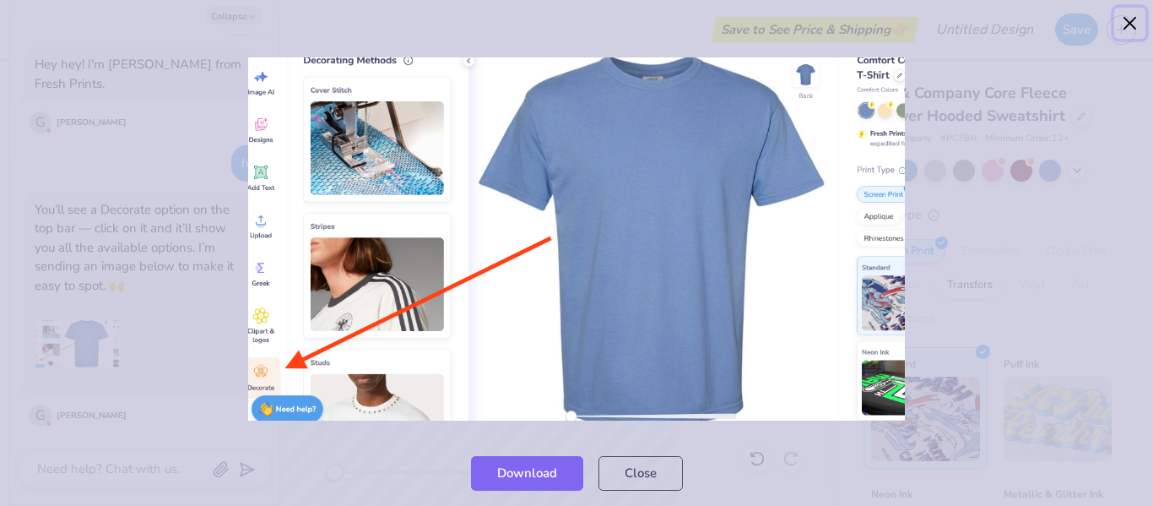
click at [1127, 25] on button "Close" at bounding box center [1131, 24] width 32 height 32
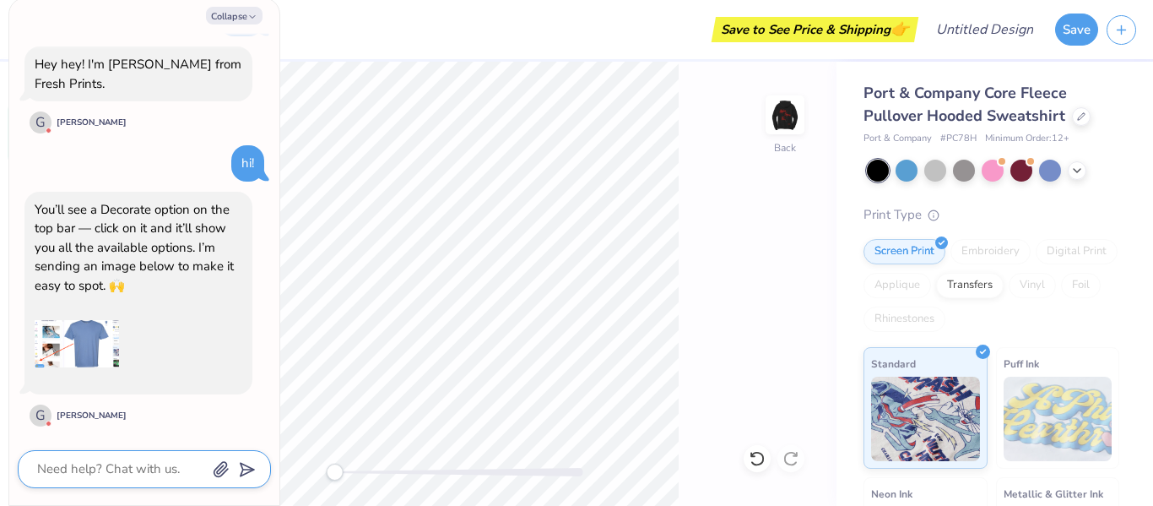
click at [105, 475] on textarea at bounding box center [120, 469] width 171 height 23
click at [242, 464] on polygon "submit" at bounding box center [244, 470] width 20 height 20
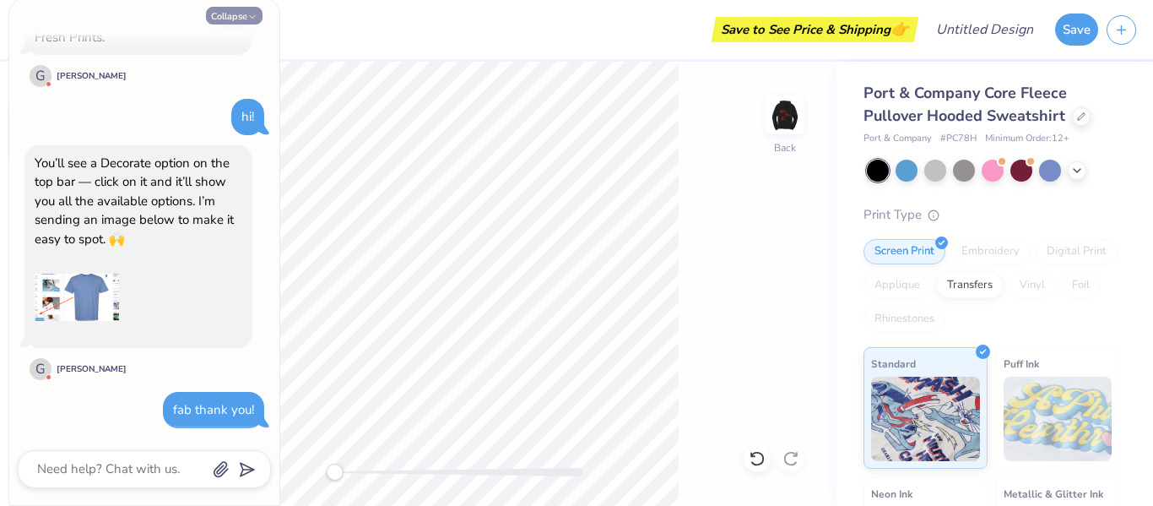
click at [222, 16] on button "Collapse" at bounding box center [234, 16] width 57 height 18
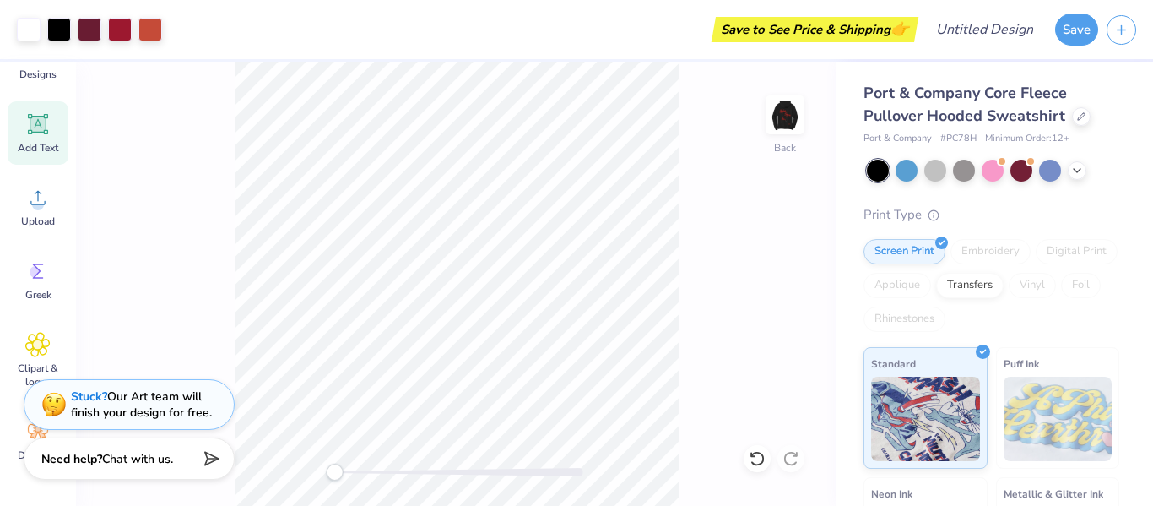
click at [30, 441] on div "Need help? Chat with us." at bounding box center [129, 461] width 211 height 42
click at [25, 433] on icon at bounding box center [37, 431] width 25 height 25
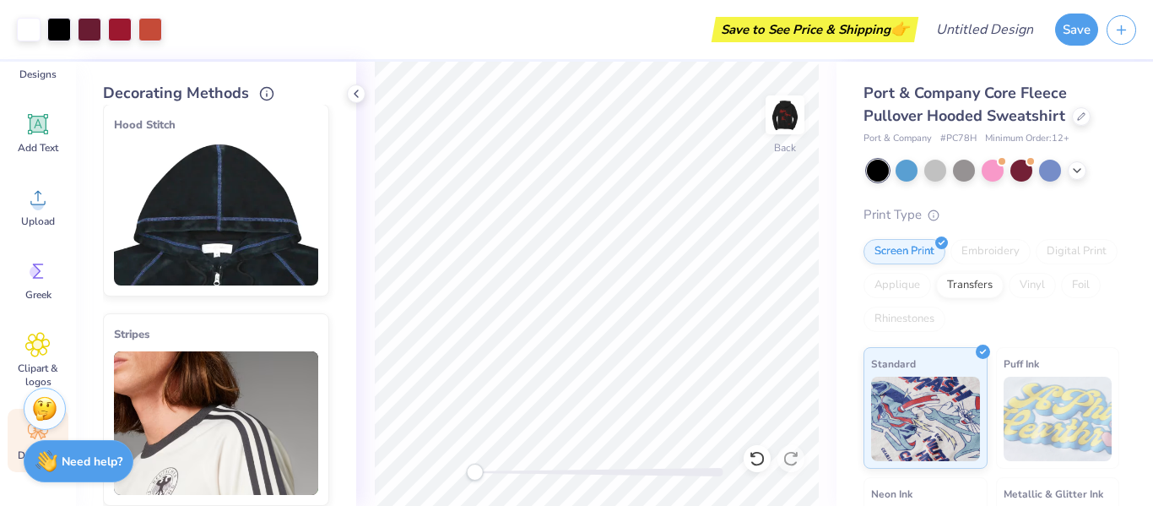
scroll to position [0, 0]
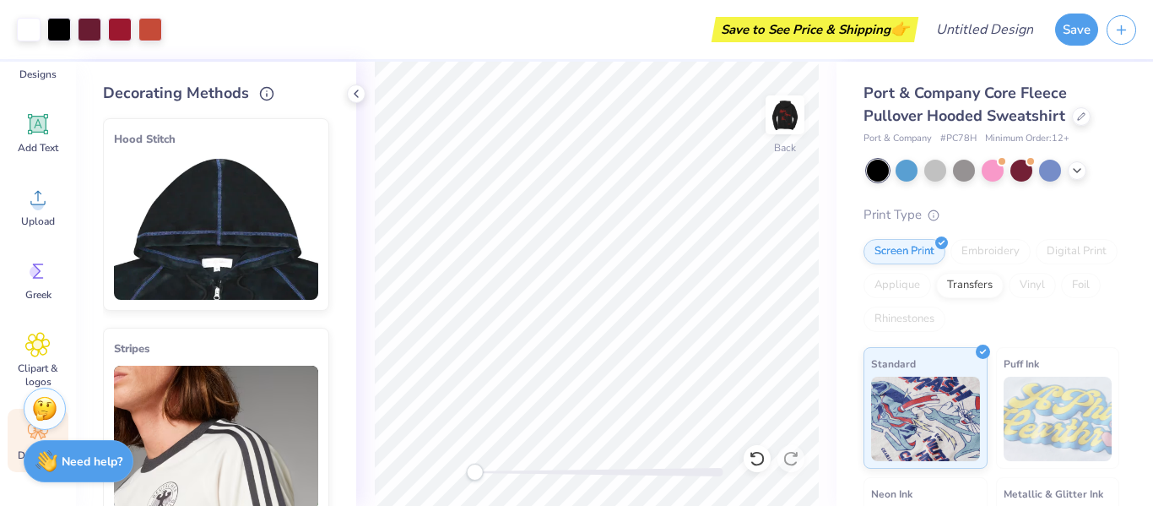
click at [145, 265] on img at bounding box center [216, 228] width 204 height 144
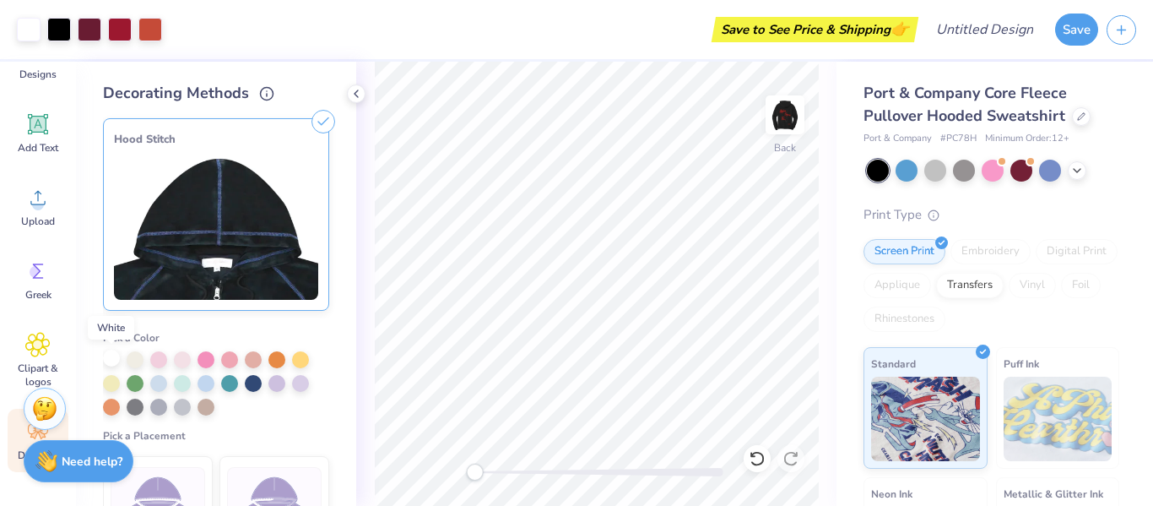
click at [113, 362] on div at bounding box center [111, 358] width 17 height 17
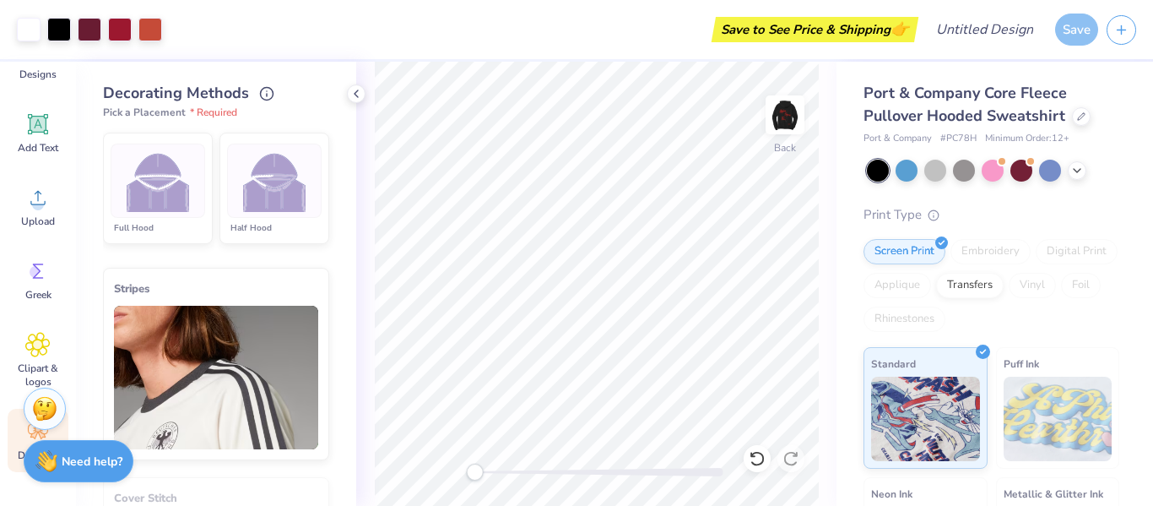
scroll to position [325, 0]
click at [246, 197] on img at bounding box center [274, 179] width 63 height 63
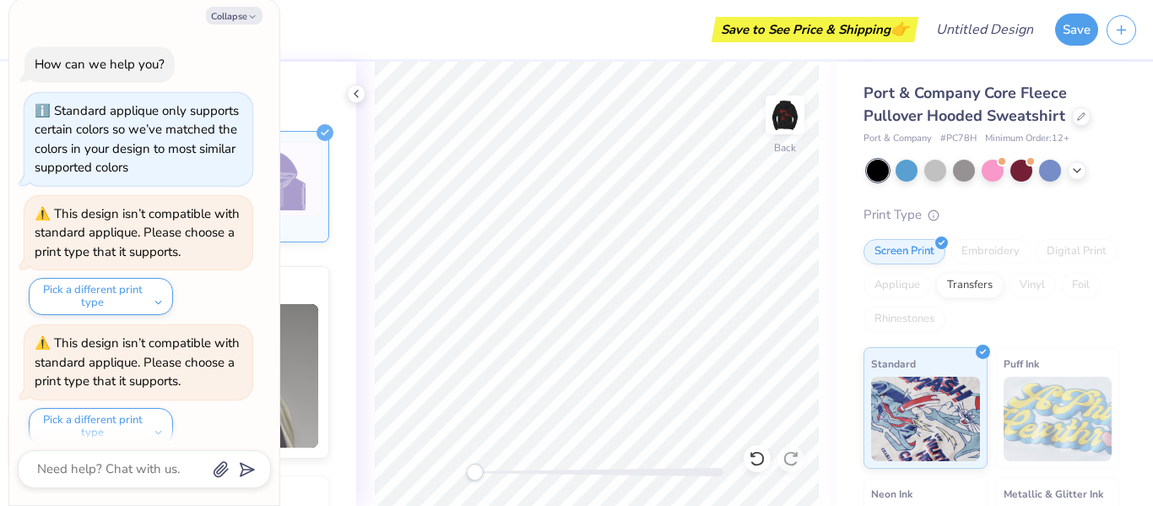
scroll to position [1004, 0]
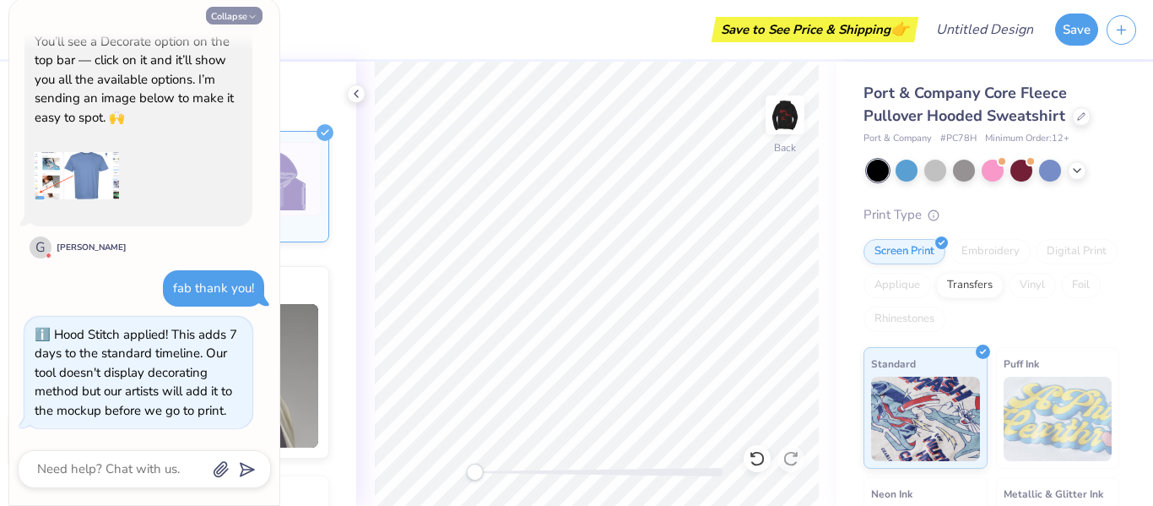
click at [236, 14] on button "Collapse" at bounding box center [234, 16] width 57 height 18
